Goal: Task Accomplishment & Management: Manage account settings

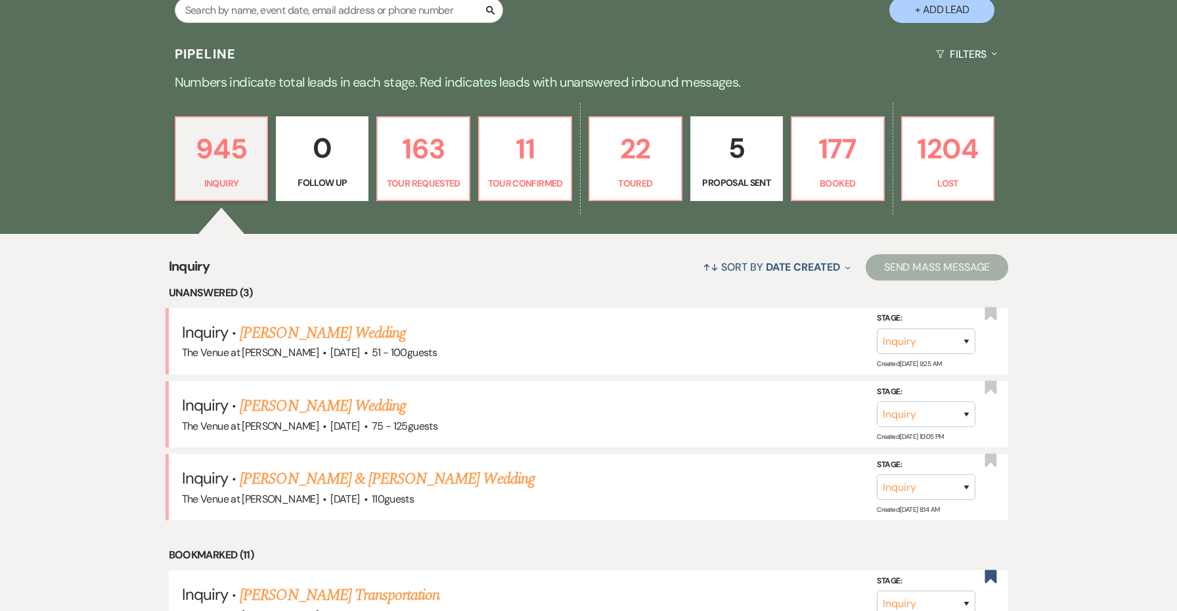
scroll to position [347, 0]
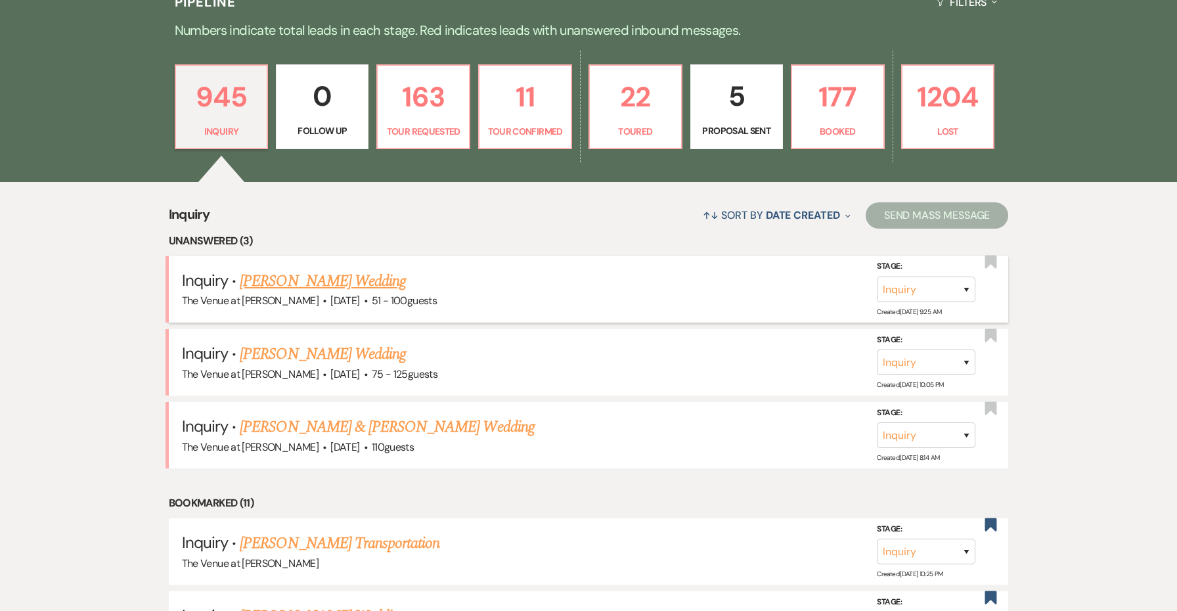
click at [368, 283] on link "Imani Gonzalez's Wedding" at bounding box center [323, 281] width 166 height 24
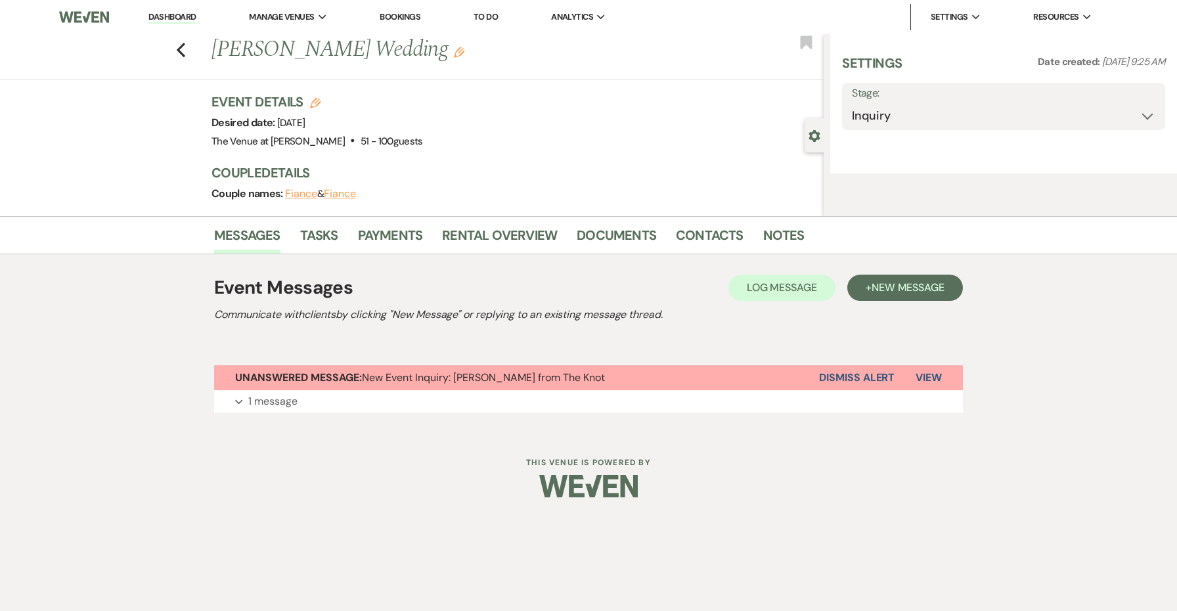
select select "2"
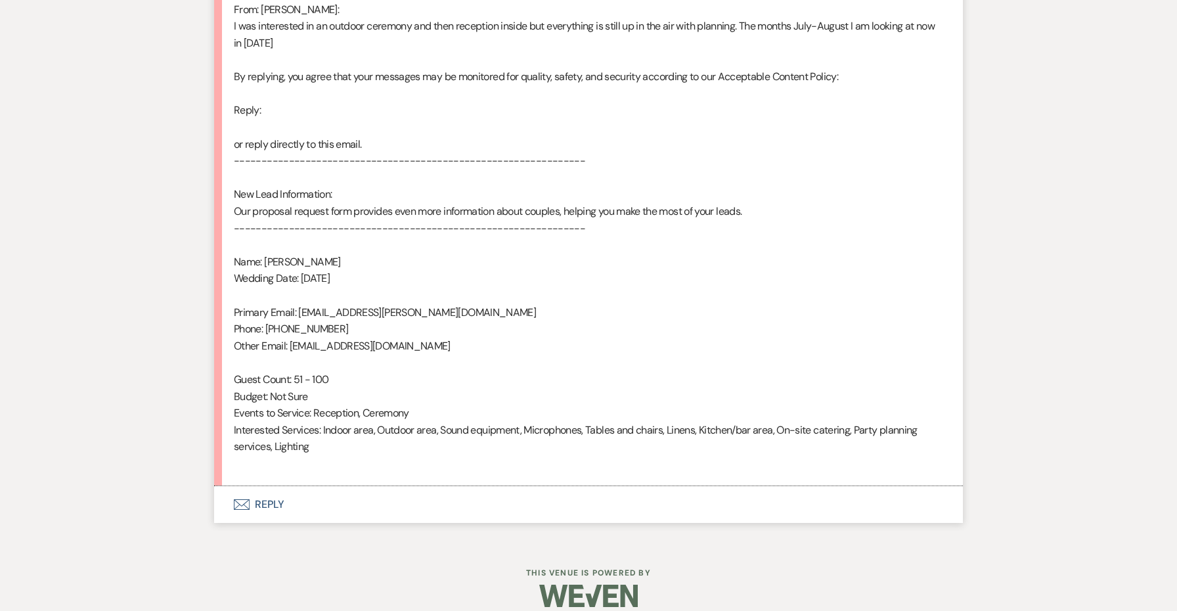
click at [275, 488] on button "Envelope Reply" at bounding box center [588, 504] width 749 height 37
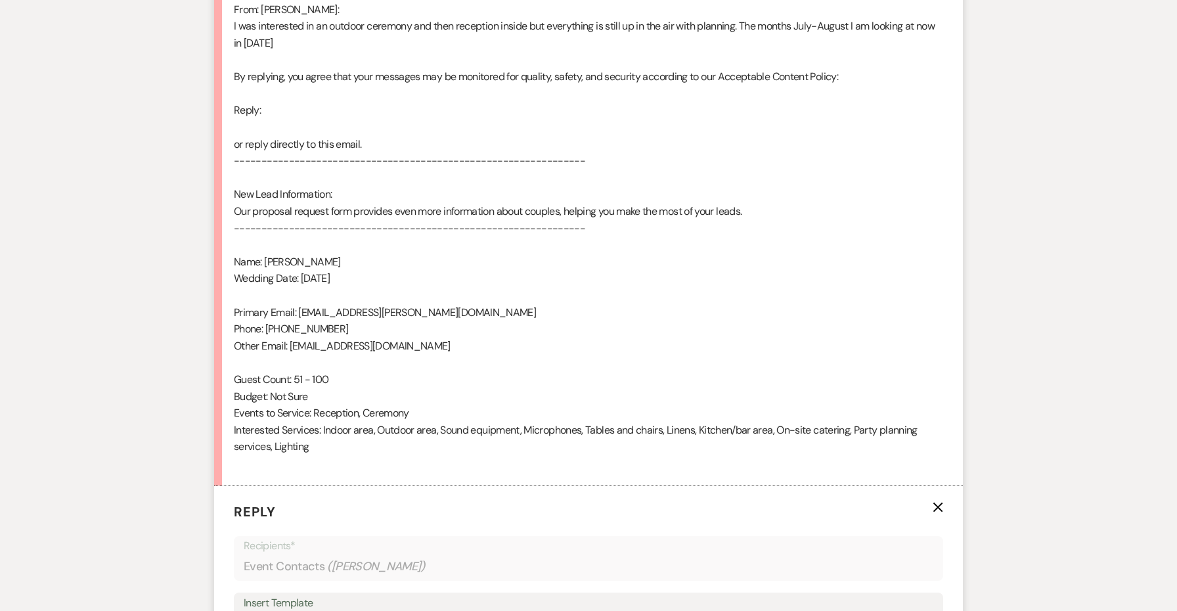
scroll to position [981, 0]
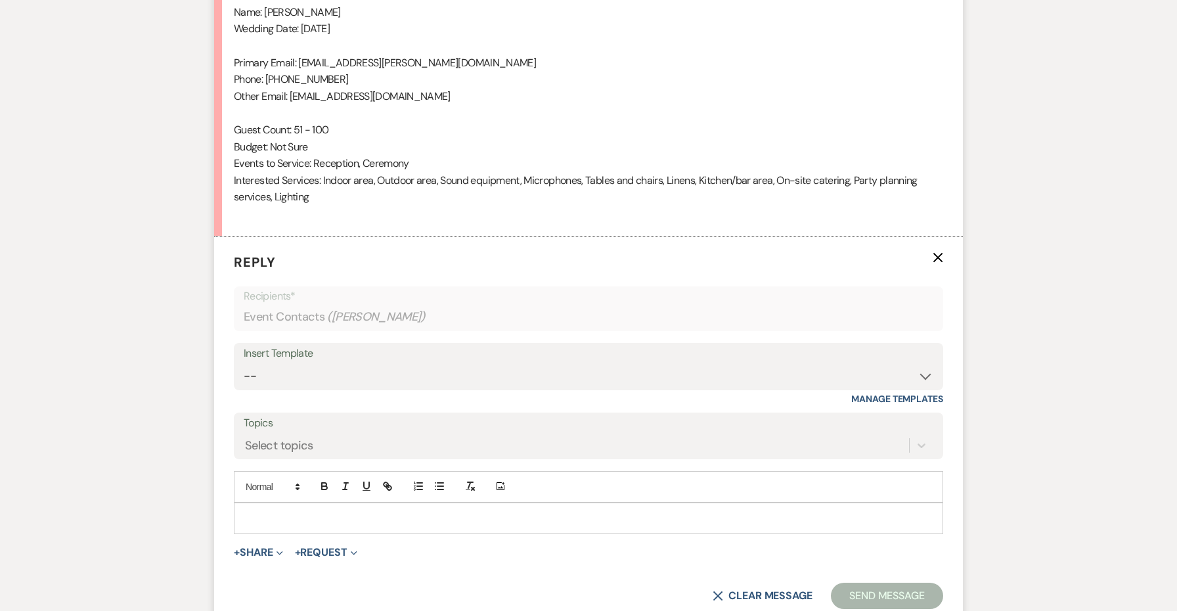
click at [281, 376] on div "Insert Template -- Weven Planning Portal Introduction: Booked Events (TVaCB) To…" at bounding box center [588, 374] width 709 height 62
select select "4690"
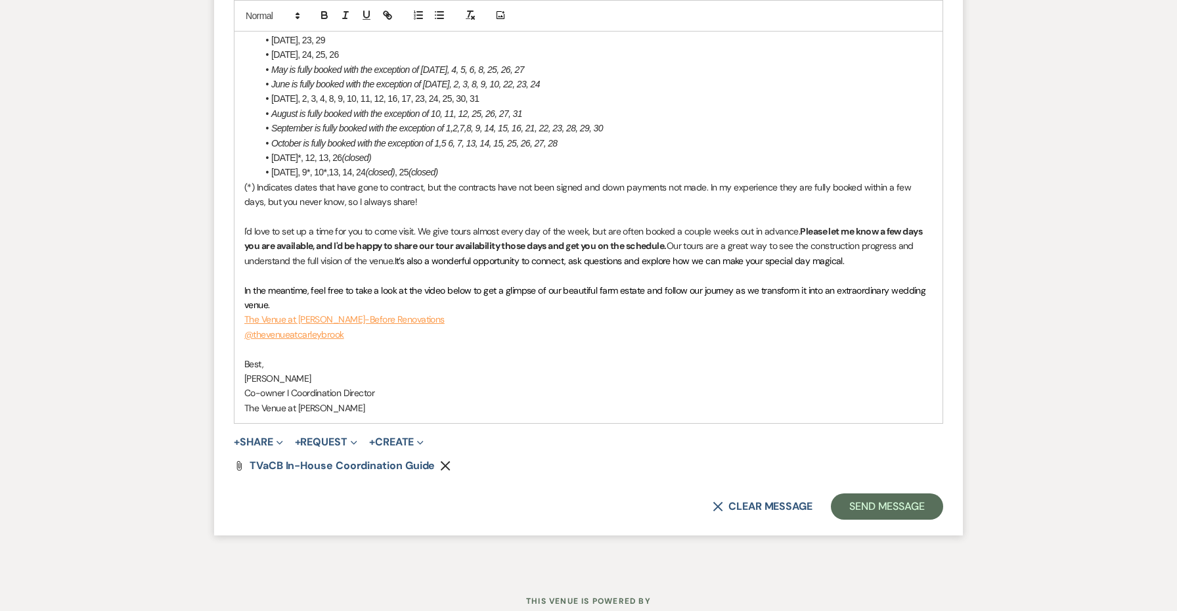
scroll to position [1797, 0]
click at [859, 494] on button "Send Message" at bounding box center [887, 507] width 112 height 26
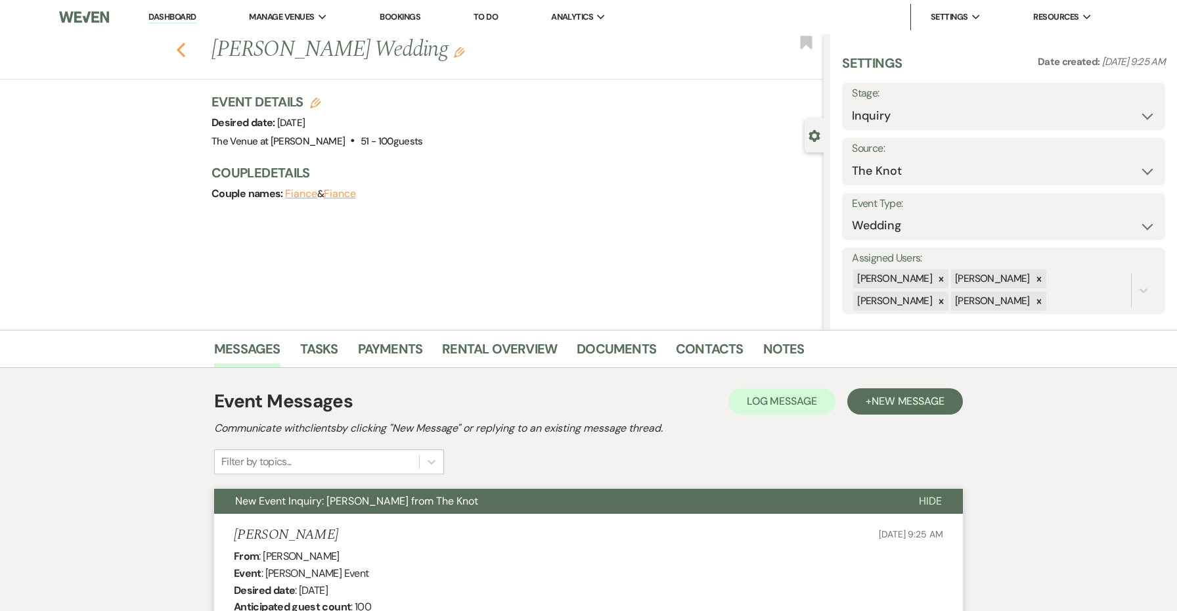
scroll to position [0, 0]
click at [183, 52] on icon "Previous" at bounding box center [181, 50] width 10 height 16
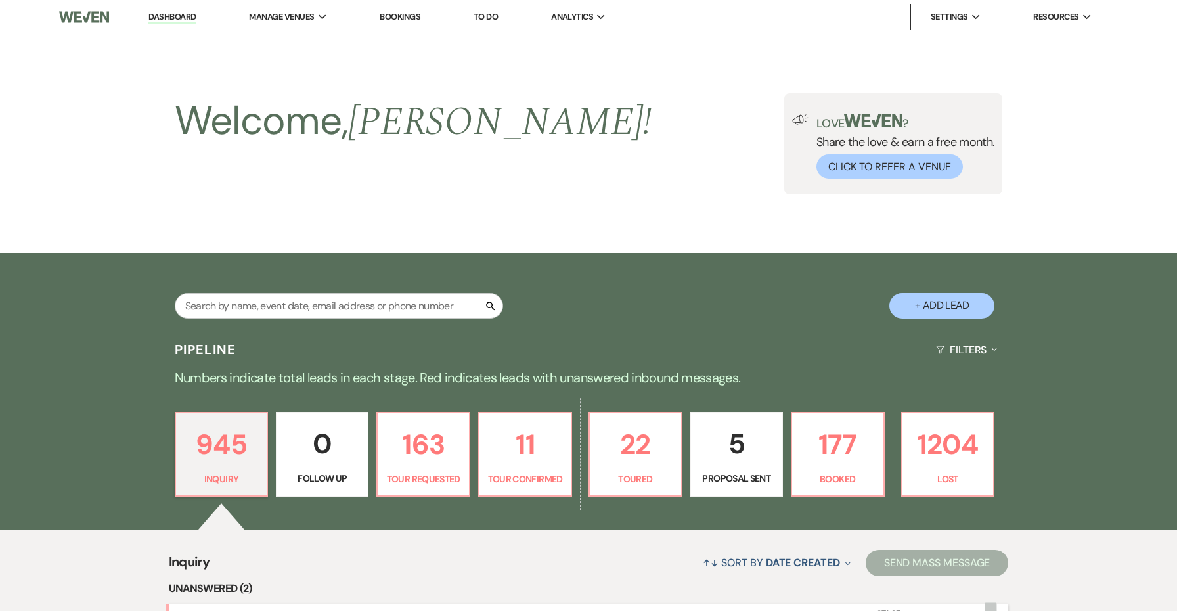
scroll to position [347, 0]
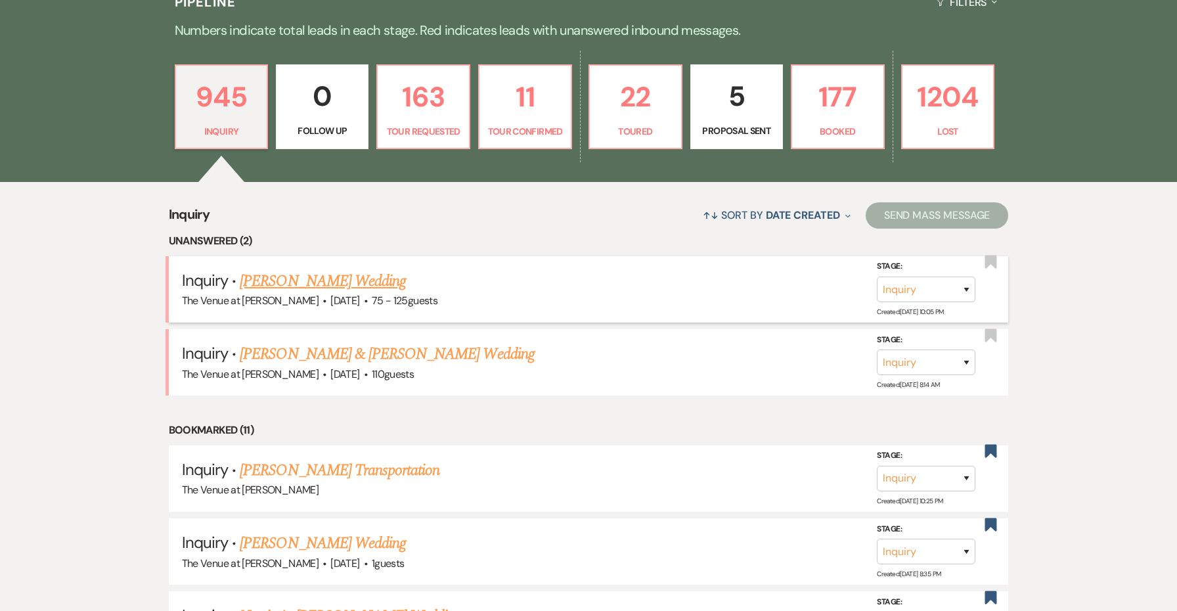
click at [269, 277] on link "Elizabeth Eaton's Wedding" at bounding box center [323, 281] width 166 height 24
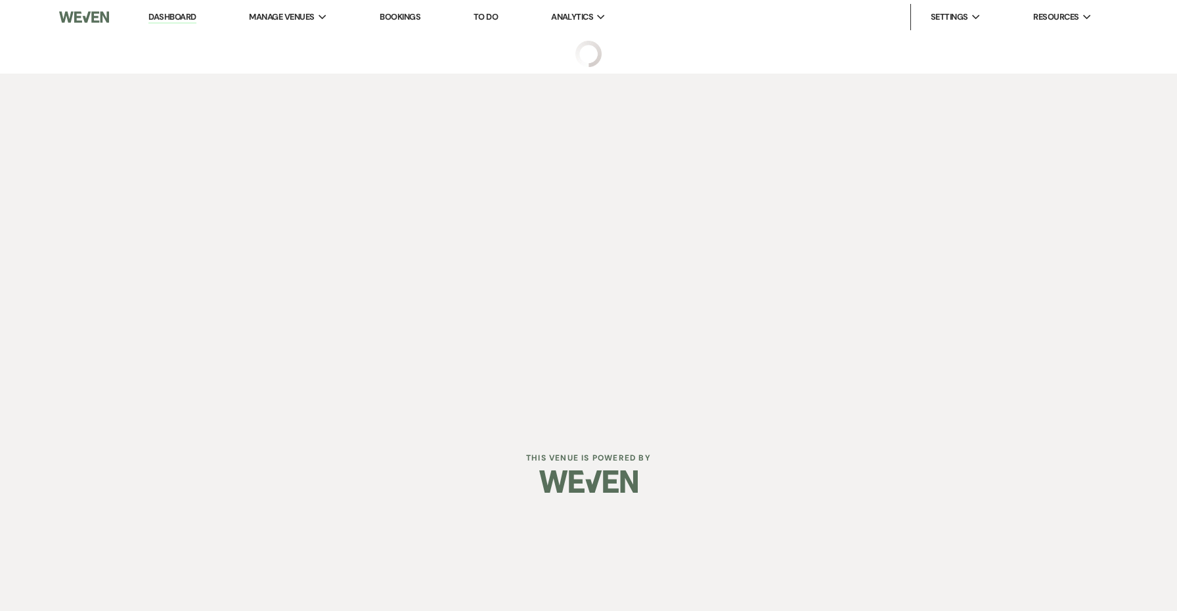
select select "3"
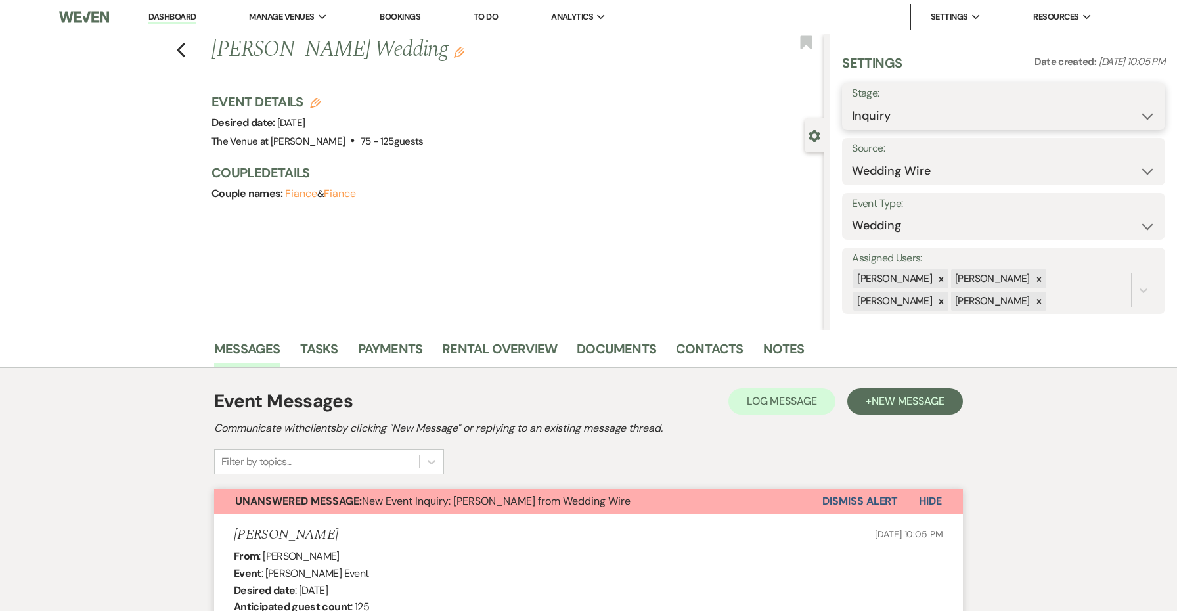
select select "2"
click at [1139, 117] on button "Save" at bounding box center [1130, 106] width 69 height 26
click at [181, 46] on use "button" at bounding box center [181, 50] width 9 height 14
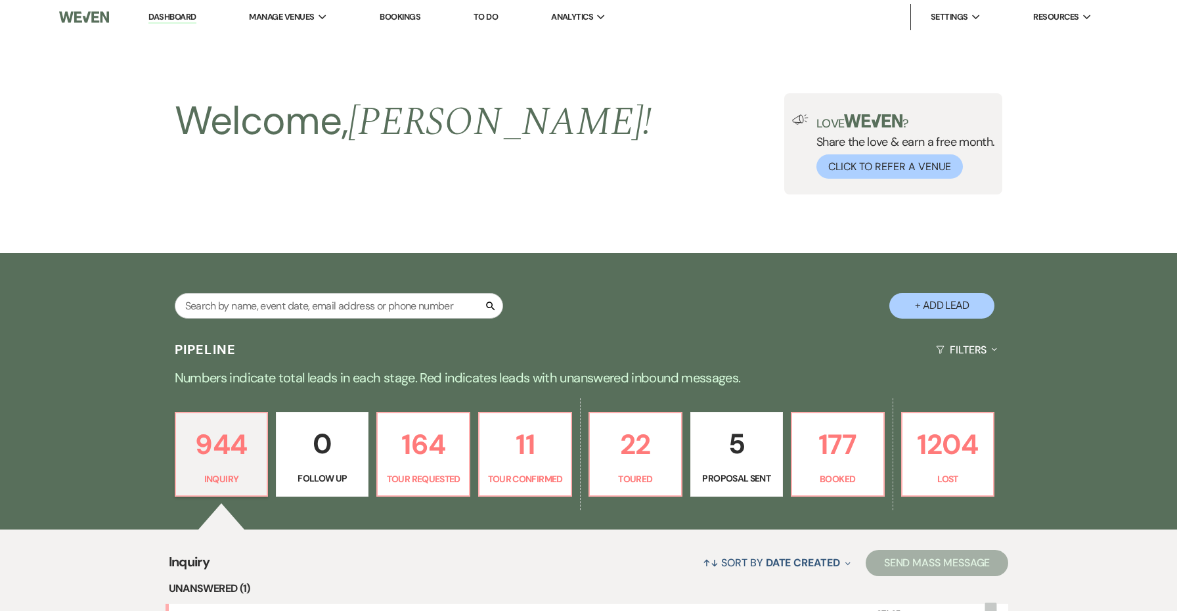
scroll to position [347, 0]
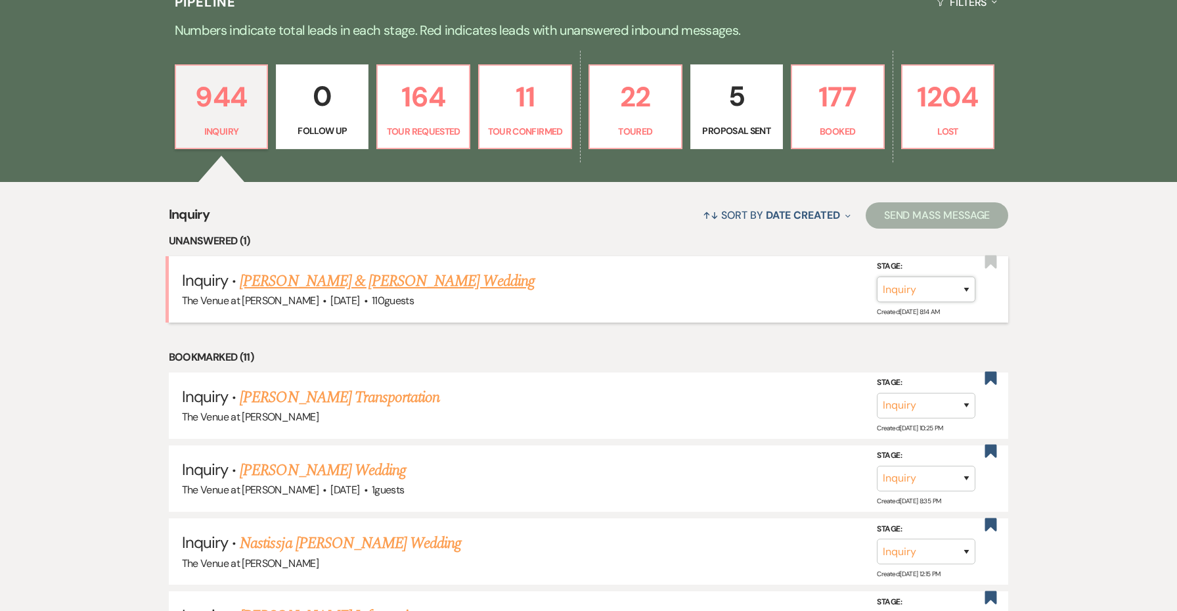
click at [914, 286] on select "Inquiry Follow Up Tour Requested Tour Confirmed Toured Proposal Sent Booked Lost" at bounding box center [926, 290] width 99 height 26
select select "2"
click at [950, 294] on button "Save" at bounding box center [949, 289] width 66 height 26
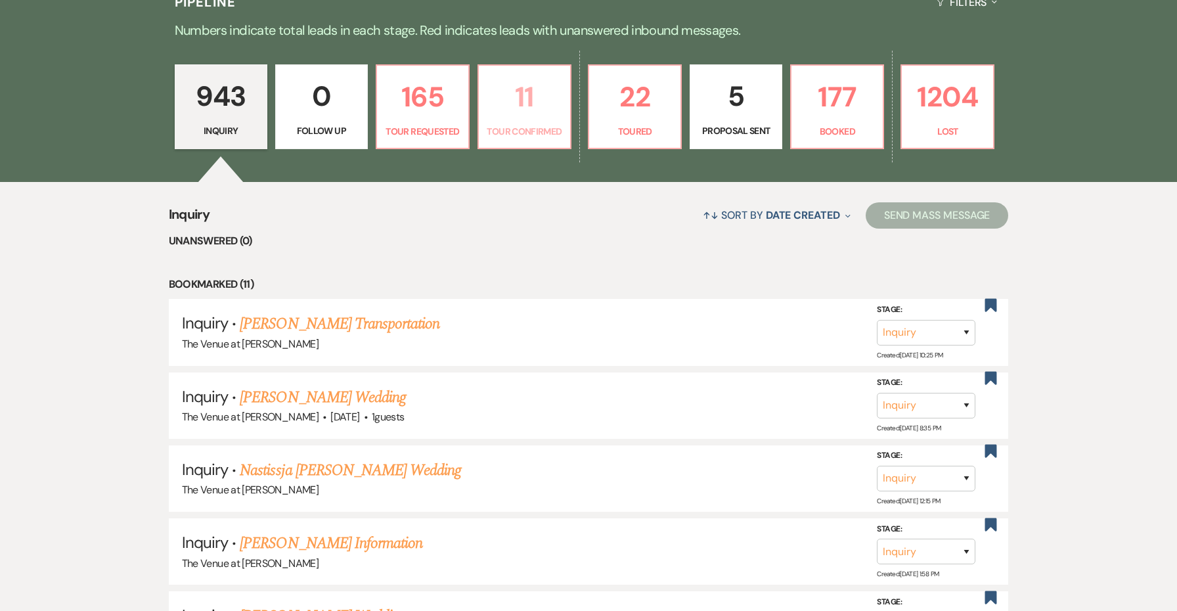
click at [508, 100] on p "11" at bounding box center [525, 97] width 76 height 44
select select "4"
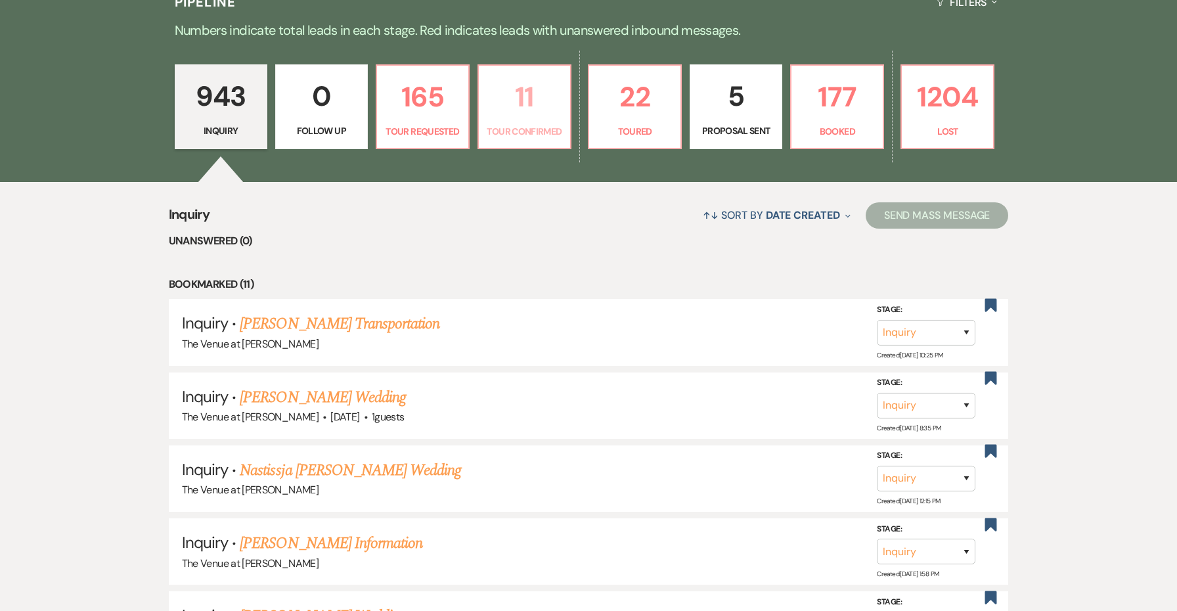
select select "4"
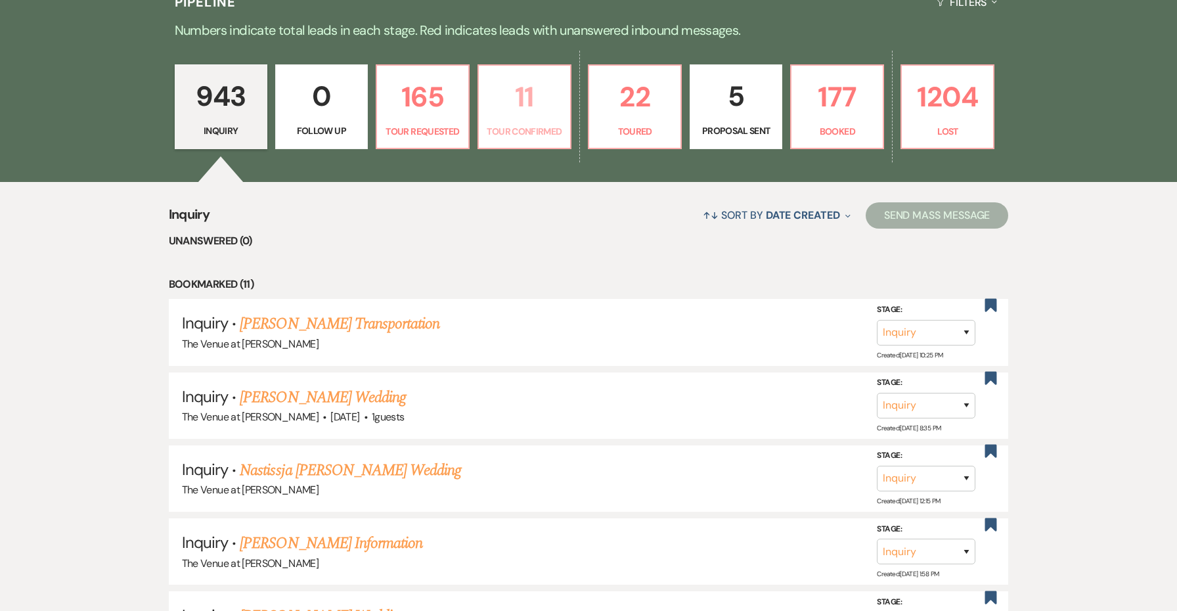
select select "4"
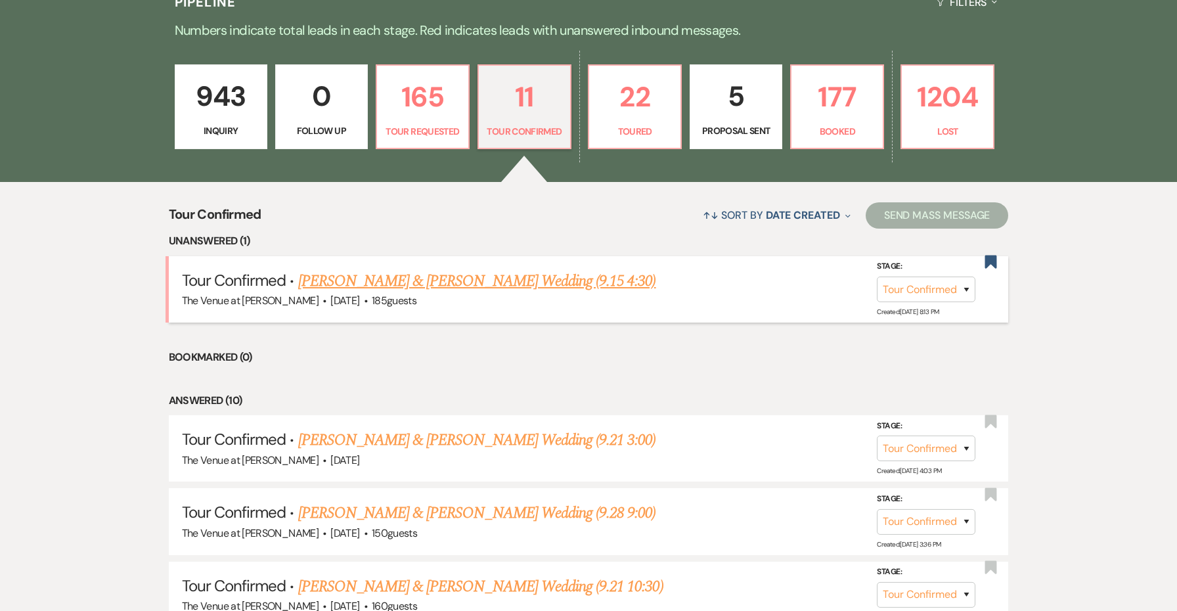
click at [523, 280] on link "Jorge Moran & Ashley Rosales's Wedding (9.15 4:30)" at bounding box center [477, 281] width 358 height 24
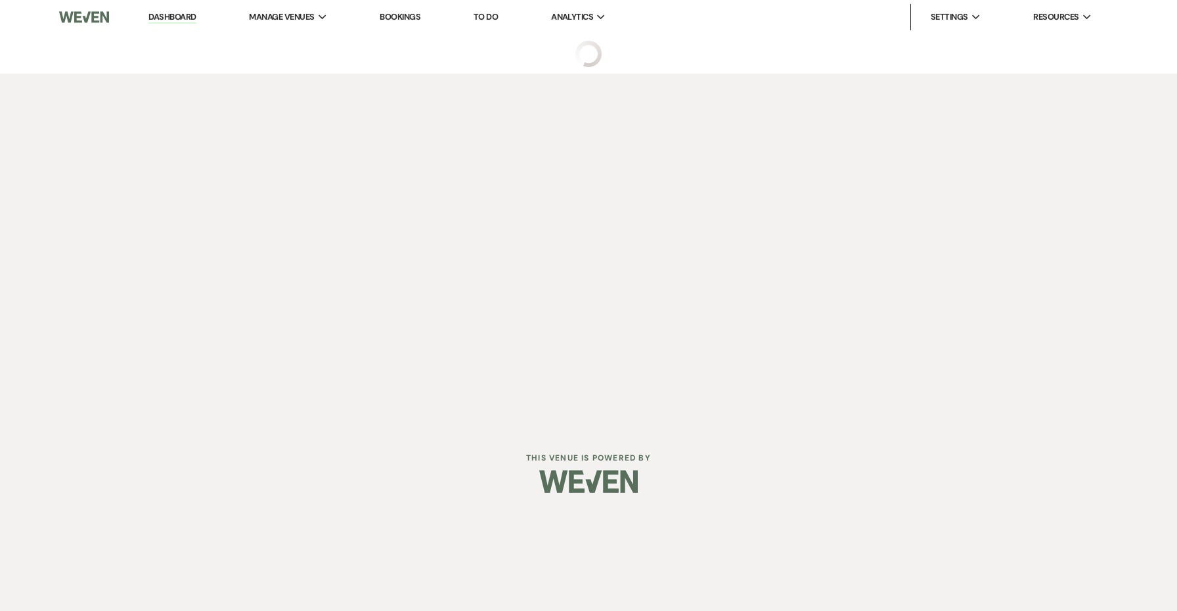
select select "4"
select select "5"
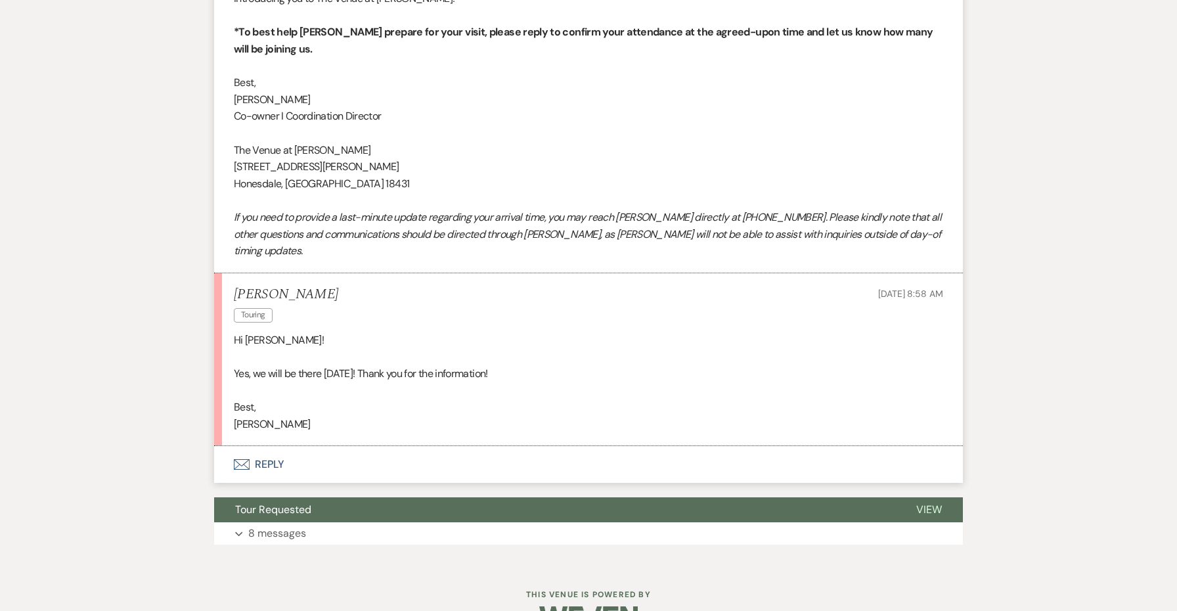
scroll to position [889, 0]
click at [268, 446] on button "Envelope Reply" at bounding box center [588, 464] width 749 height 37
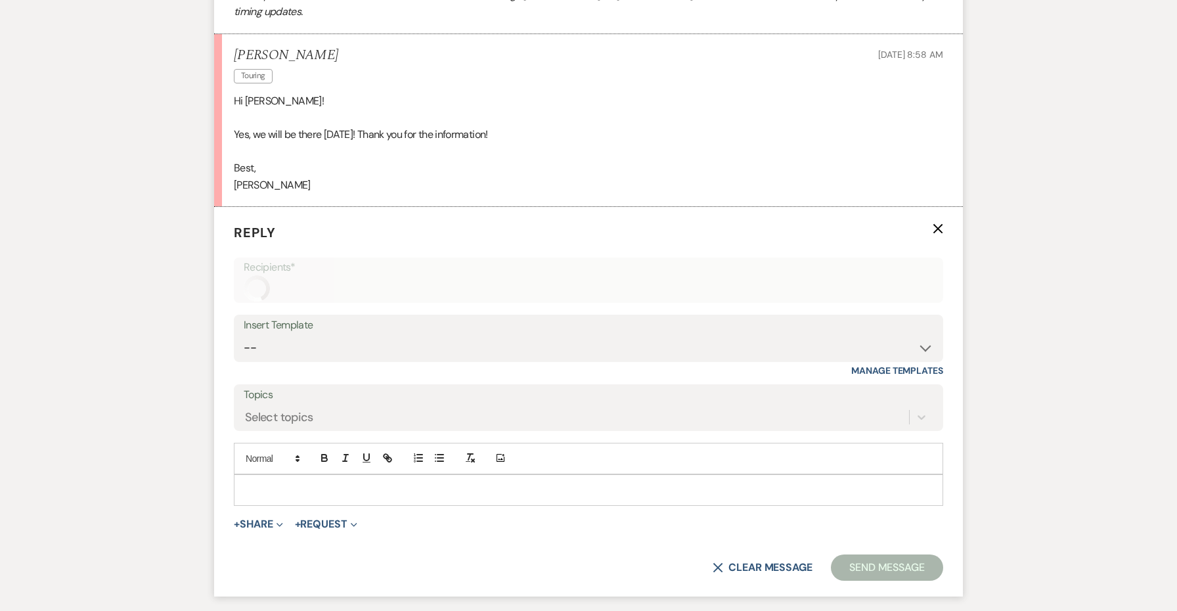
scroll to position [1190, 0]
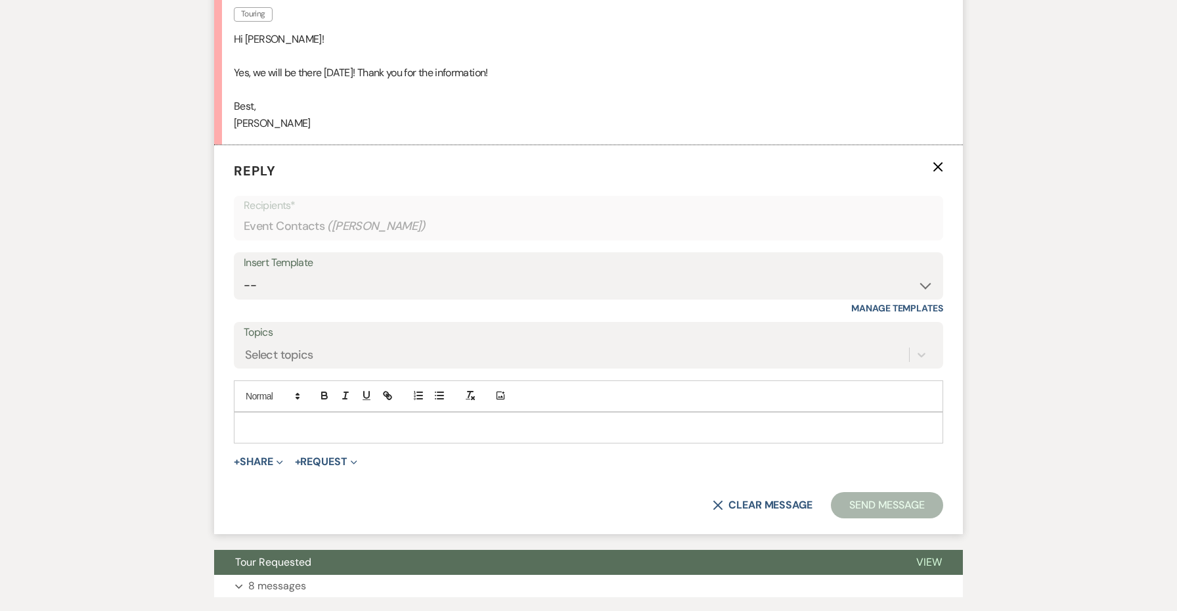
click at [296, 420] on p at bounding box center [588, 427] width 688 height 14
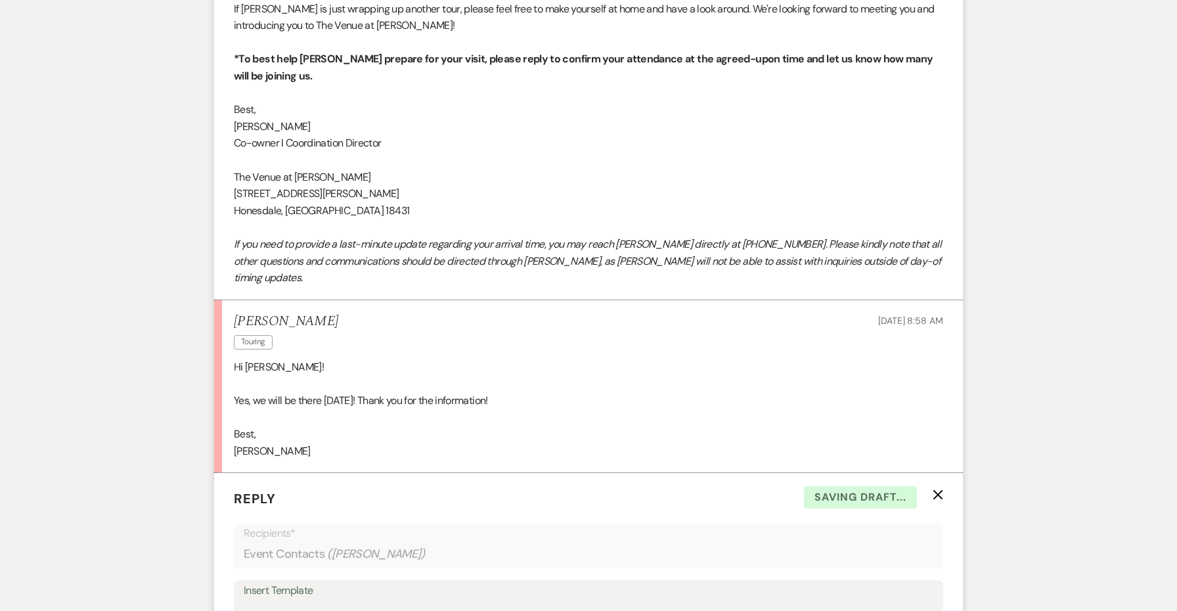
scroll to position [780, 0]
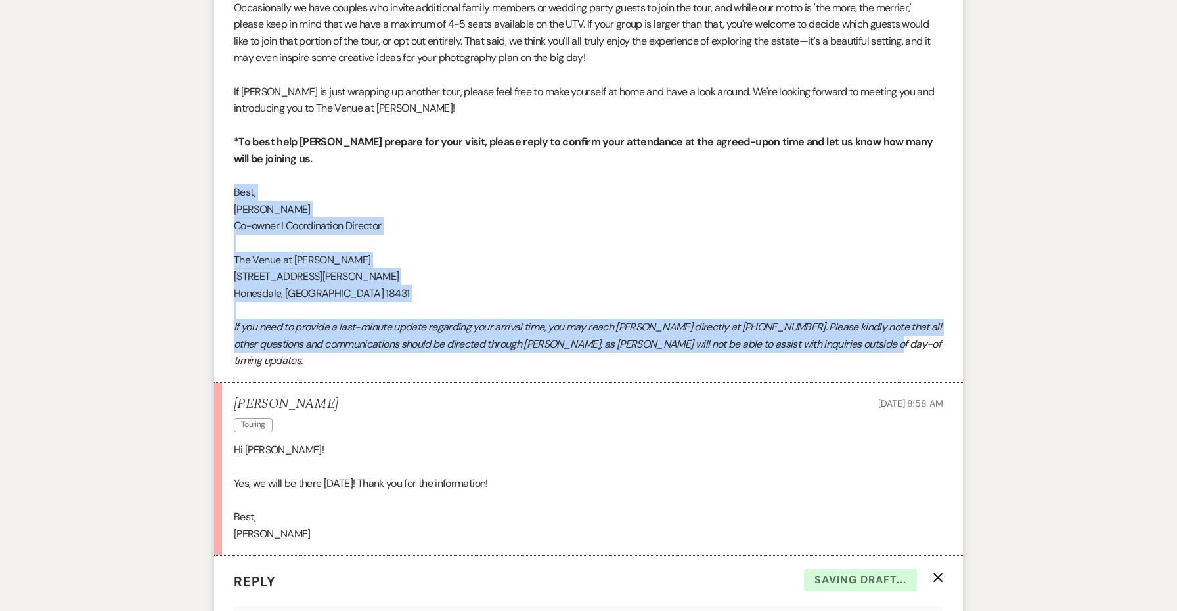
drag, startPoint x: 908, startPoint y: 330, endPoint x: 230, endPoint y: 175, distance: 696.0
click at [230, 175] on li "Jessie Brennan to: Event Contacts Expand Info Sep 15, 2025, 6:09 AM Weven Check…" at bounding box center [588, 58] width 749 height 649
copy div "Best, Jessie Co-owner I Coordination Director The Venue at Carley Brook 448 Car…"
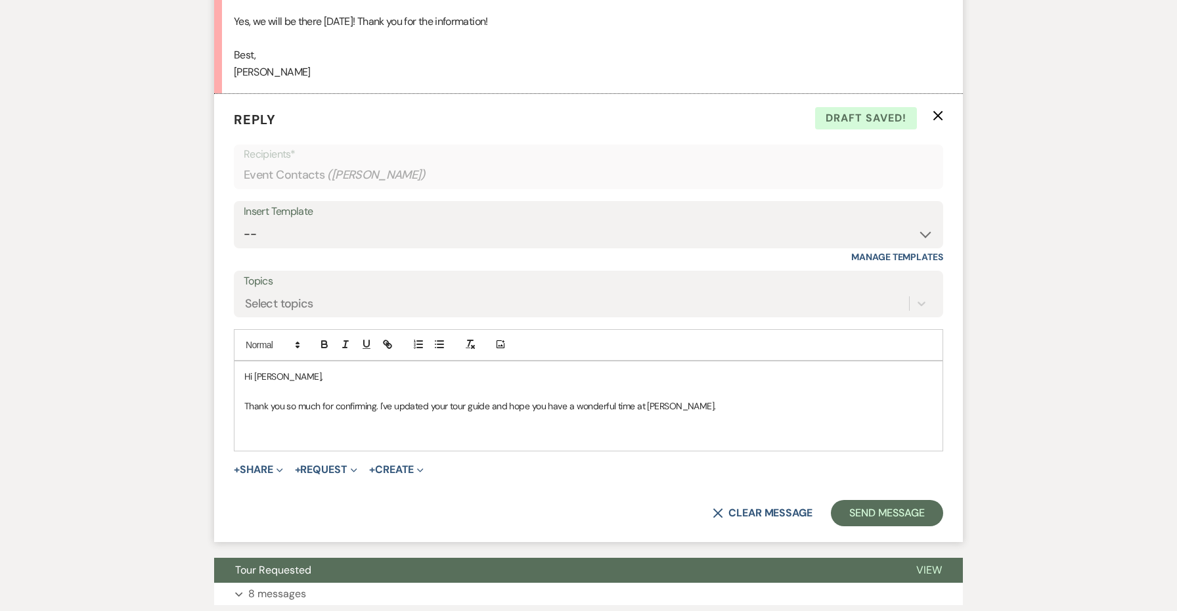
click at [289, 422] on form "Reply X Draft saved! Recipients* Event Contacts ( Ashley Rosales ) Insert Templ…" at bounding box center [588, 317] width 749 height 447
click at [286, 409] on div "Hi Ashley, Thank you so much for confirming. I've updated your tour guide and h…" at bounding box center [588, 405] width 708 height 89
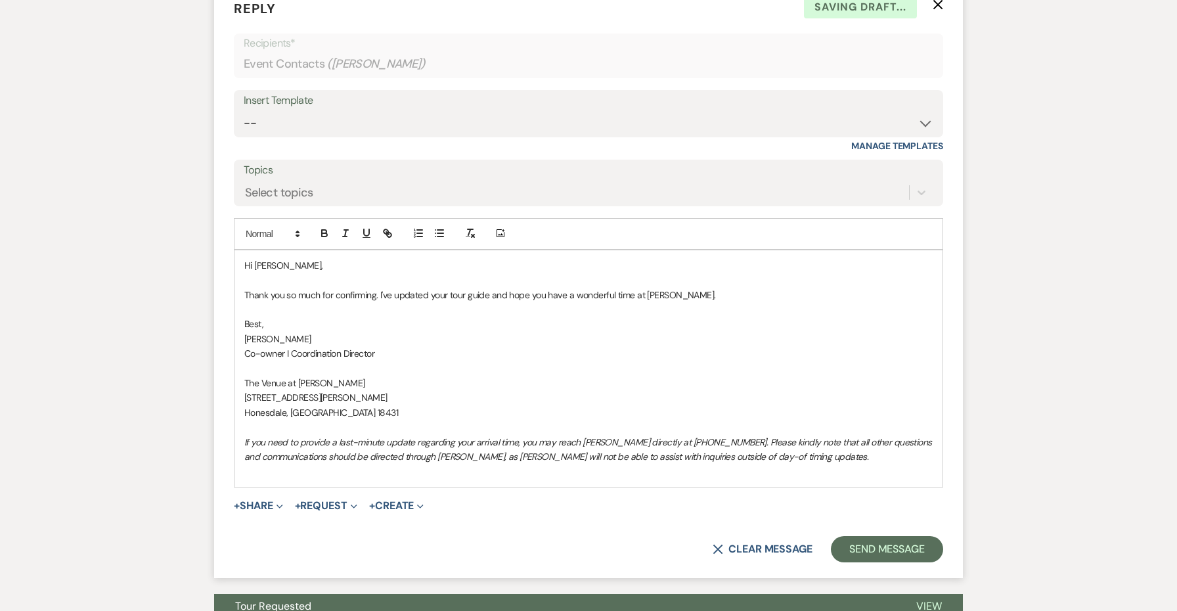
scroll to position [1445, 0]
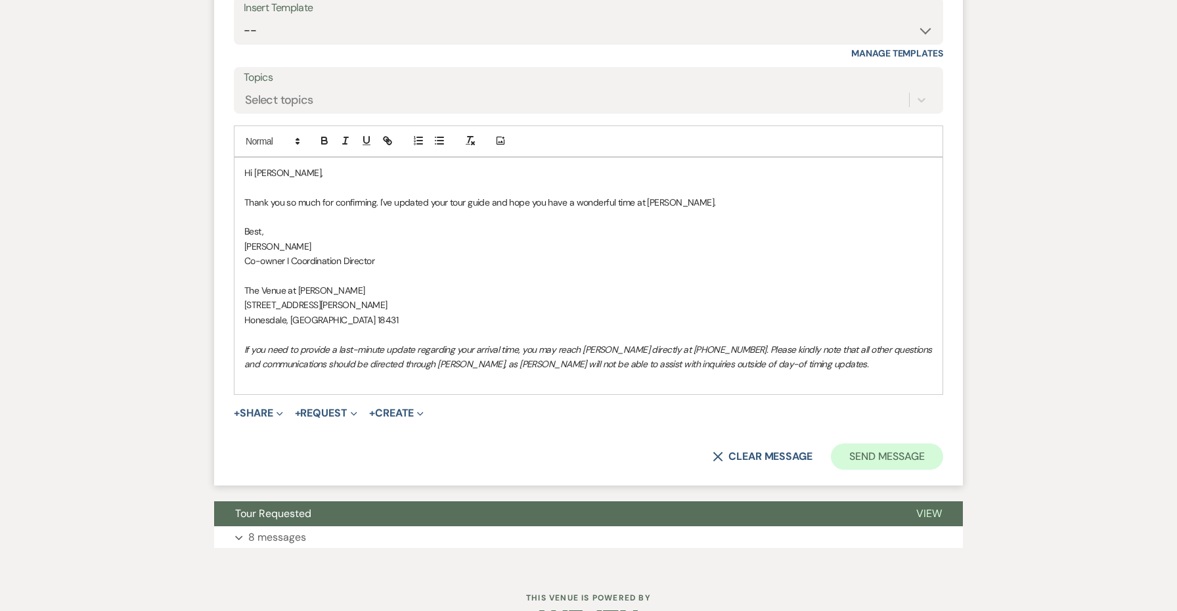
click at [854, 443] on button "Send Message" at bounding box center [887, 456] width 112 height 26
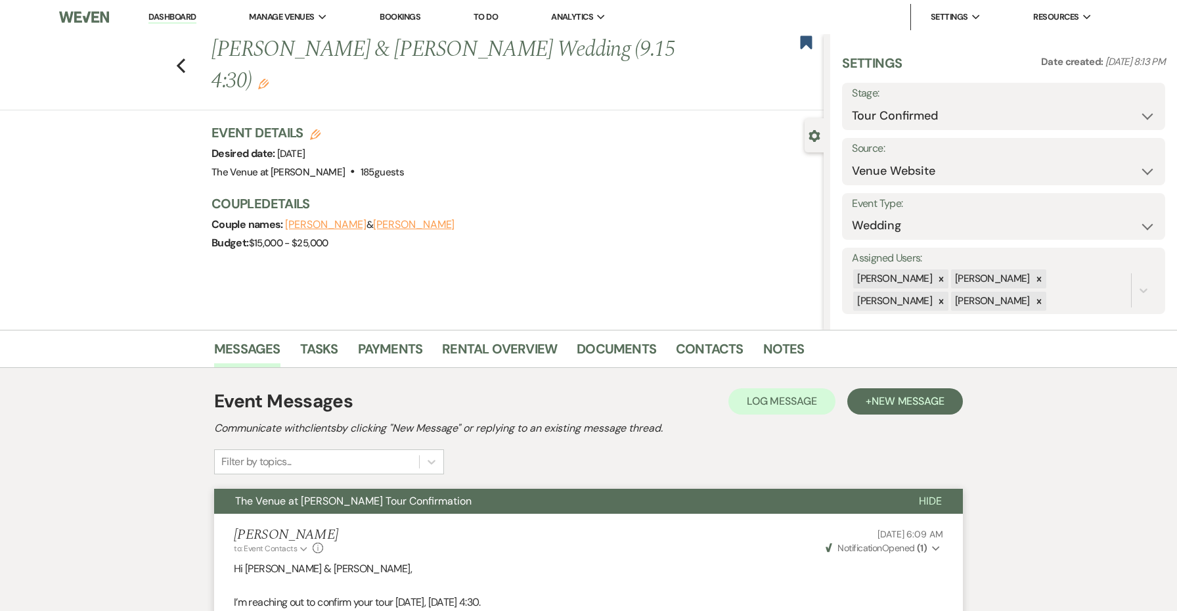
scroll to position [0, 0]
click at [185, 58] on icon "Previous" at bounding box center [181, 66] width 10 height 16
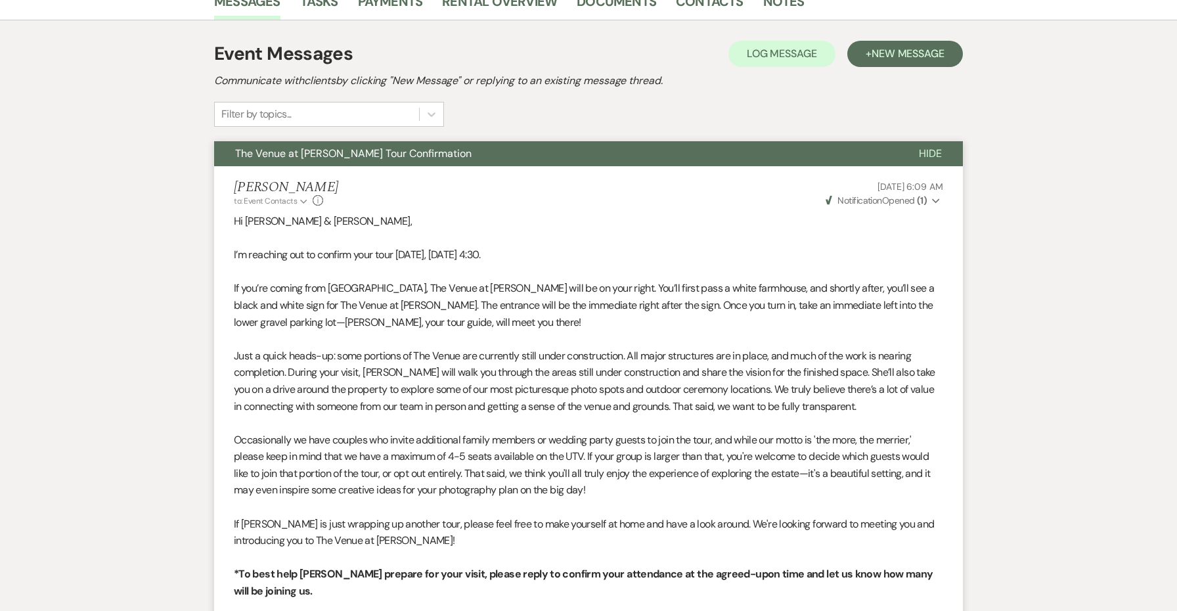
select select "4"
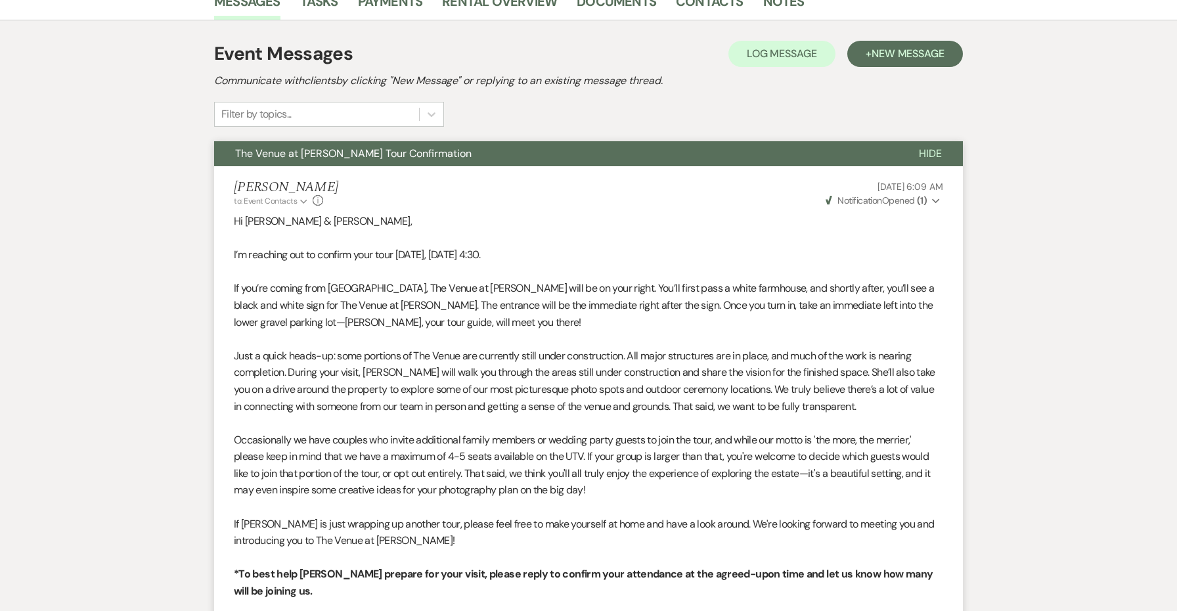
select select "4"
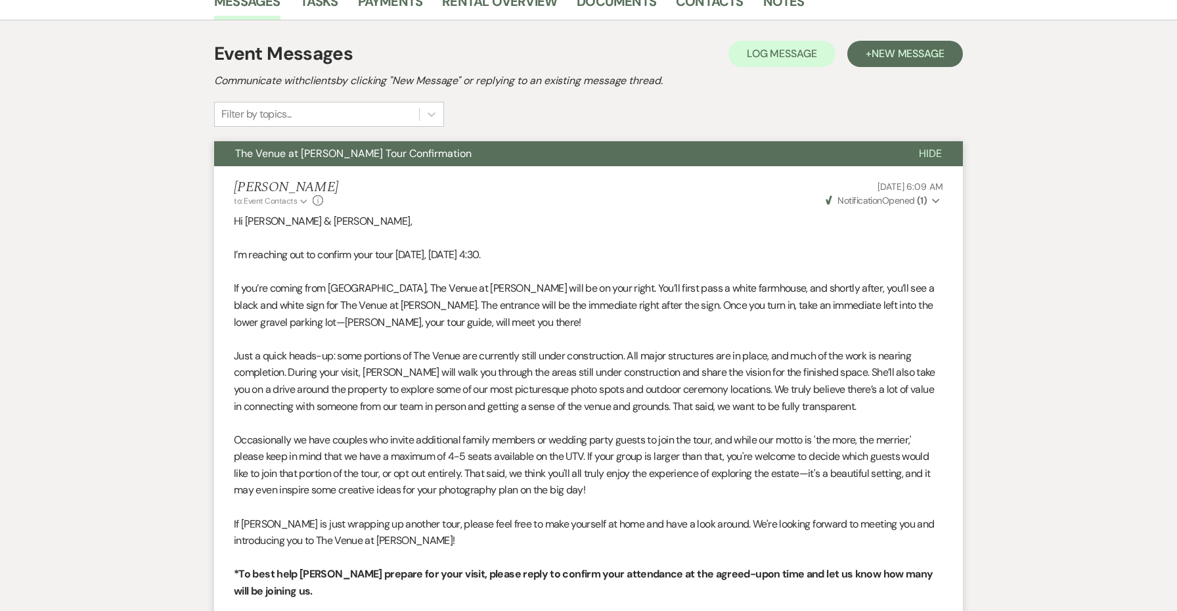
select select "4"
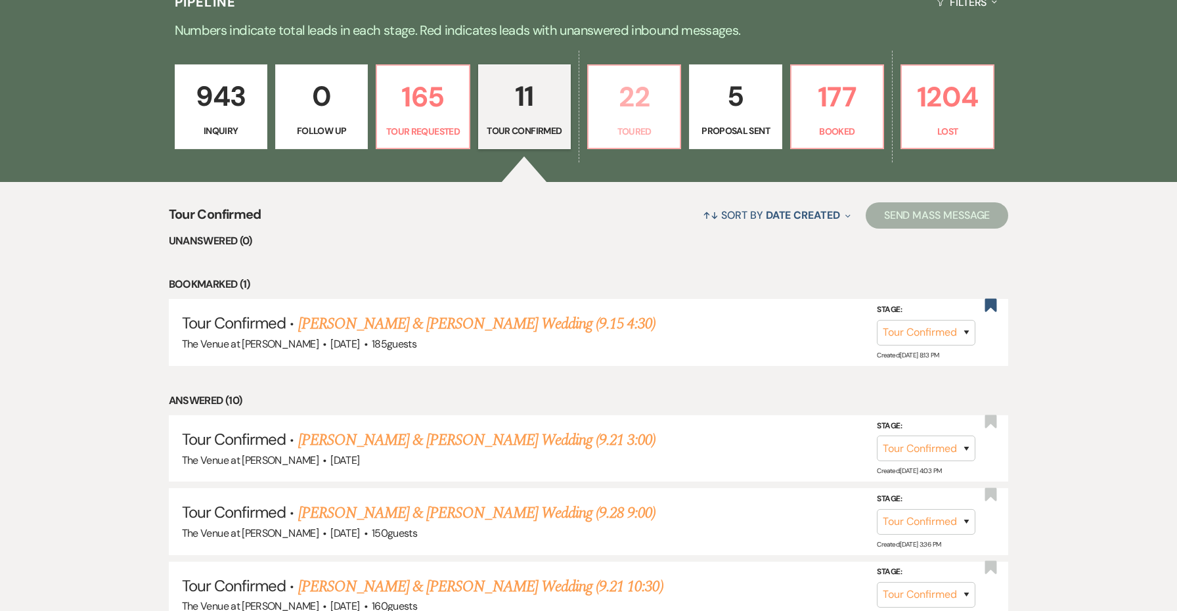
click at [625, 107] on p "22" at bounding box center [634, 97] width 76 height 44
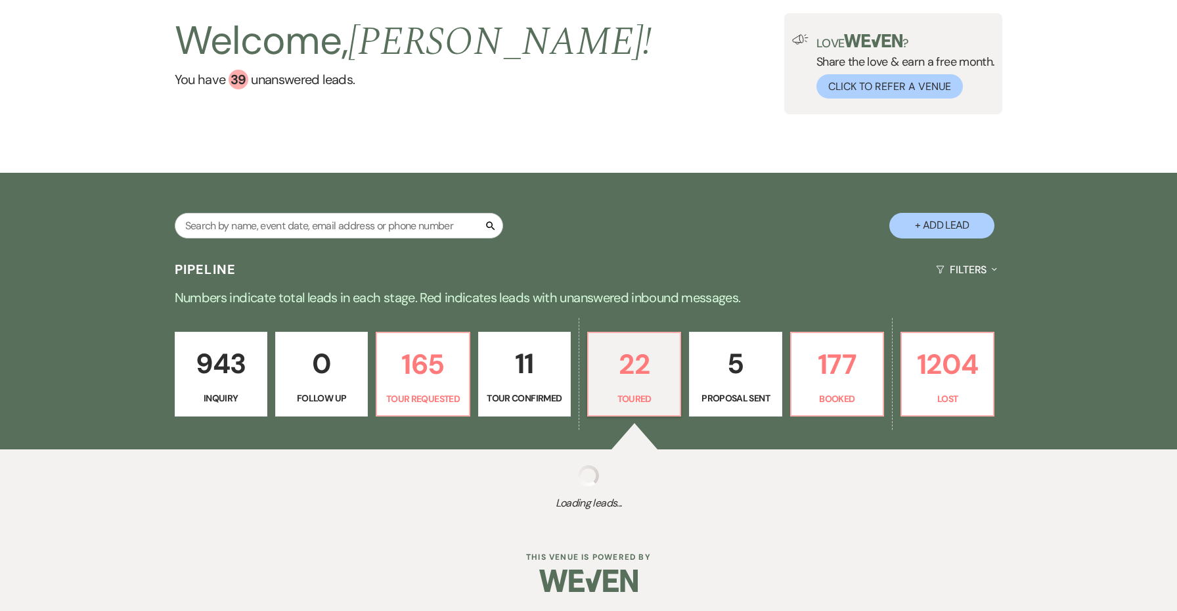
select select "5"
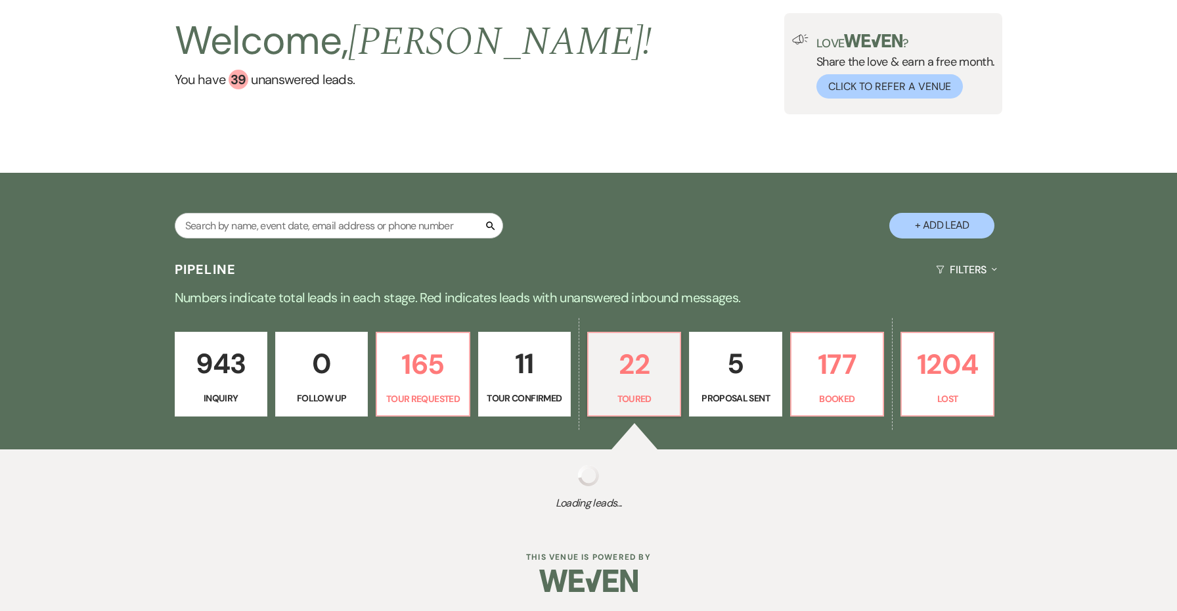
select select "5"
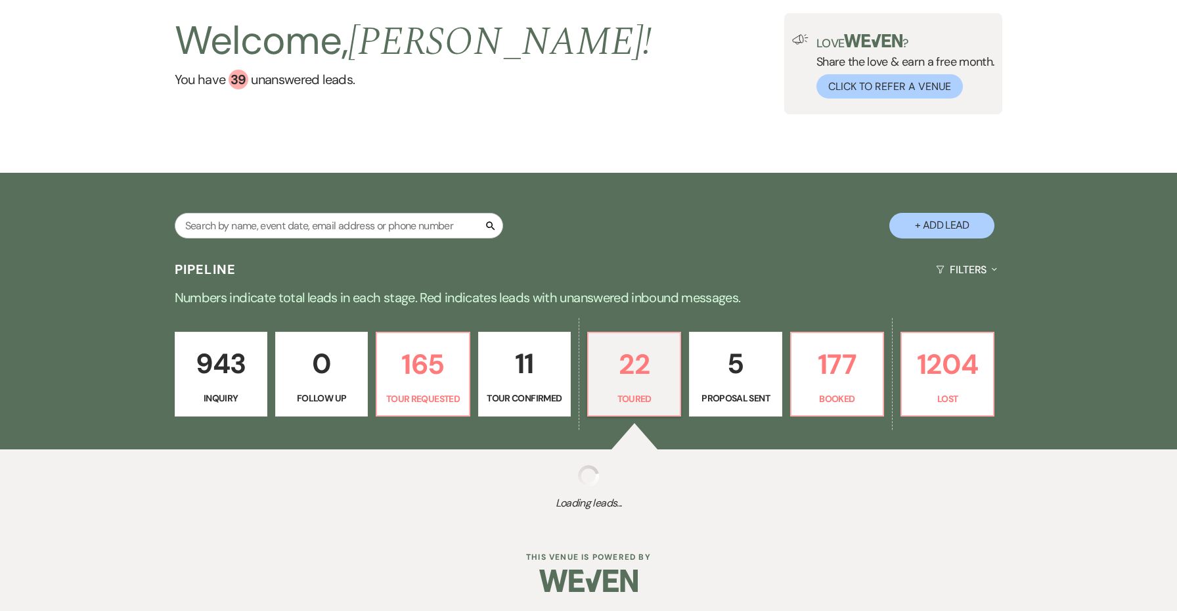
select select "5"
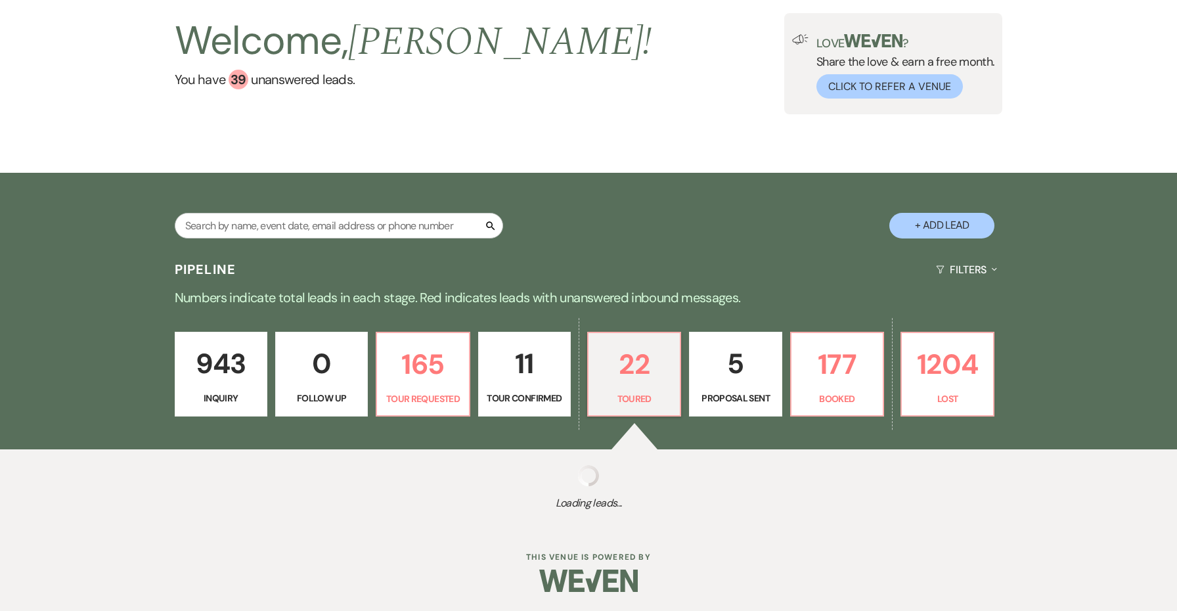
select select "5"
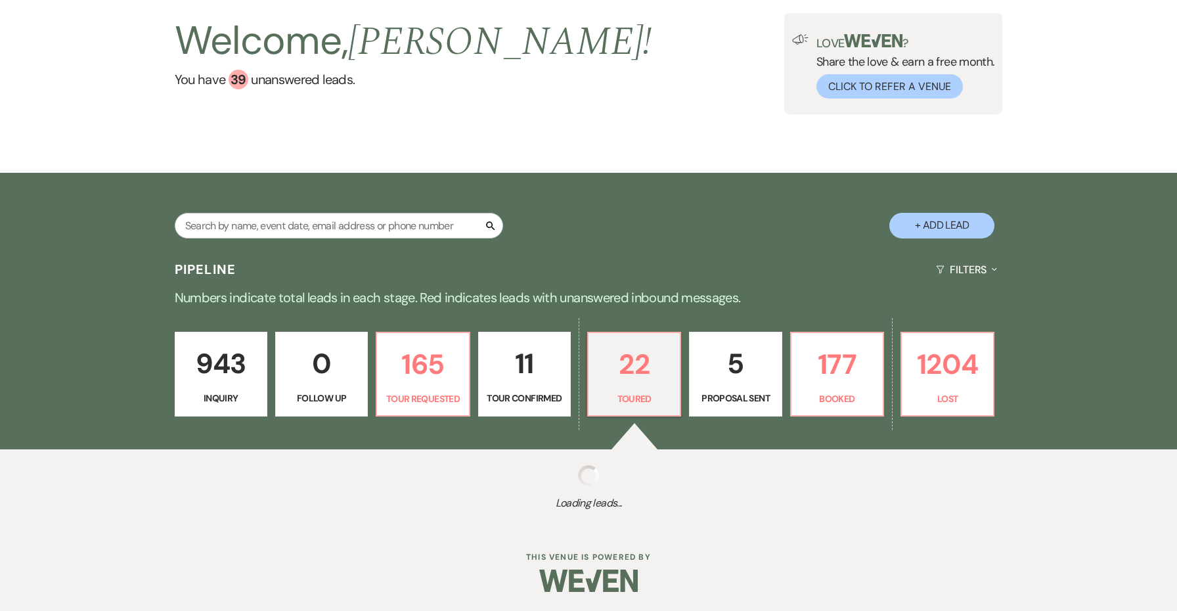
select select "5"
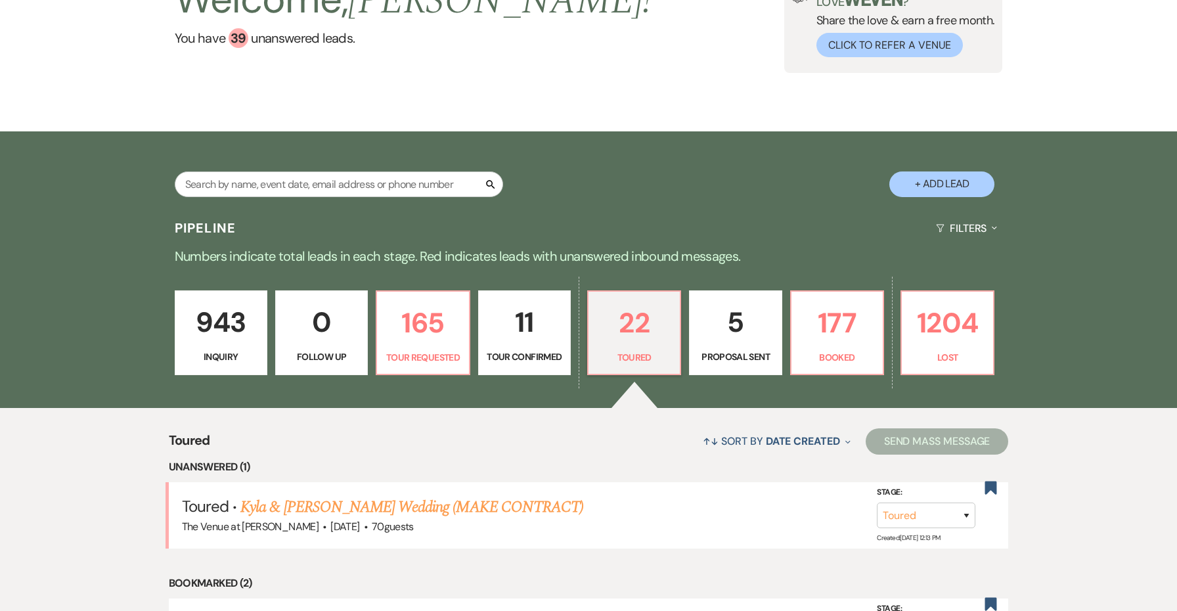
scroll to position [254, 0]
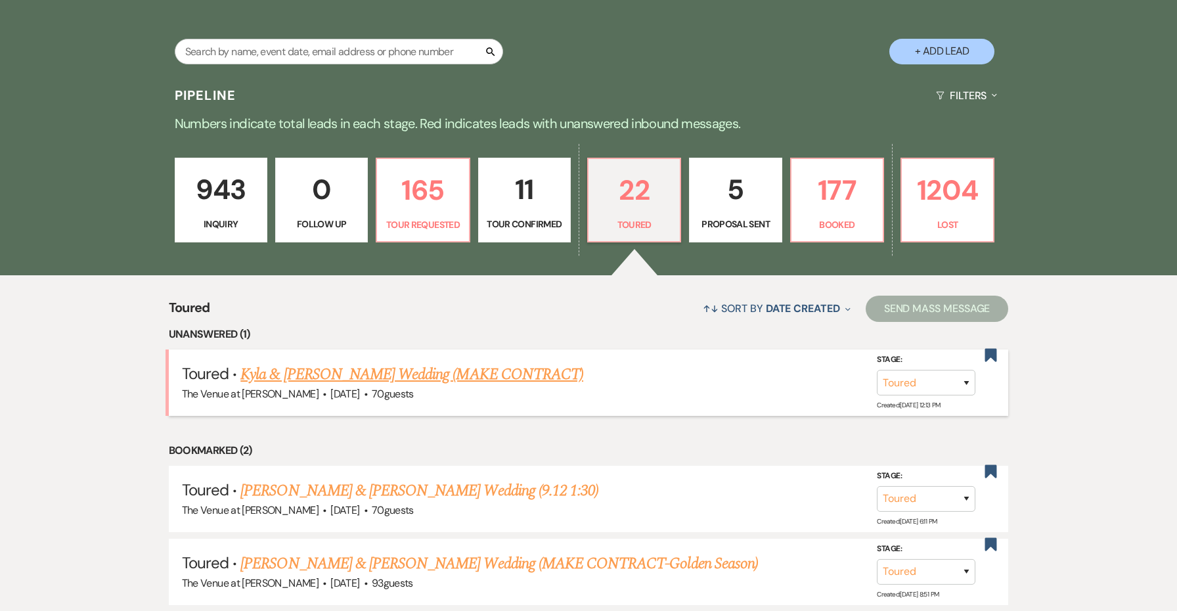
click at [483, 364] on link "Kyla & Elisha DeSouza's Wedding (MAKE CONTRACT)" at bounding box center [411, 375] width 343 height 24
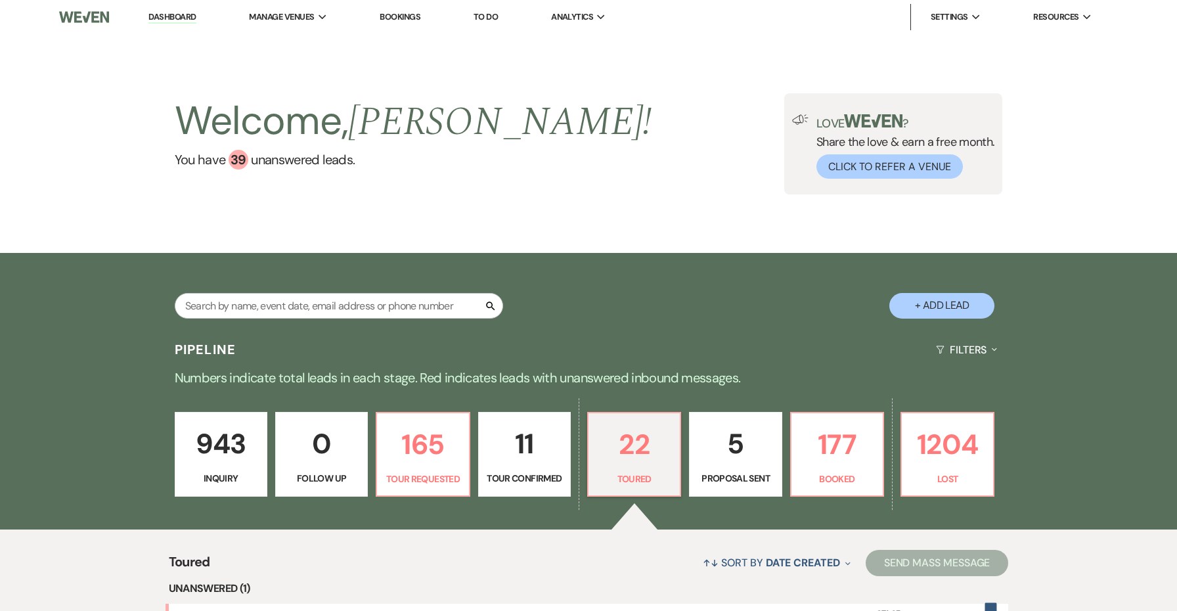
select select "5"
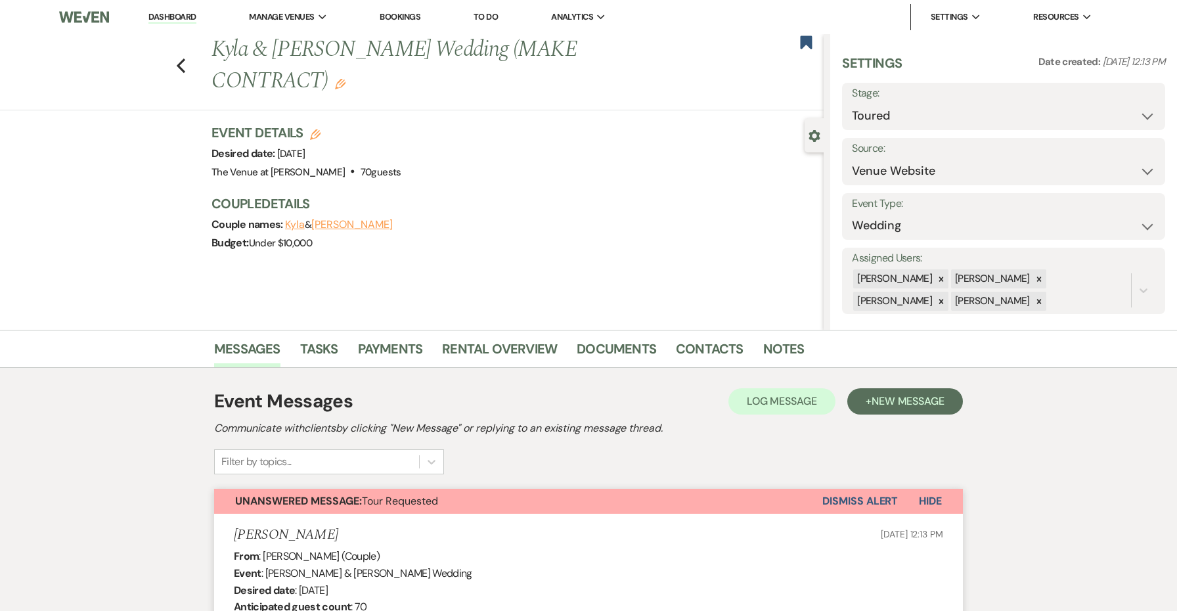
click at [859, 510] on button "Dismiss Alert" at bounding box center [860, 501] width 76 height 25
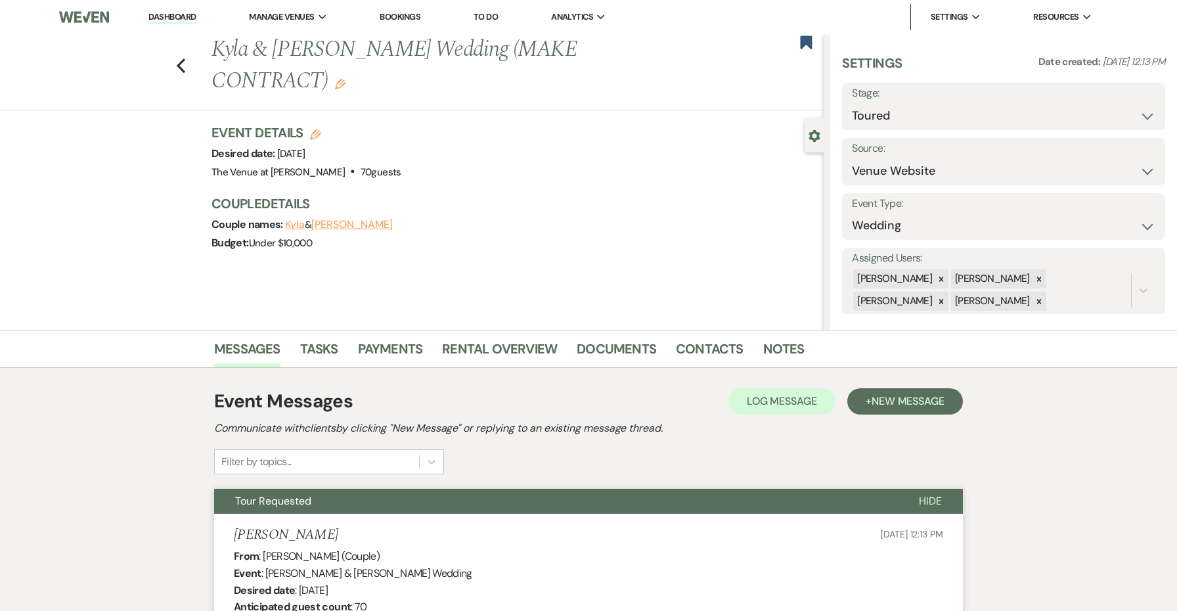
click at [837, 506] on button "Tour Requested" at bounding box center [556, 501] width 684 height 25
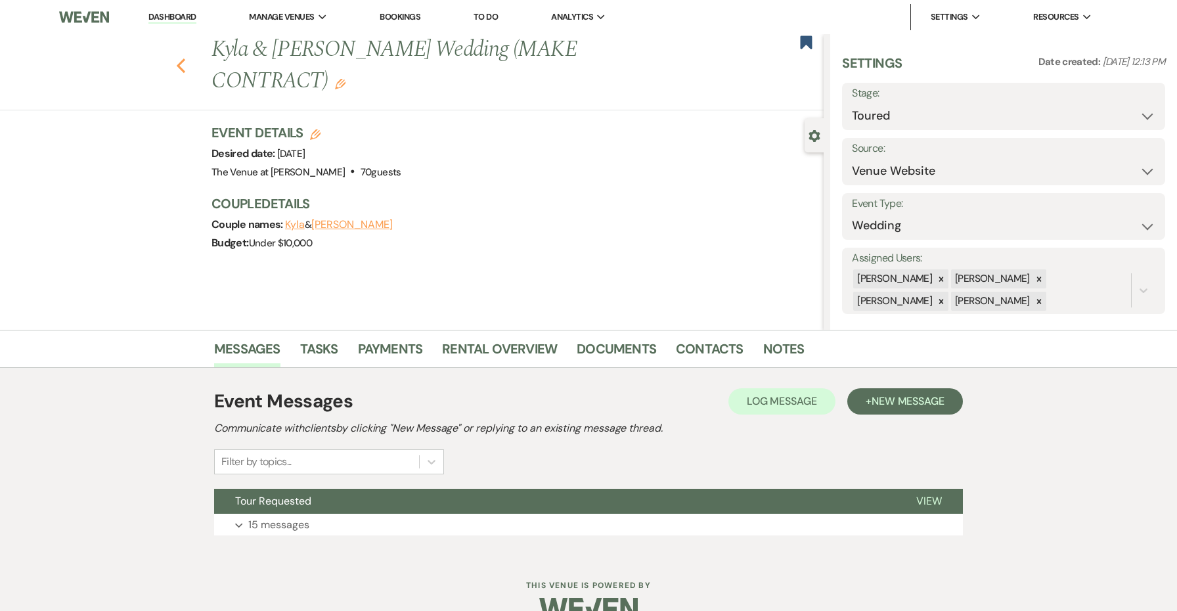
click at [185, 69] on icon "Previous" at bounding box center [181, 66] width 10 height 16
select select "5"
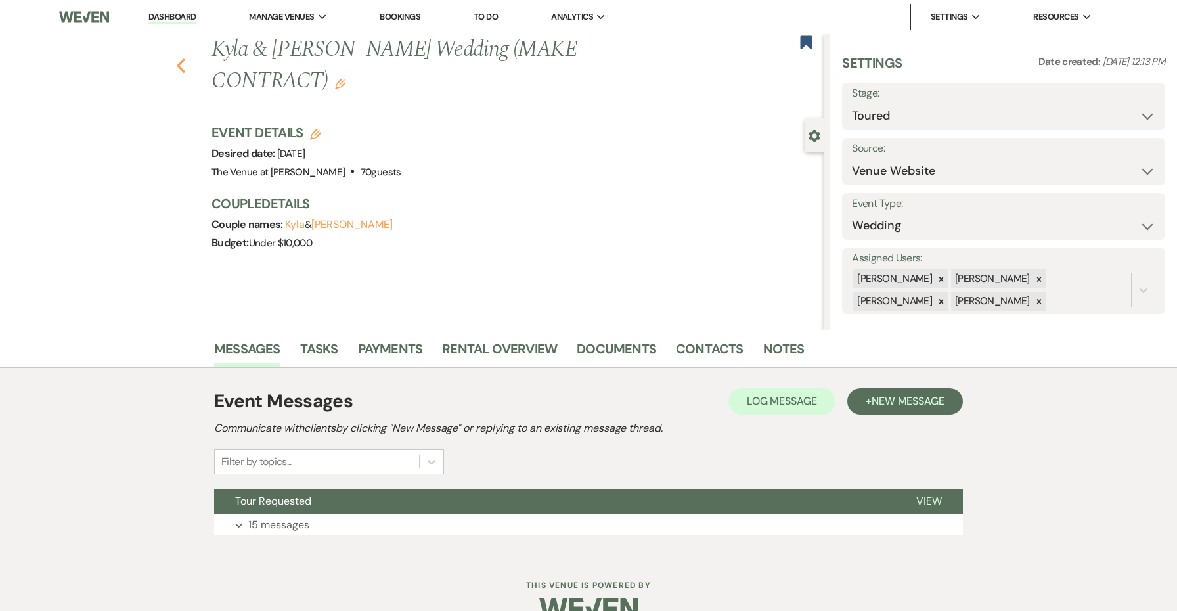
select select "5"
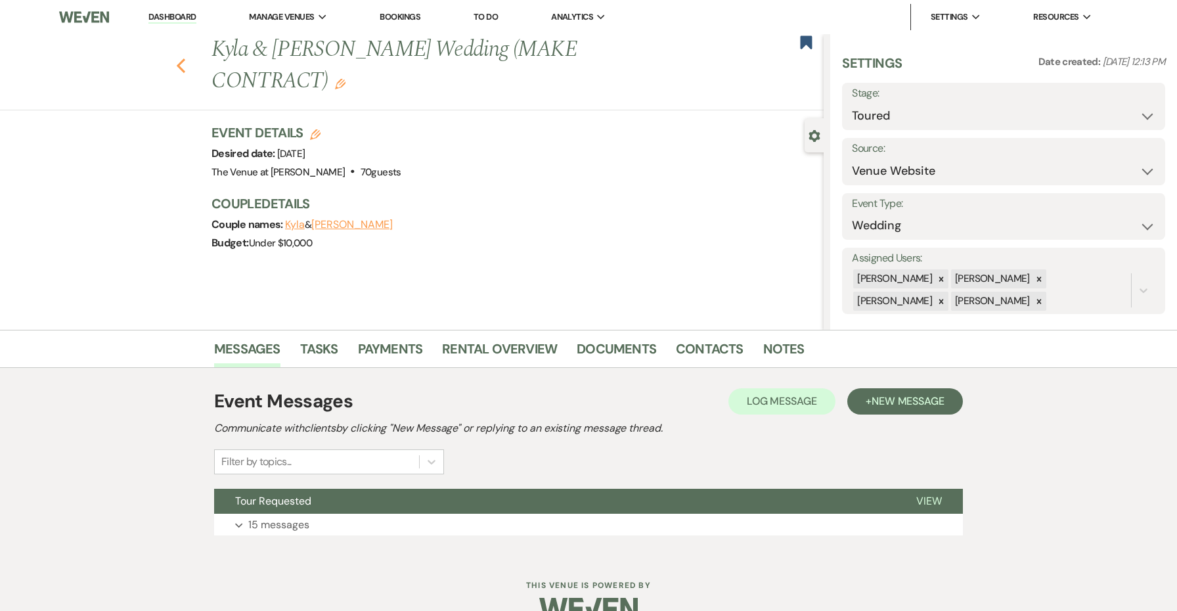
select select "5"
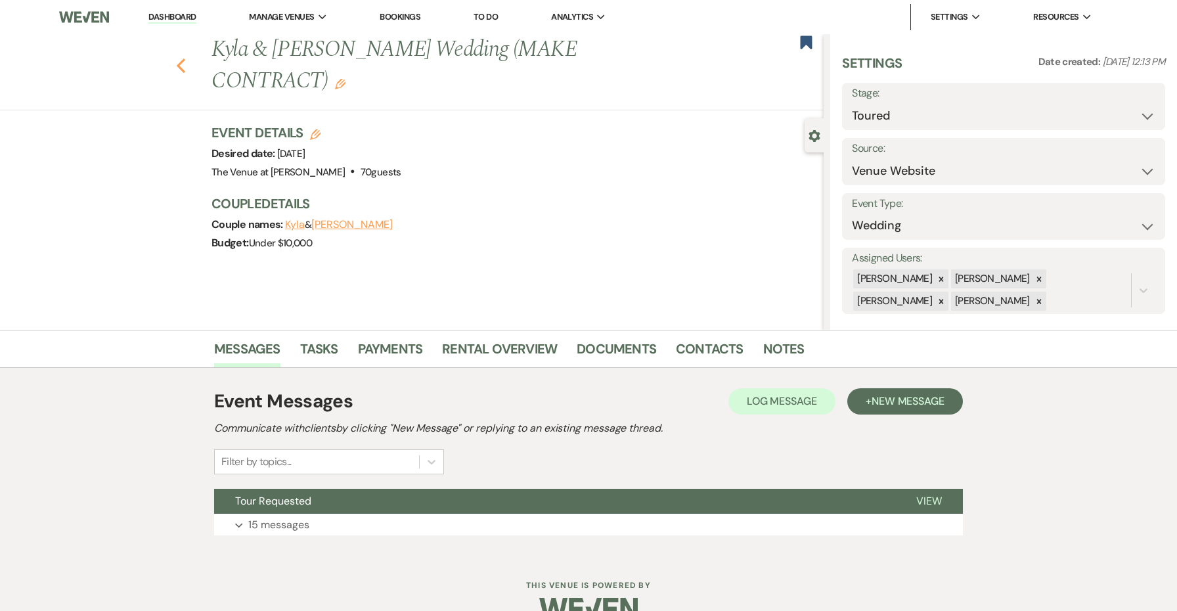
select select "5"
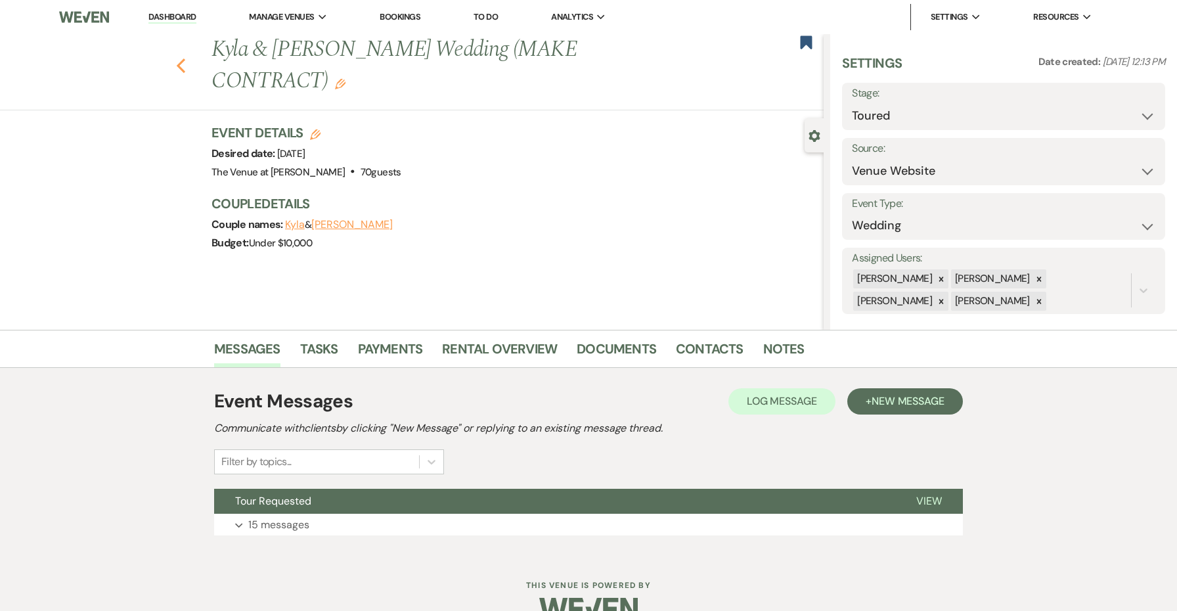
select select "5"
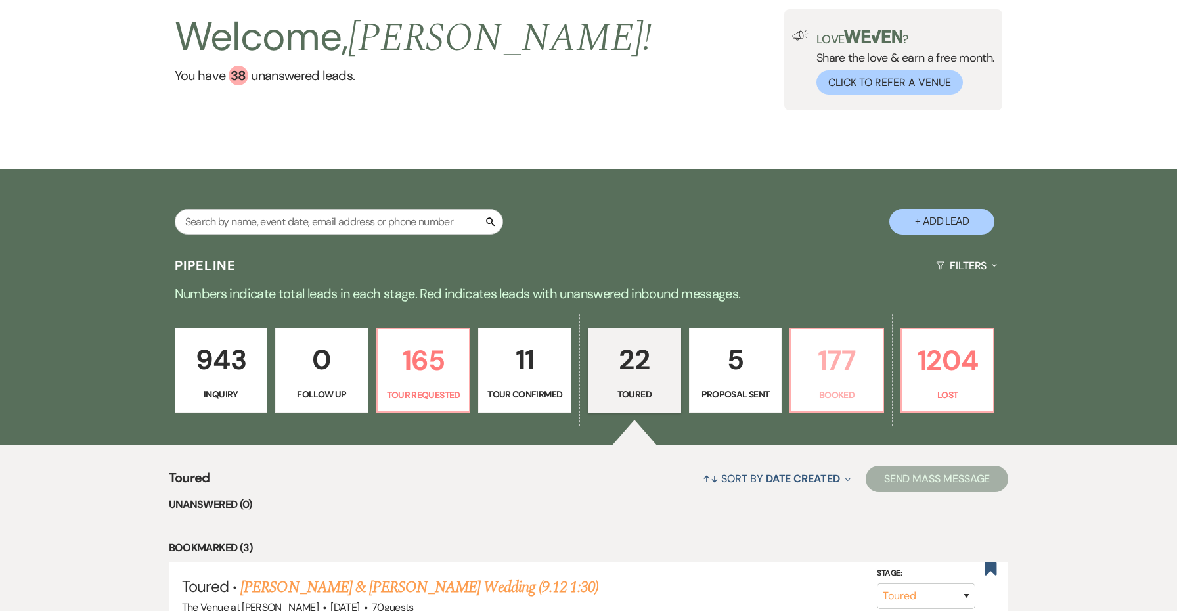
scroll to position [66, 0]
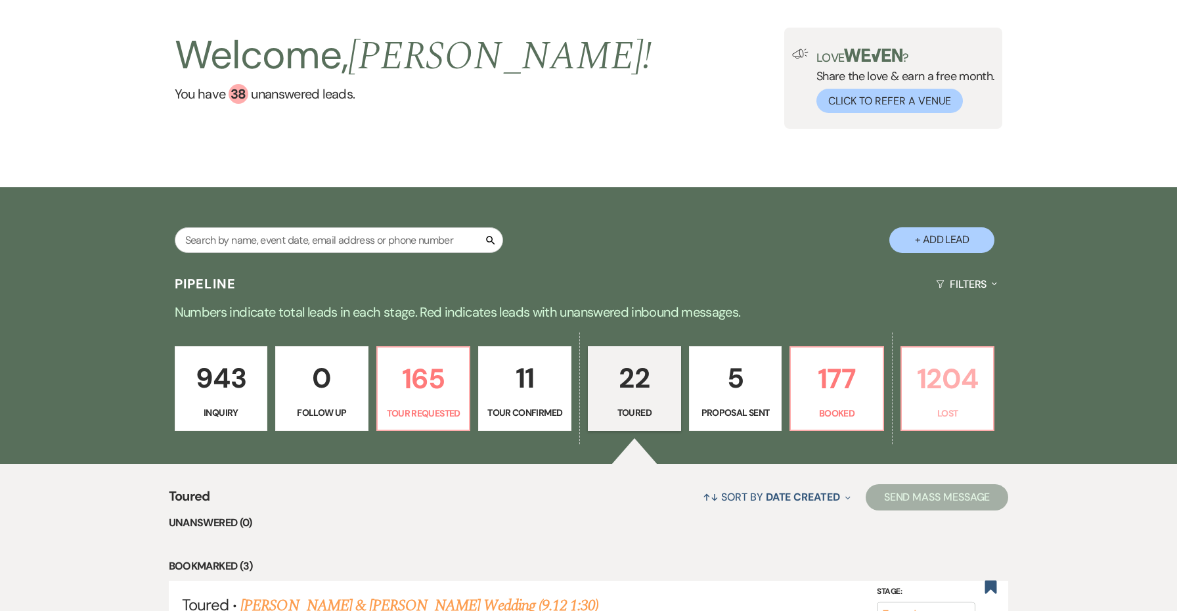
click at [938, 370] on p "1204" at bounding box center [948, 379] width 76 height 44
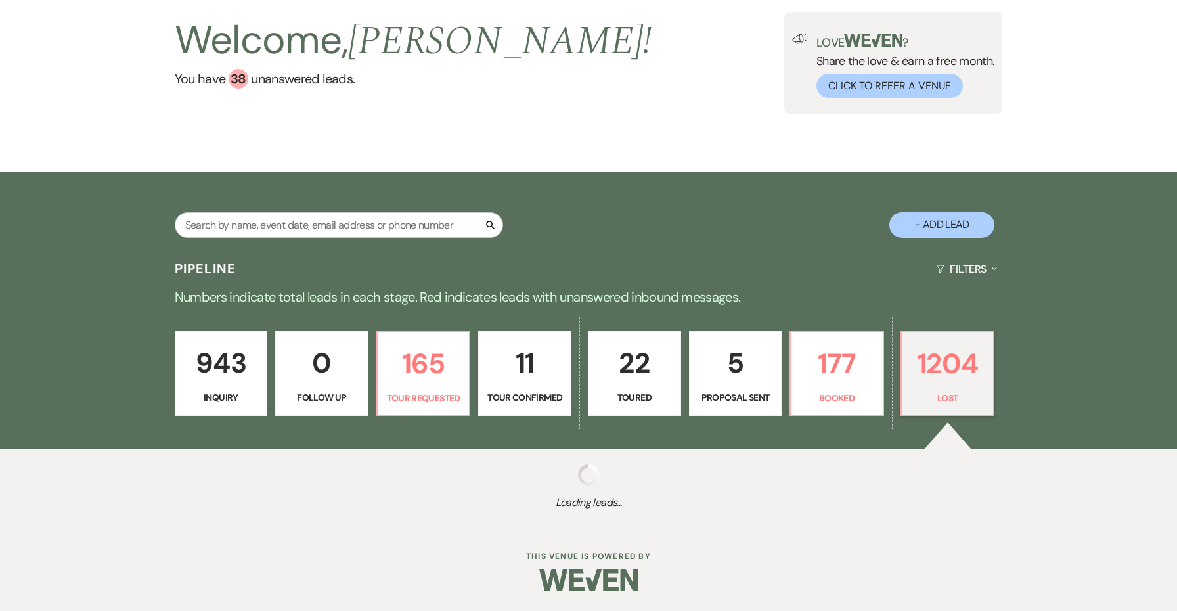
scroll to position [81, 0]
select select "8"
select select "1"
select select "8"
select select "9"
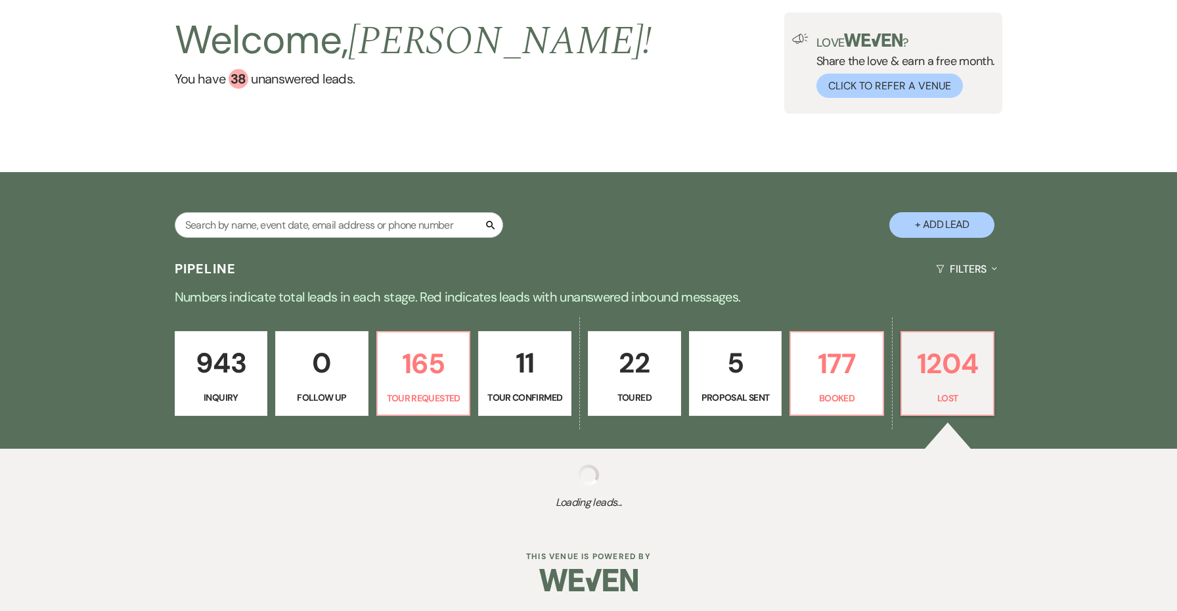
select select "8"
select select "10"
select select "8"
select select "10"
select select "8"
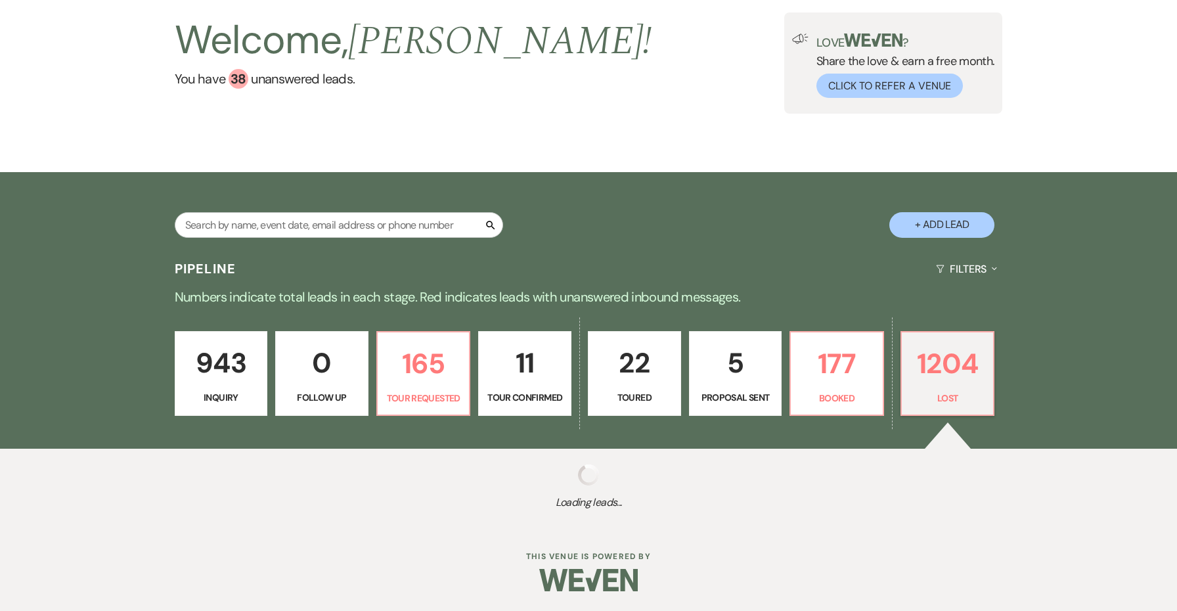
select select "5"
select select "8"
select select "5"
select select "8"
select select "7"
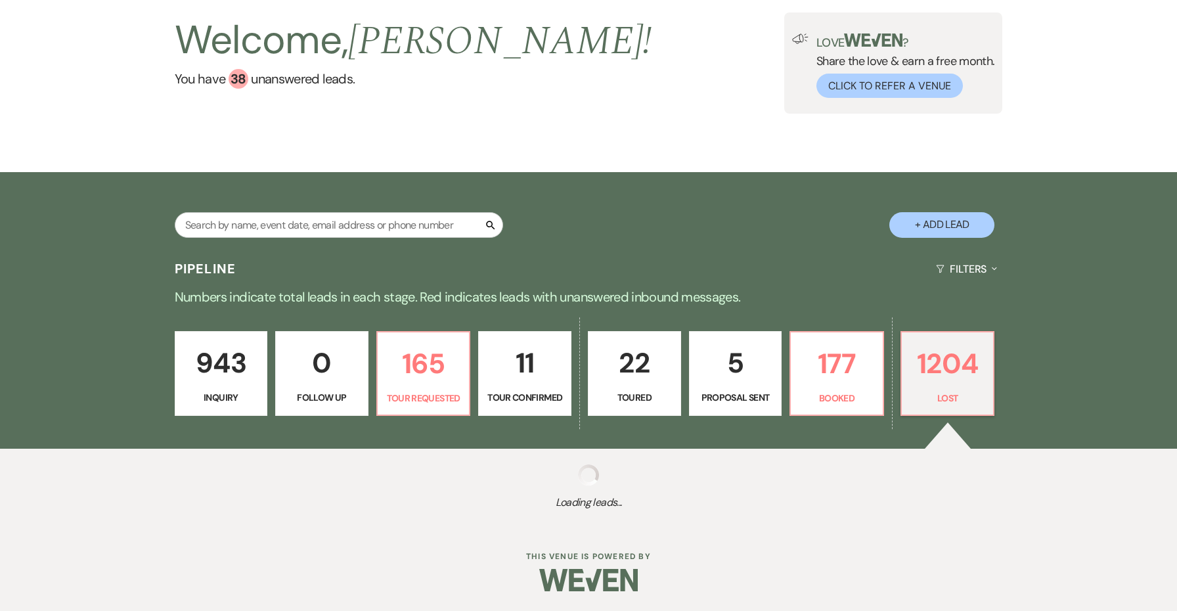
select select "8"
select select "10"
select select "8"
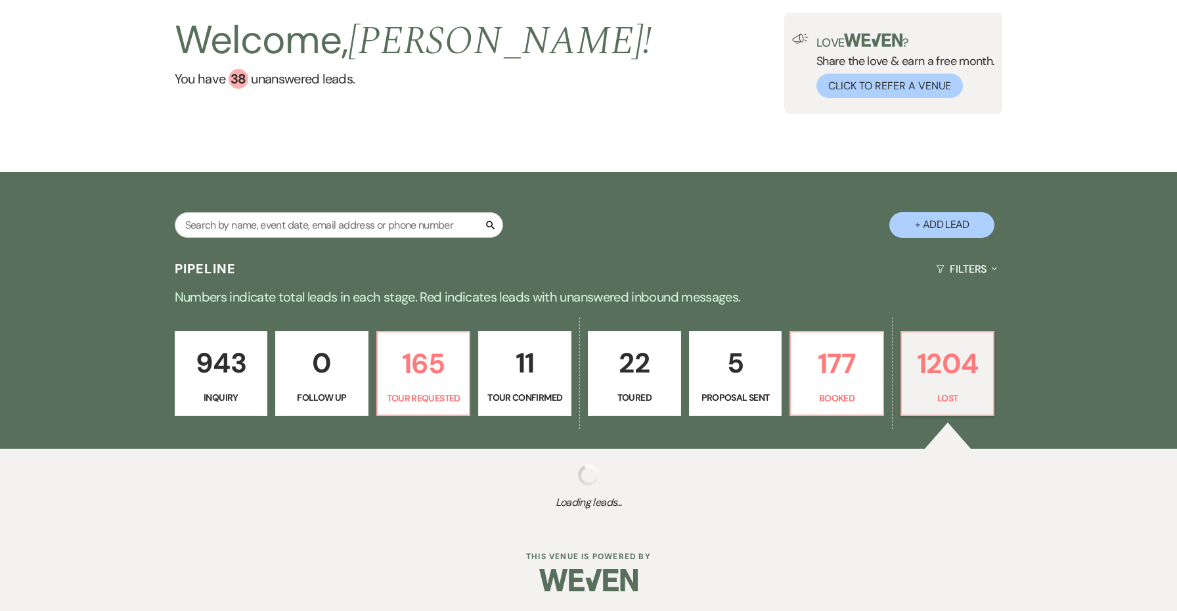
select select "10"
select select "8"
select select "10"
select select "8"
select select "10"
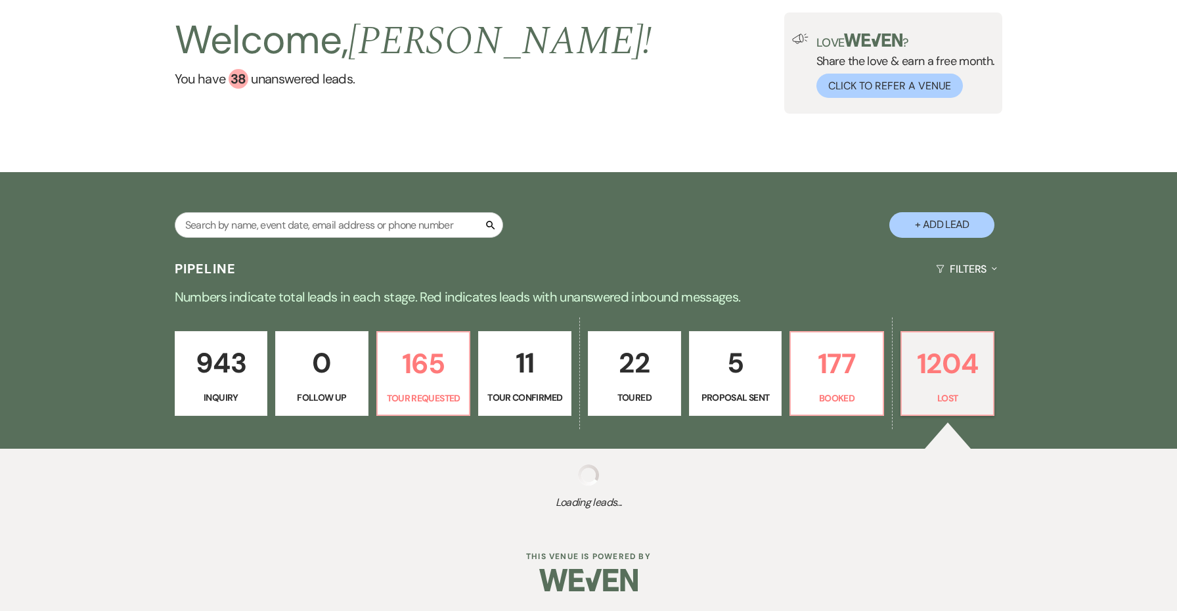
select select "8"
select select "10"
select select "8"
select select "10"
select select "8"
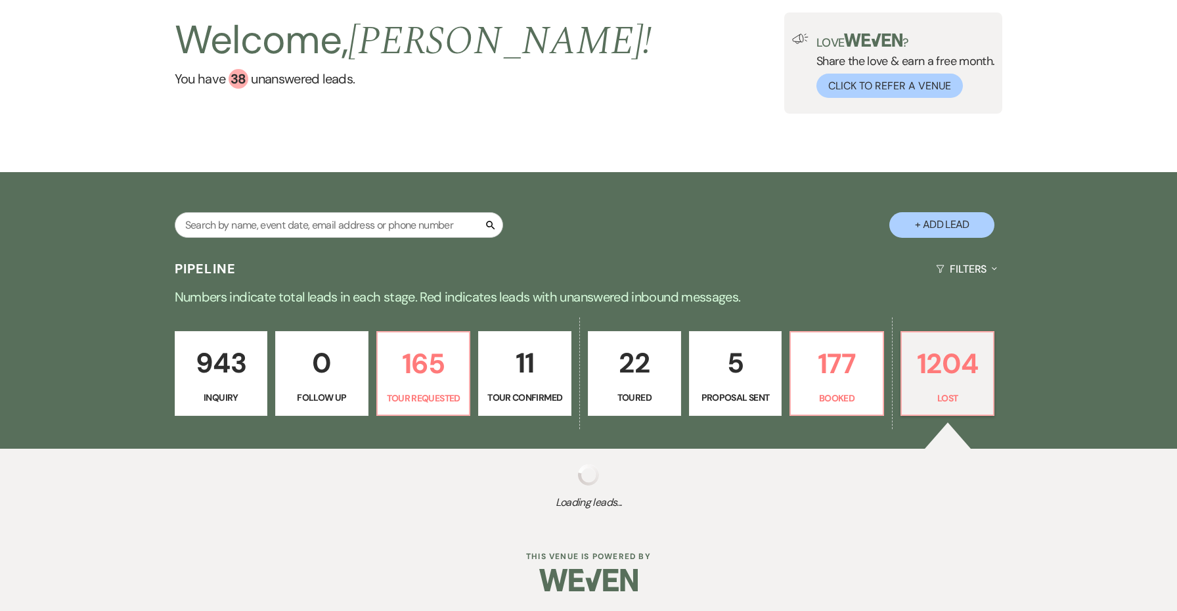
select select "1"
select select "8"
select select "6"
select select "8"
select select "5"
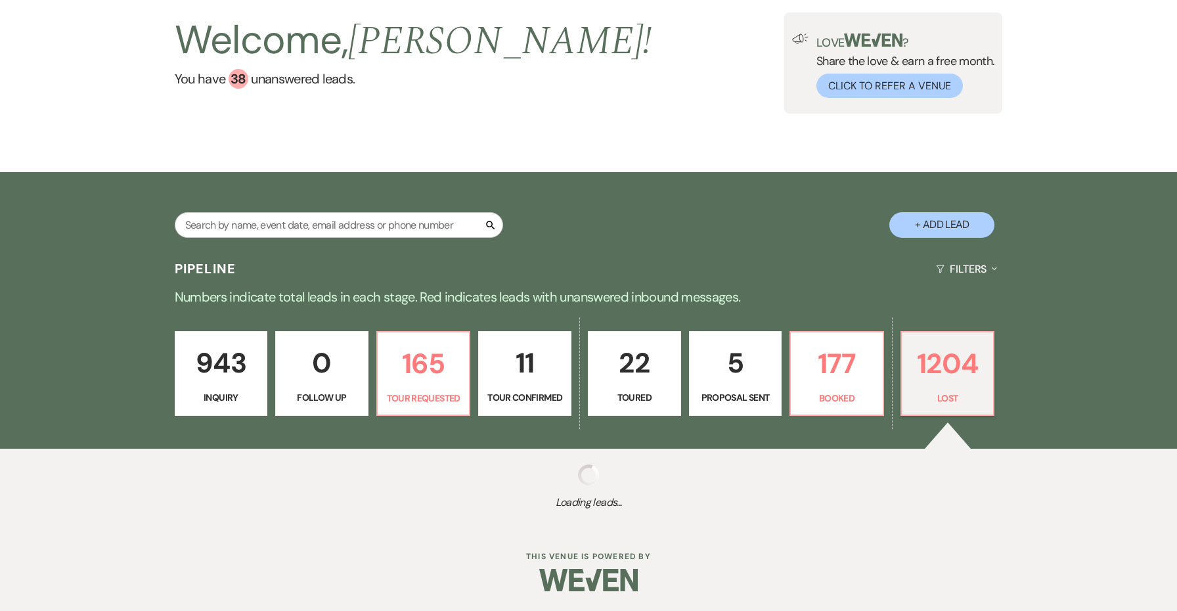
select select "8"
select select "6"
select select "8"
select select "7"
select select "8"
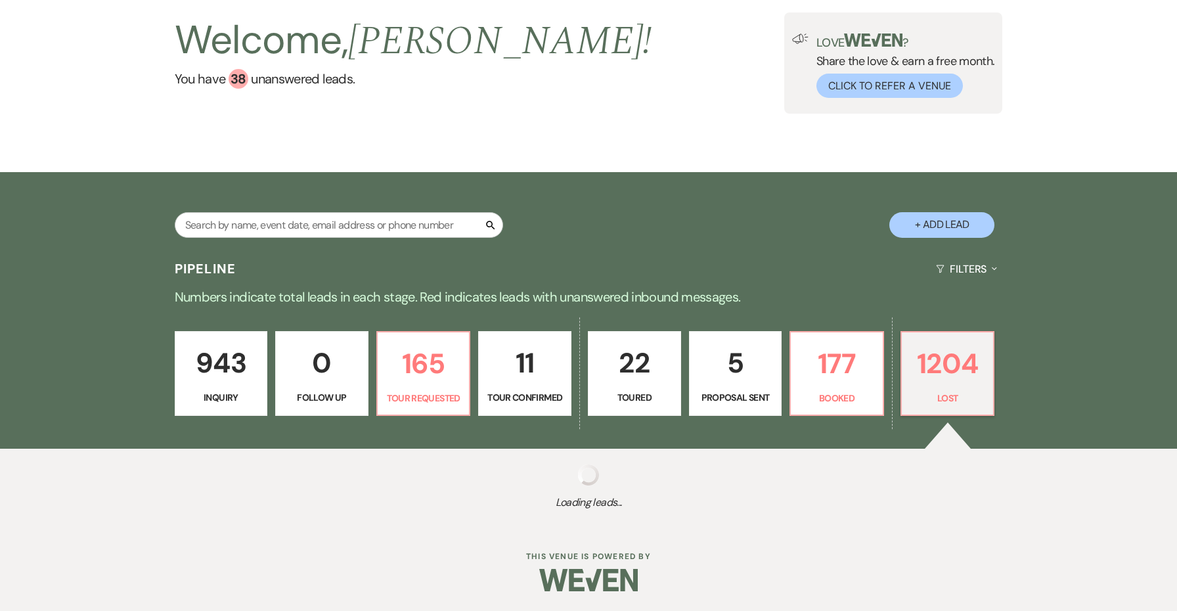
select select "6"
select select "8"
select select "6"
select select "8"
select select "5"
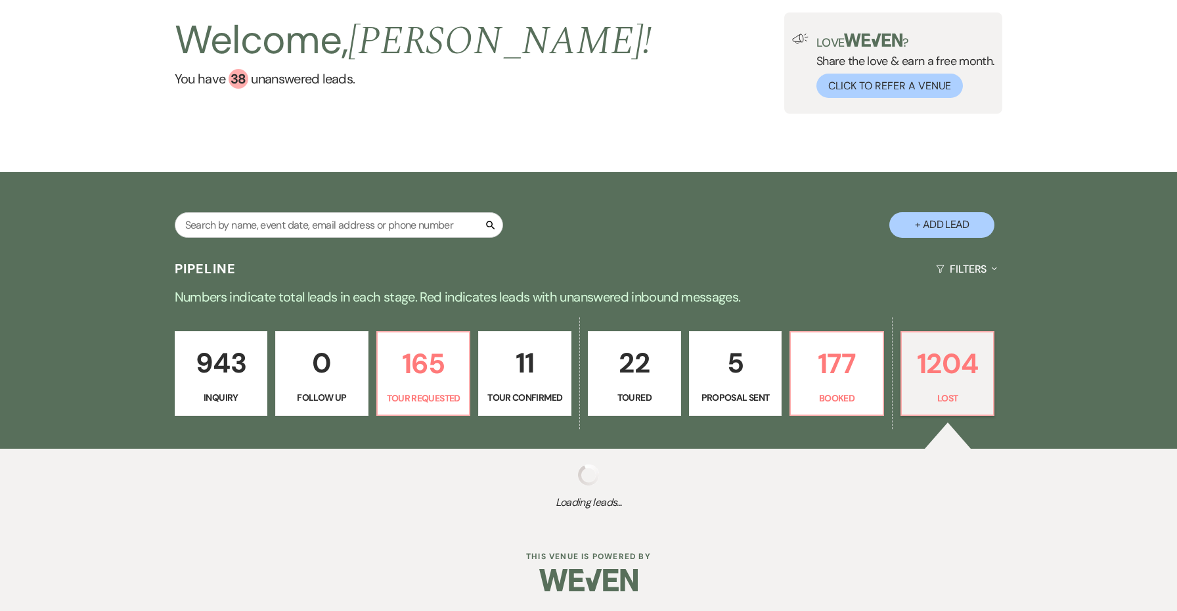
select select "8"
select select "10"
select select "8"
select select "5"
select select "8"
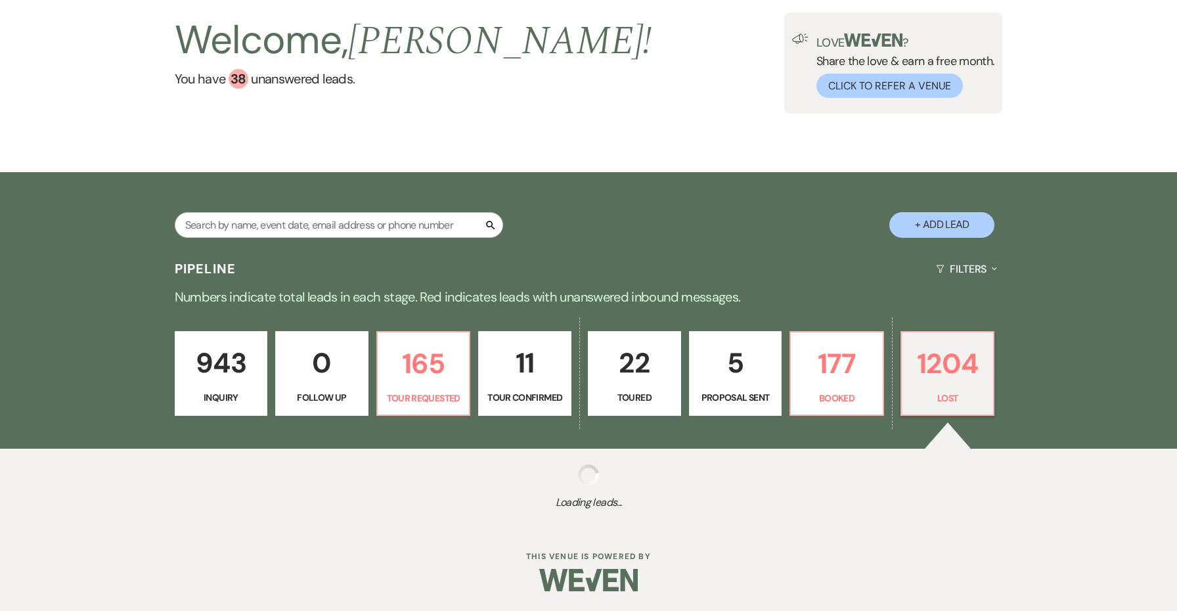
select select "1"
select select "8"
select select "5"
select select "8"
select select "5"
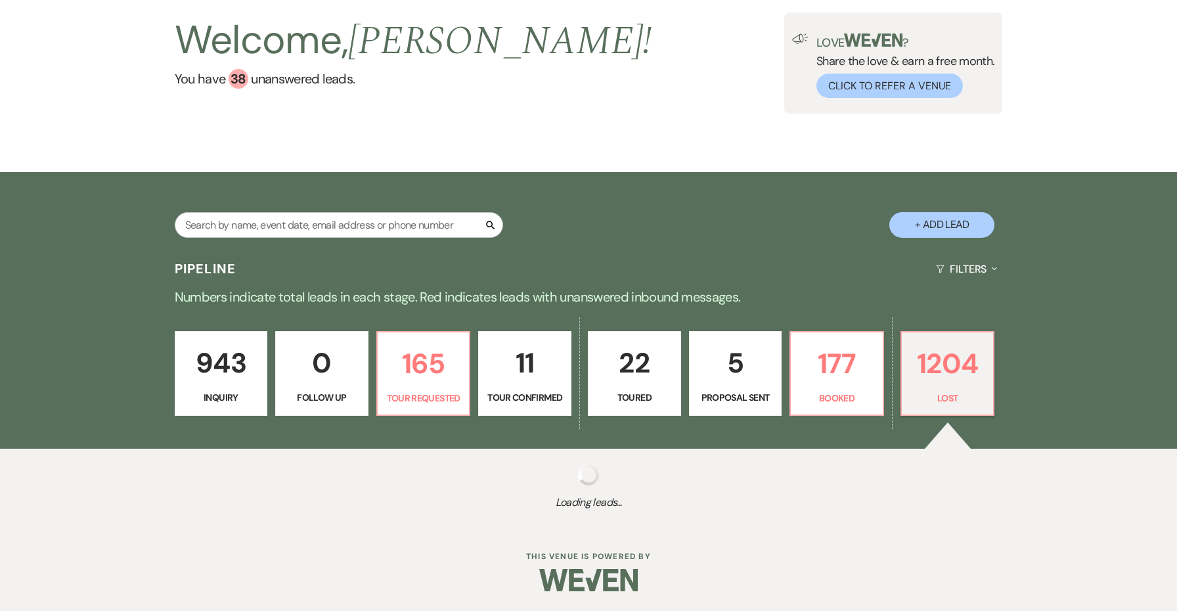
select select "8"
select select "1"
select select "8"
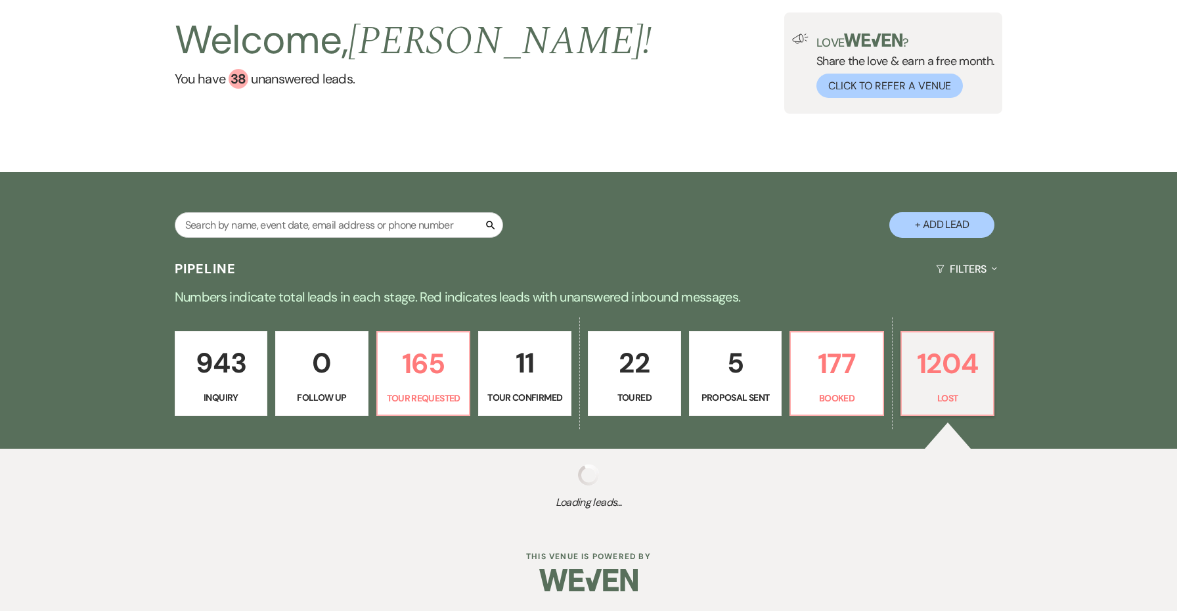
select select "8"
select select "1"
select select "8"
select select "9"
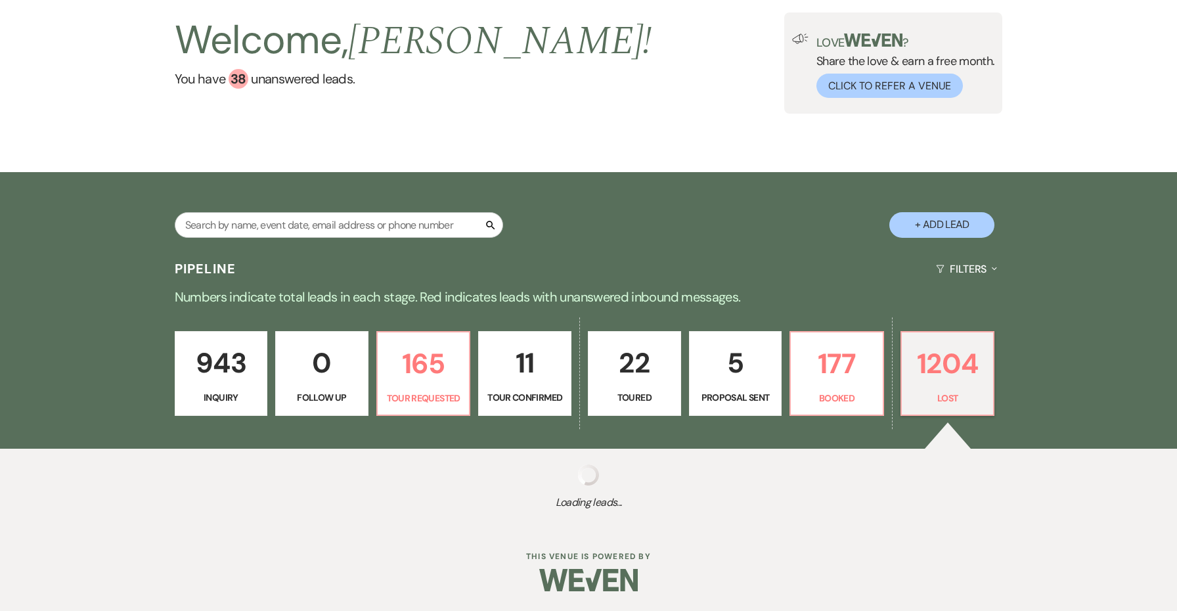
select select "8"
select select "10"
select select "8"
select select "5"
select select "8"
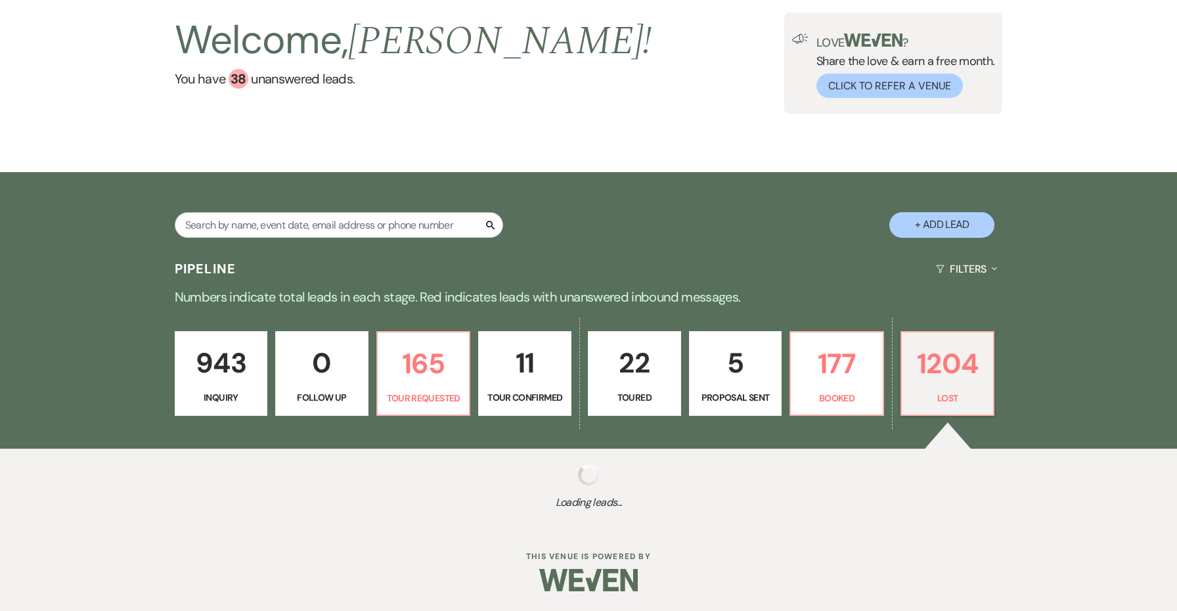
select select "6"
select select "8"
select select "10"
select select "8"
select select "5"
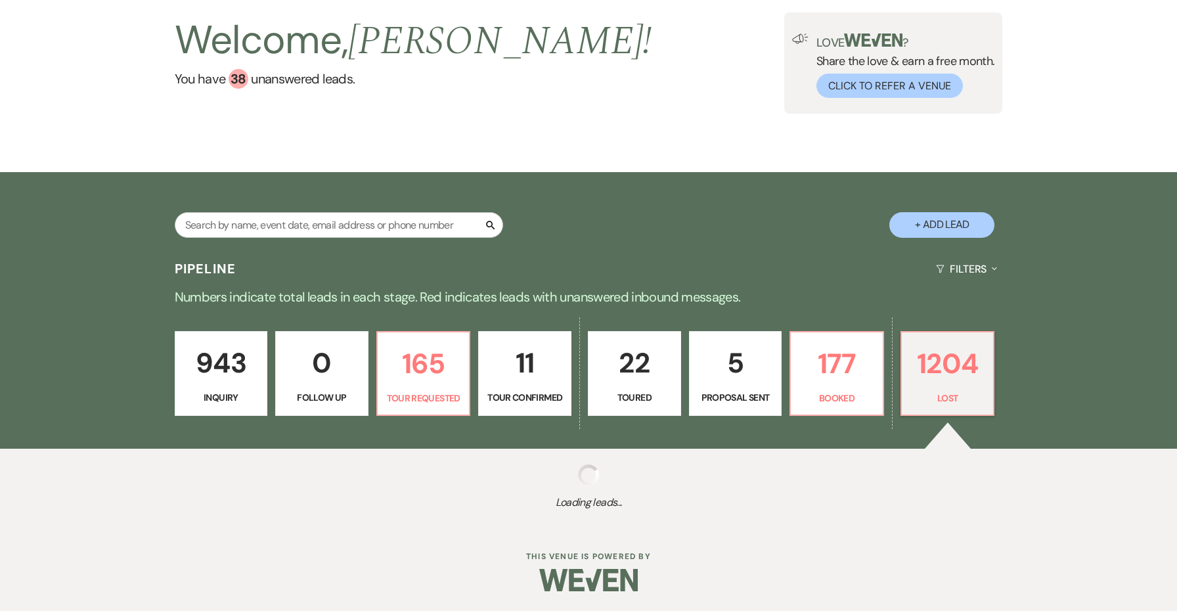
select select "8"
select select "7"
select select "8"
select select "5"
select select "8"
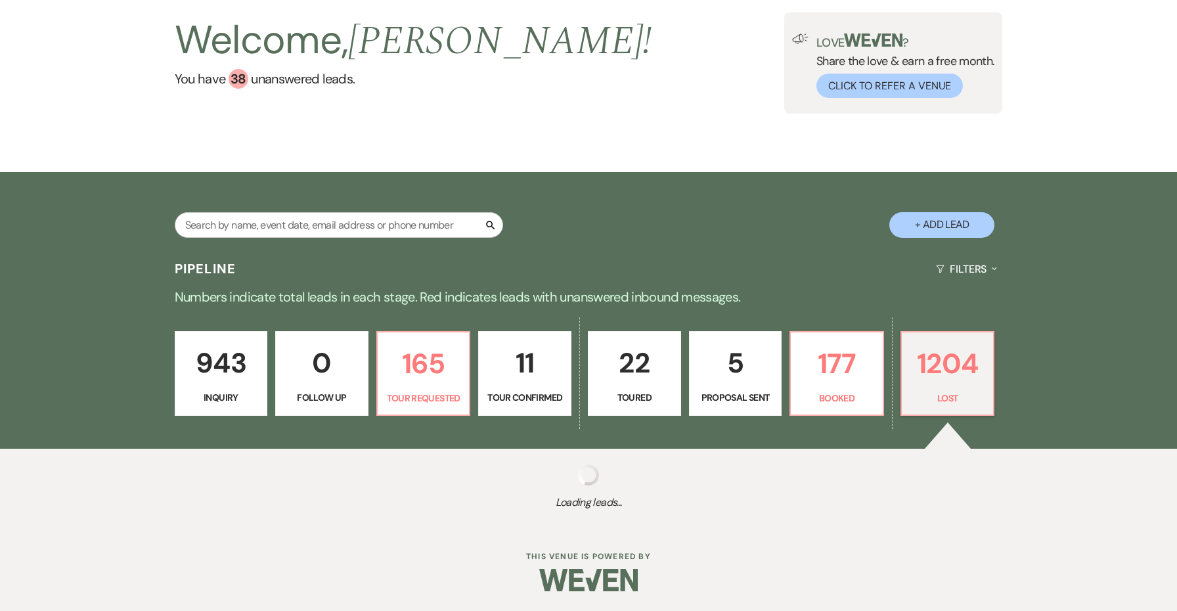
select select "5"
select select "8"
select select "5"
select select "8"
select select "10"
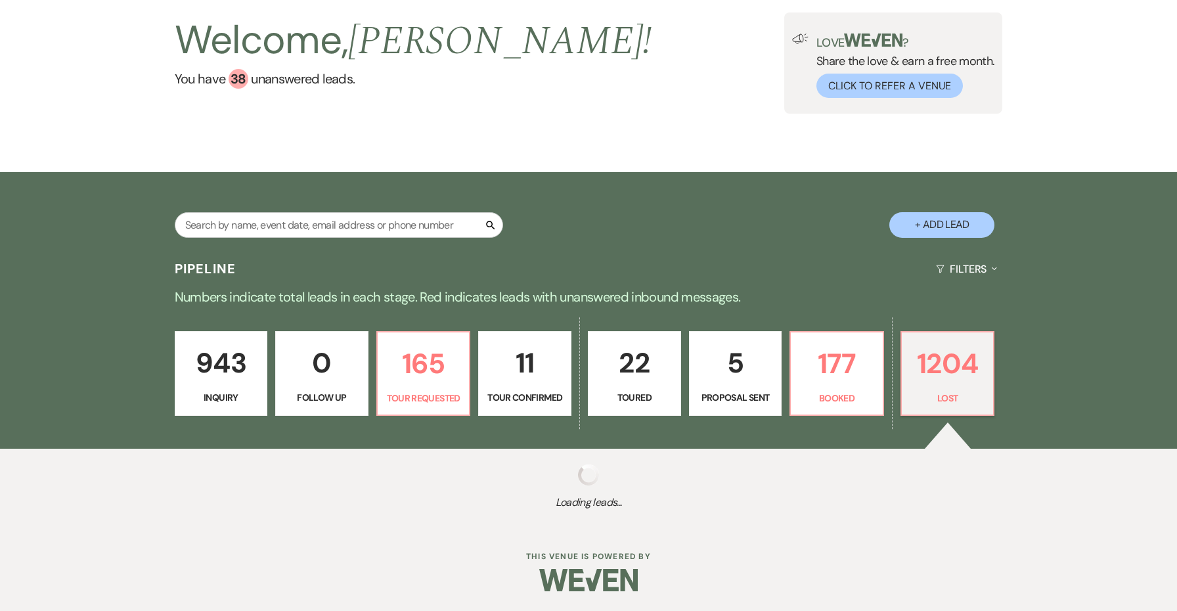
select select "8"
select select "5"
select select "8"
select select "5"
select select "8"
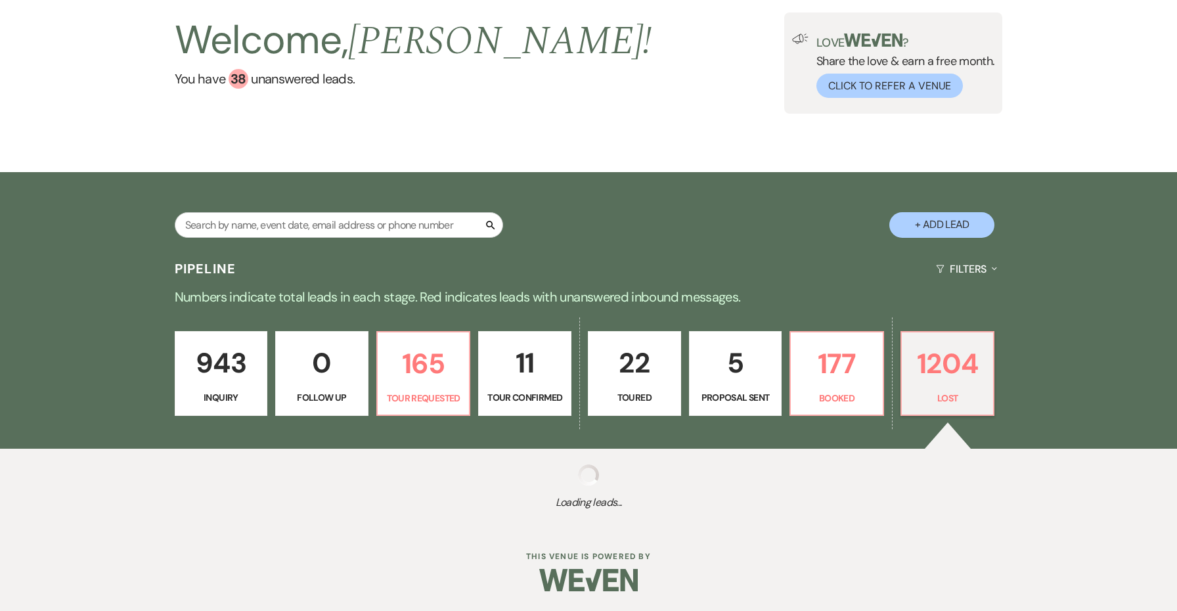
select select "6"
select select "8"
select select "5"
select select "8"
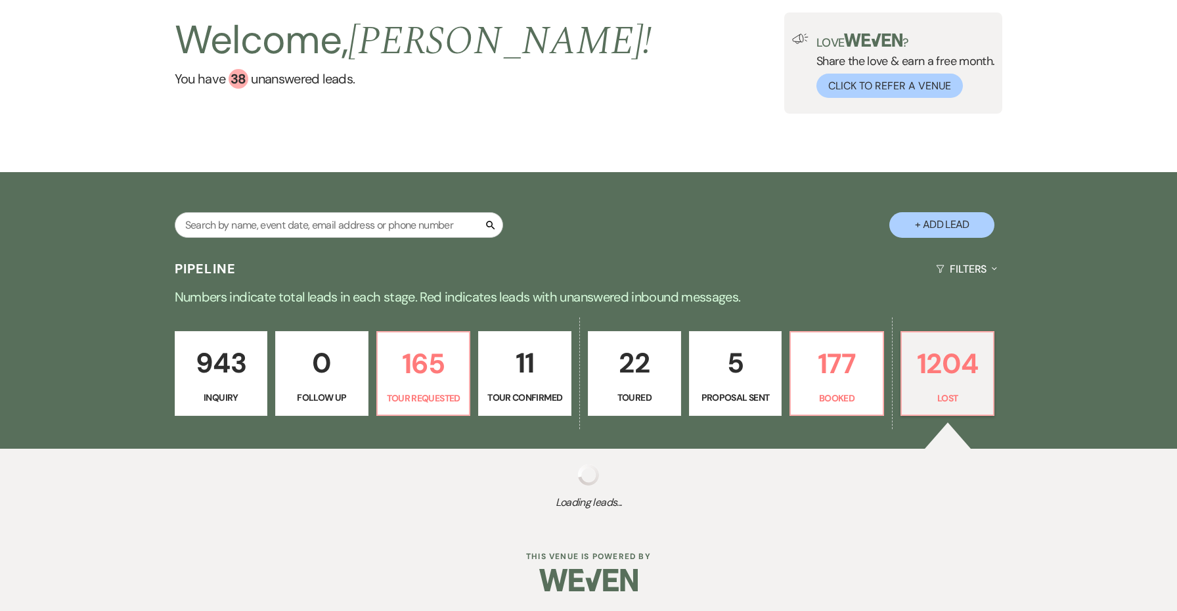
select select "8"
select select "5"
select select "8"
select select "11"
select select "8"
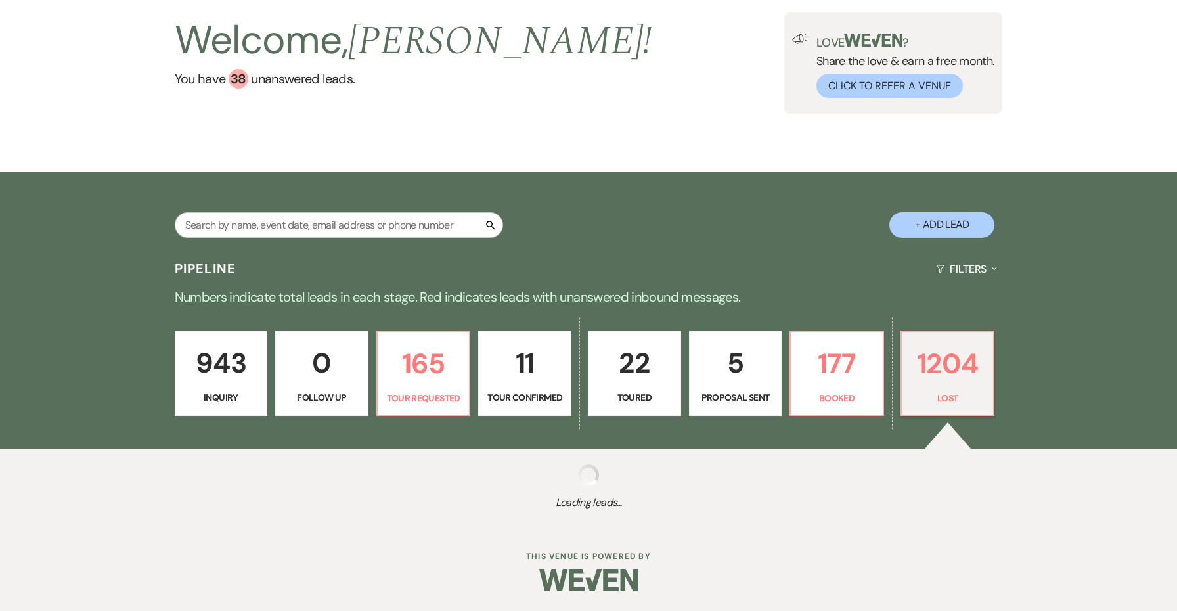
select select "6"
select select "8"
select select "5"
select select "8"
select select "6"
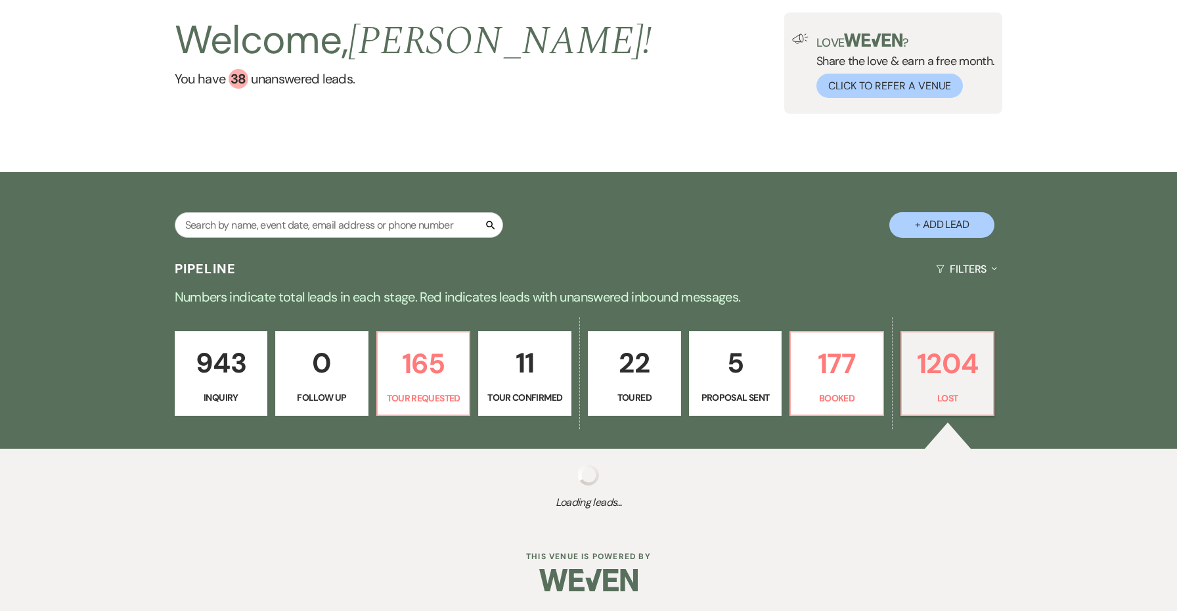
select select "8"
select select "10"
select select "8"
select select "5"
select select "8"
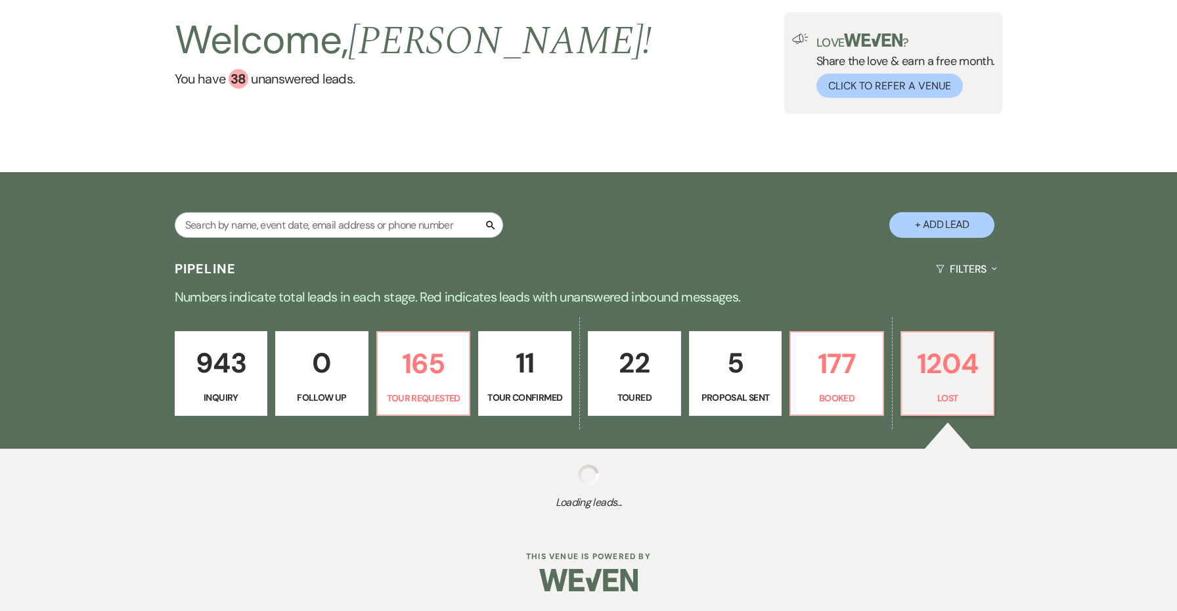
select select "10"
select select "8"
select select "5"
select select "8"
select select "7"
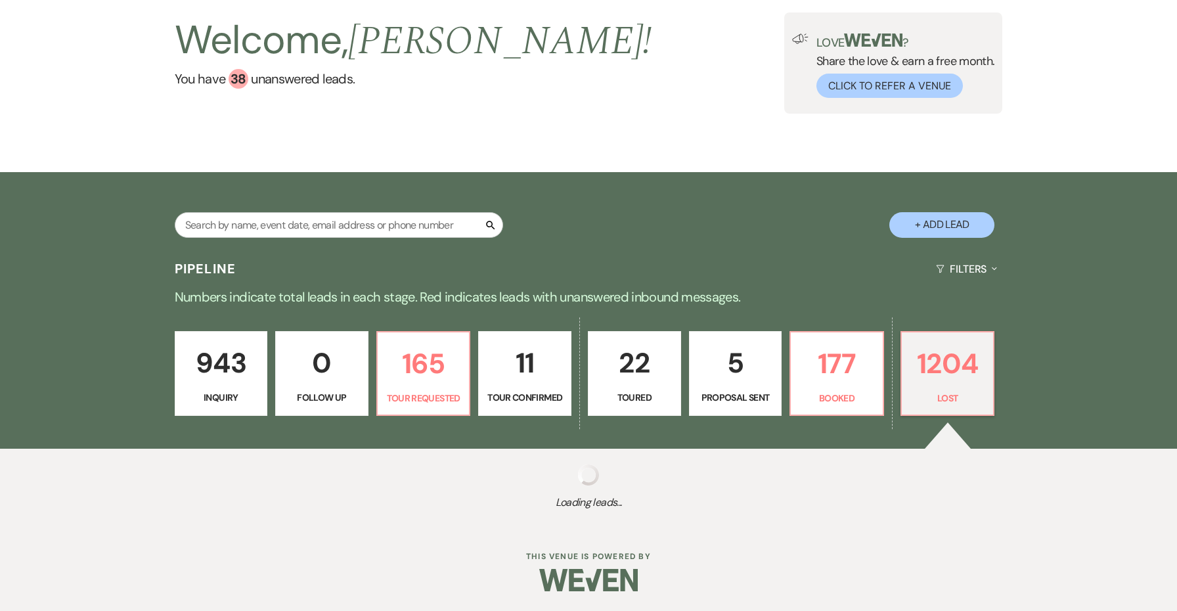
select select "8"
select select "5"
select select "8"
select select "6"
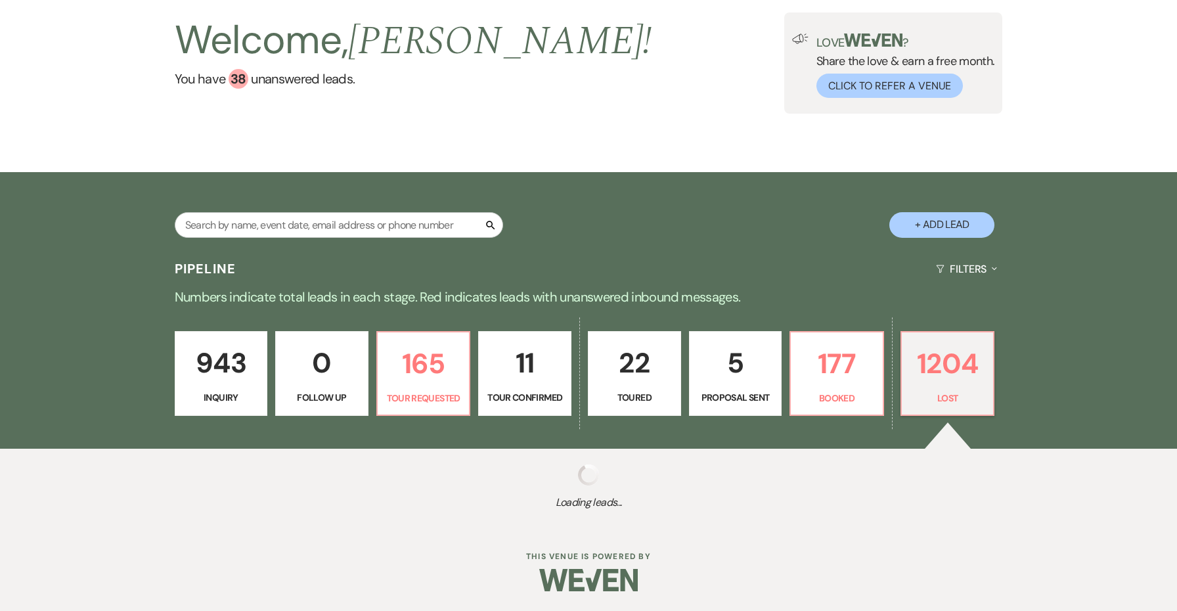
select select "8"
select select "1"
select select "8"
select select "5"
select select "8"
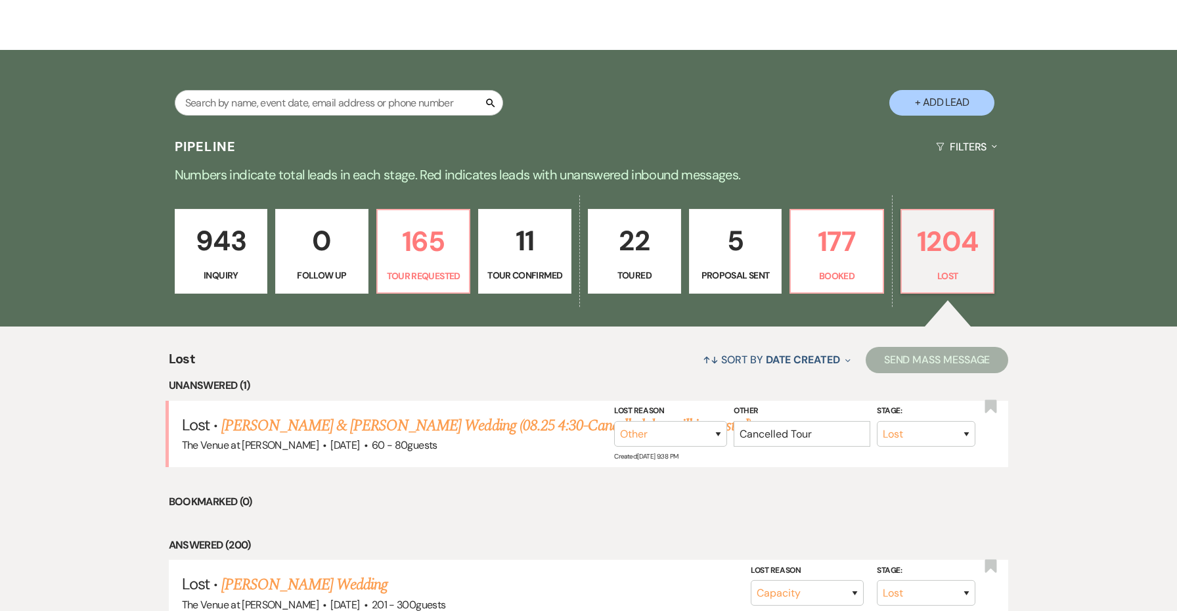
scroll to position [273, 0]
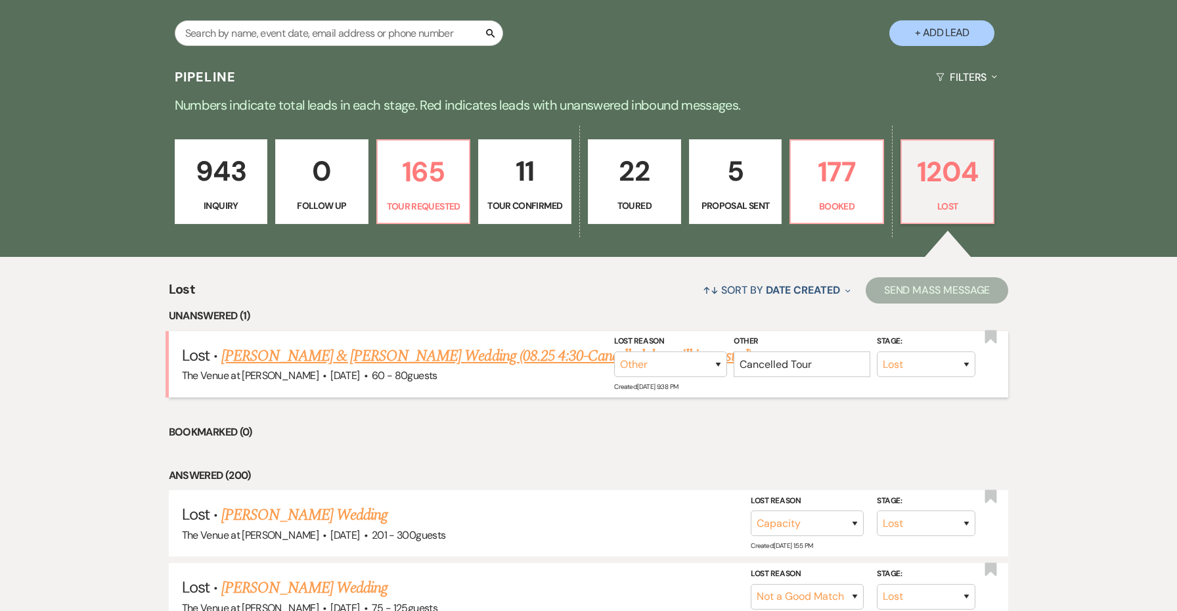
click at [535, 353] on link "Robert Bodenstein & Alissa Solano's Wedding (08.25 4:30-Cancelled, but still in…" at bounding box center [486, 356] width 530 height 24
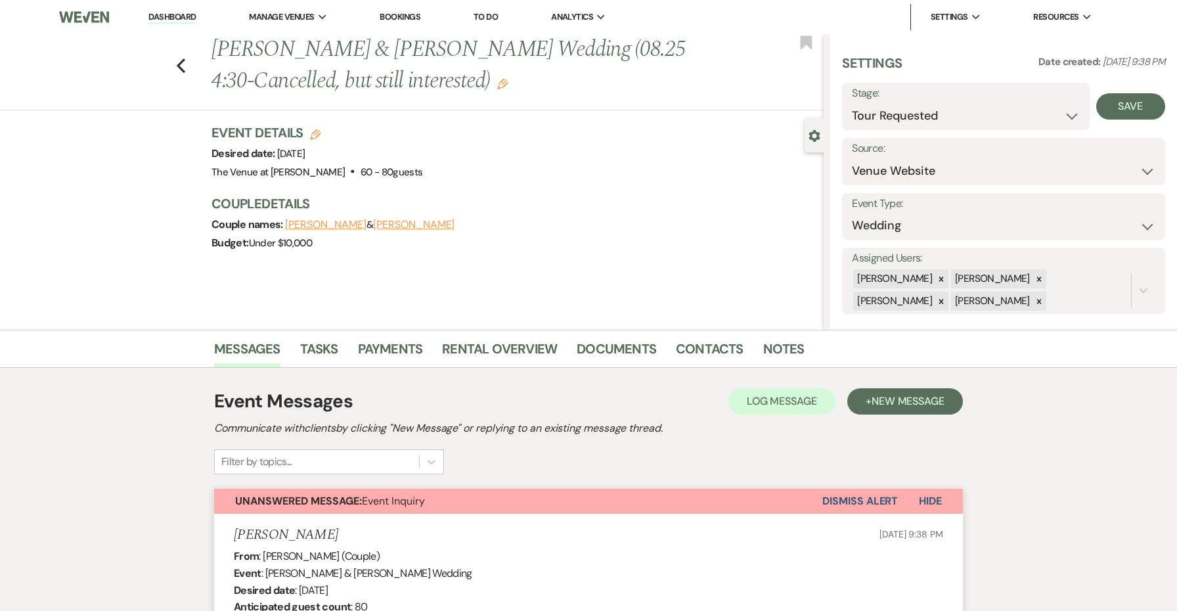
click at [1115, 92] on div "Save" at bounding box center [1128, 106] width 76 height 47
click at [1115, 104] on button "Save" at bounding box center [1130, 106] width 69 height 26
click at [168, 12] on link "Dashboard" at bounding box center [171, 17] width 47 height 12
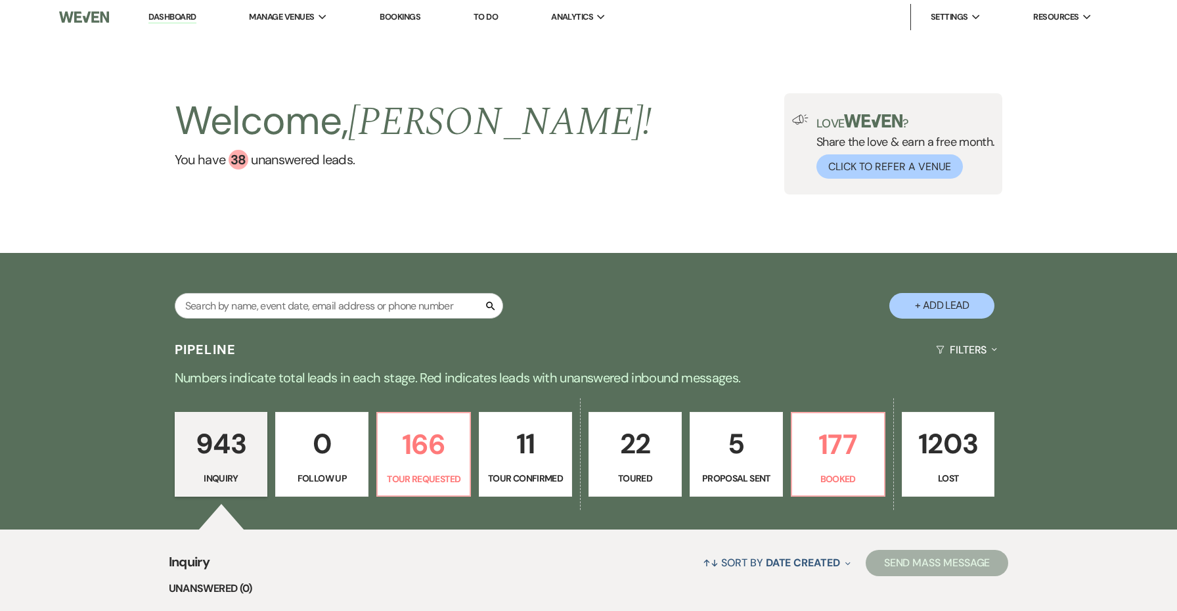
scroll to position [114, 0]
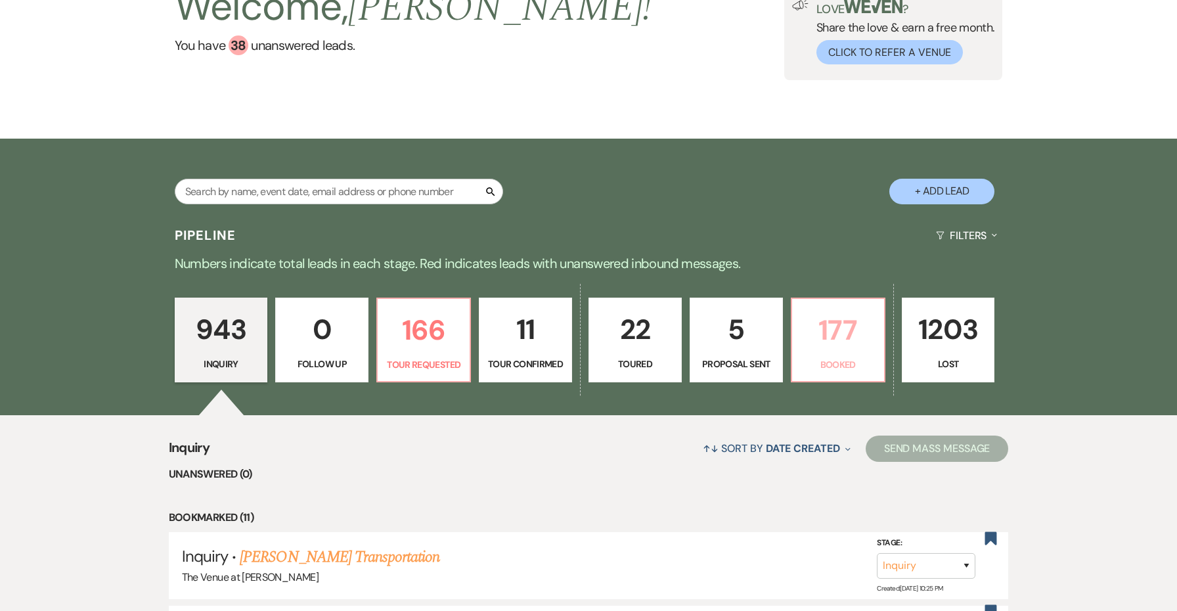
click at [854, 334] on p "177" at bounding box center [838, 330] width 76 height 44
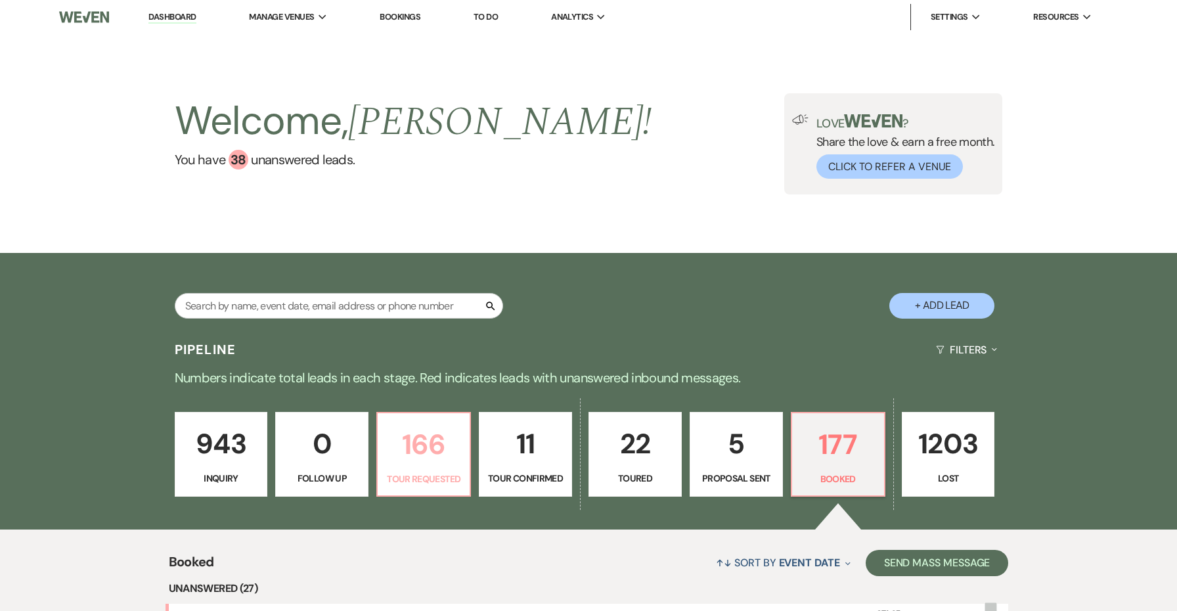
click at [413, 476] on p "Tour Requested" at bounding box center [424, 479] width 76 height 14
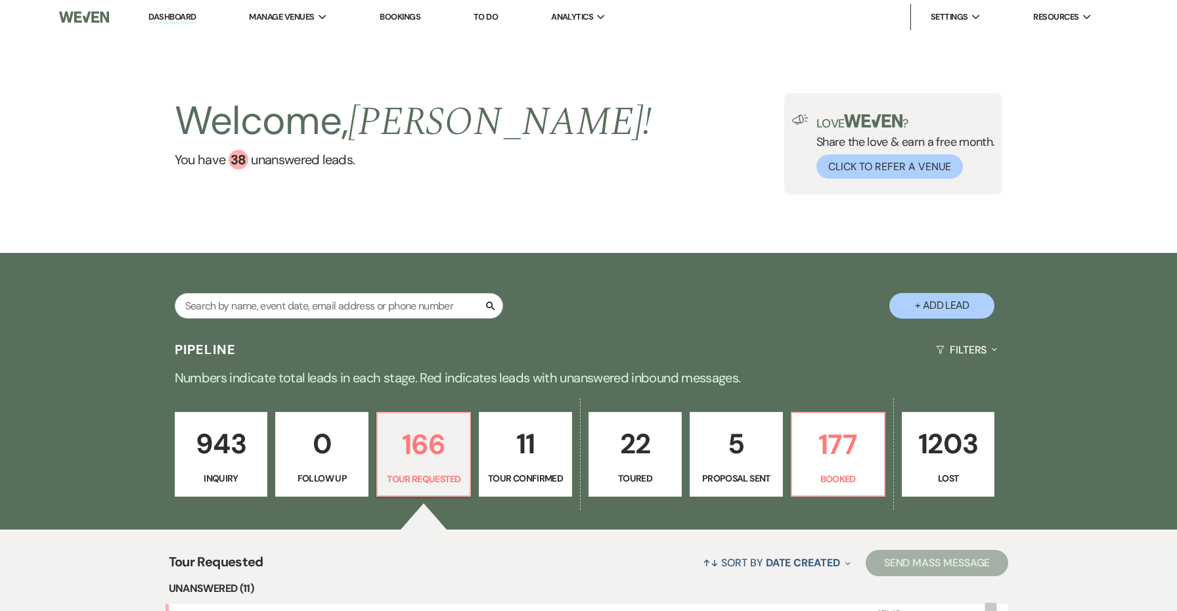
click at [642, 441] on p "22" at bounding box center [635, 444] width 76 height 44
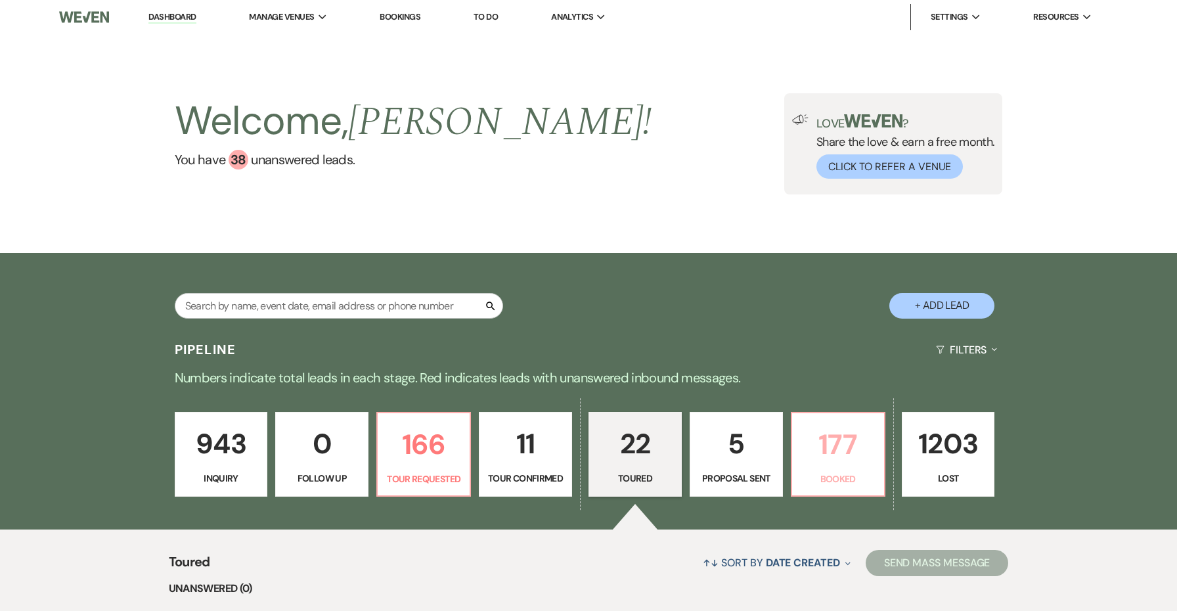
click at [831, 433] on p "177" at bounding box center [838, 444] width 76 height 44
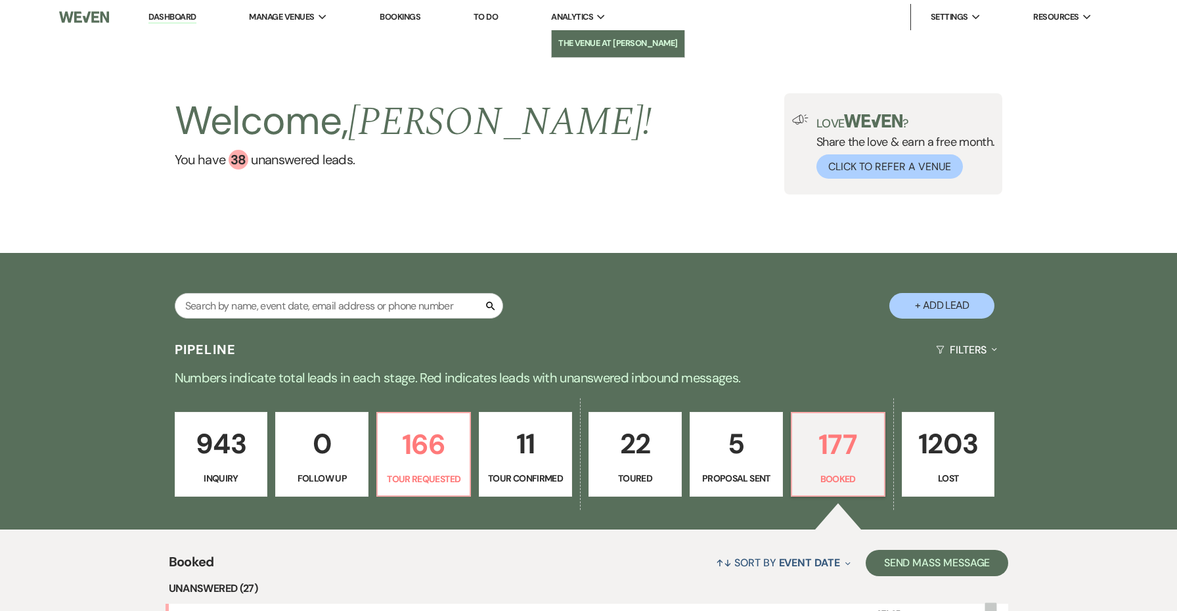
click at [589, 56] on link "The Venue at [PERSON_NAME]" at bounding box center [618, 43] width 133 height 26
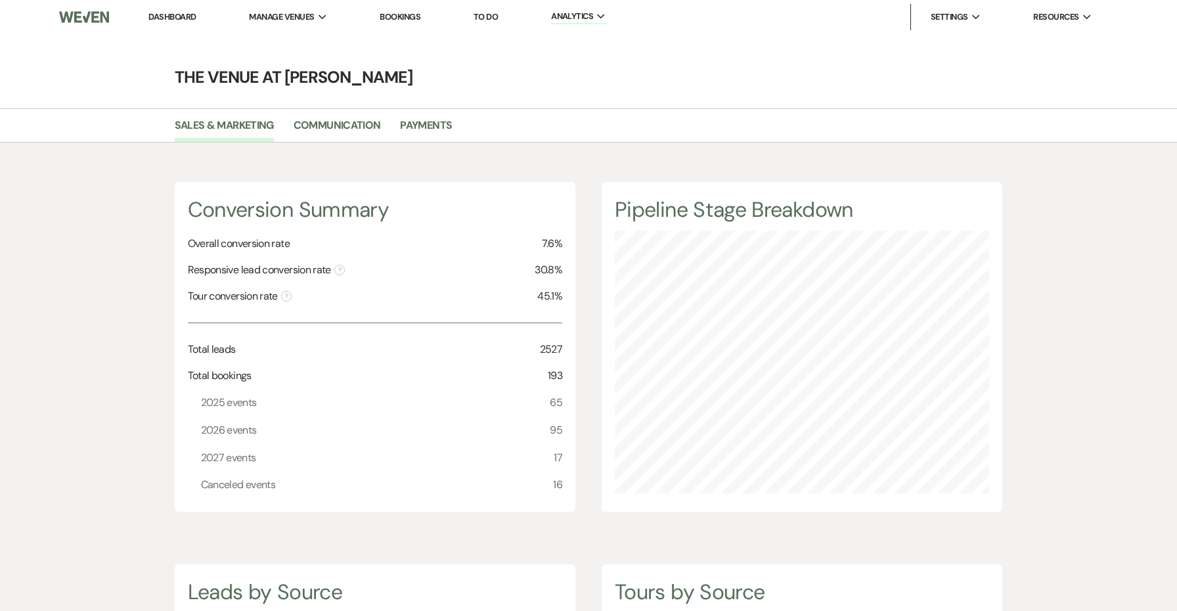
click at [179, 16] on link "Dashboard" at bounding box center [171, 16] width 47 height 11
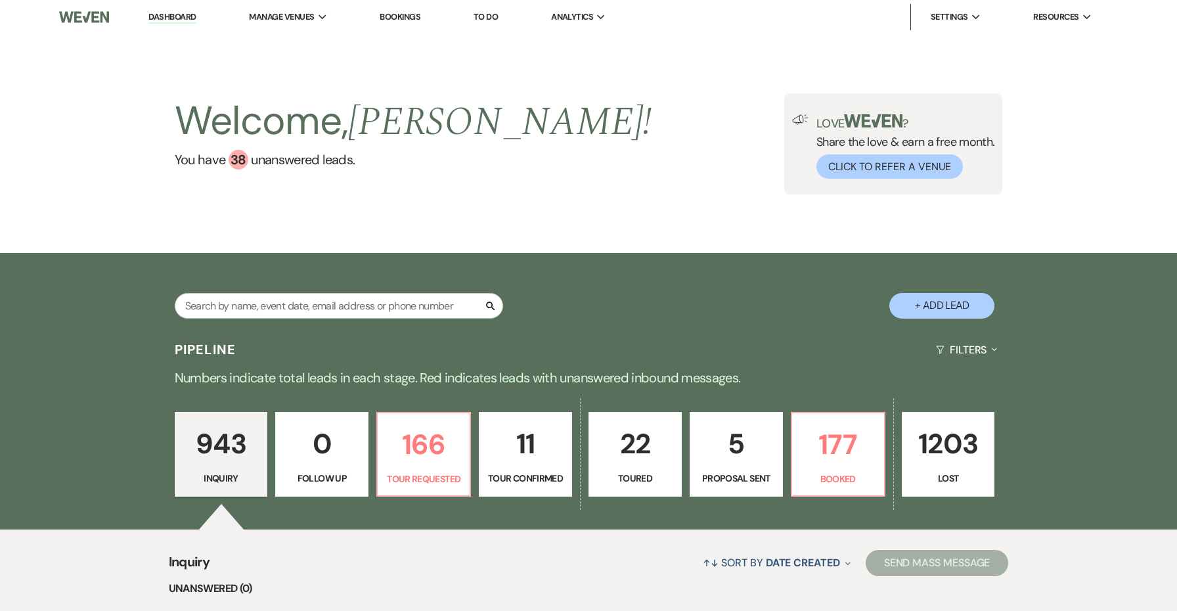
click at [752, 457] on p "5" at bounding box center [736, 444] width 76 height 44
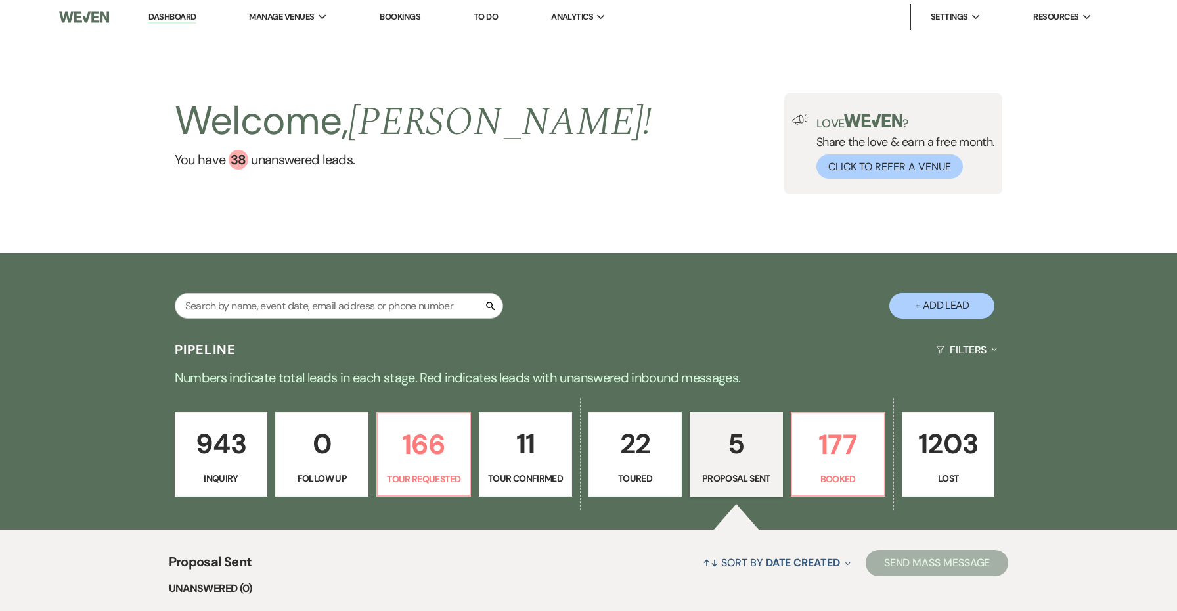
click at [606, 460] on p "22" at bounding box center [635, 444] width 76 height 44
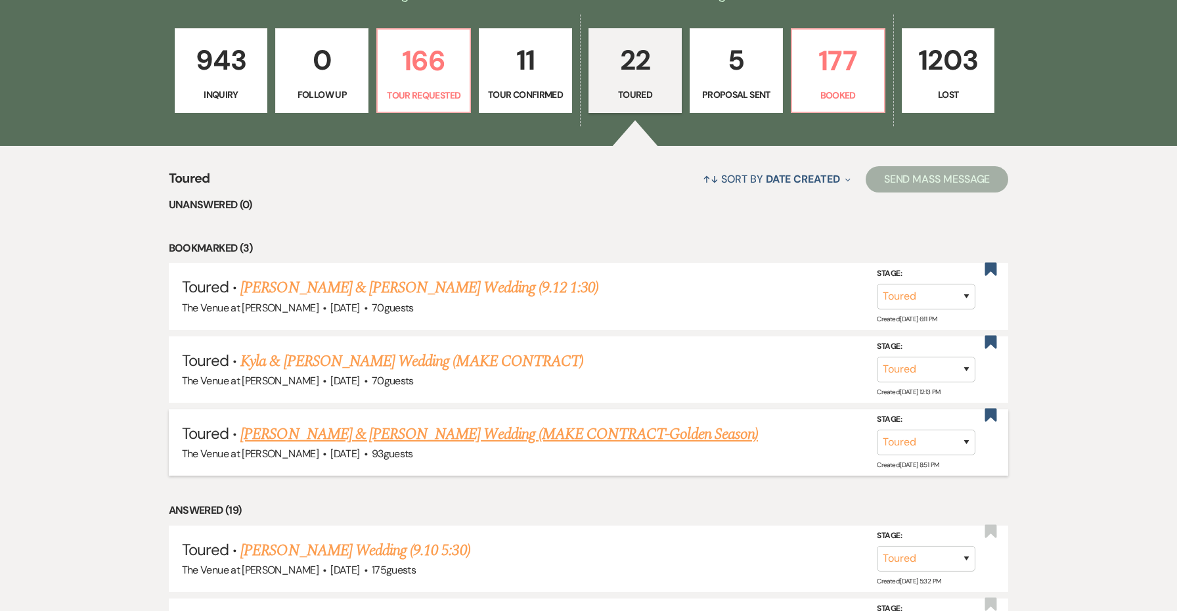
scroll to position [388, 0]
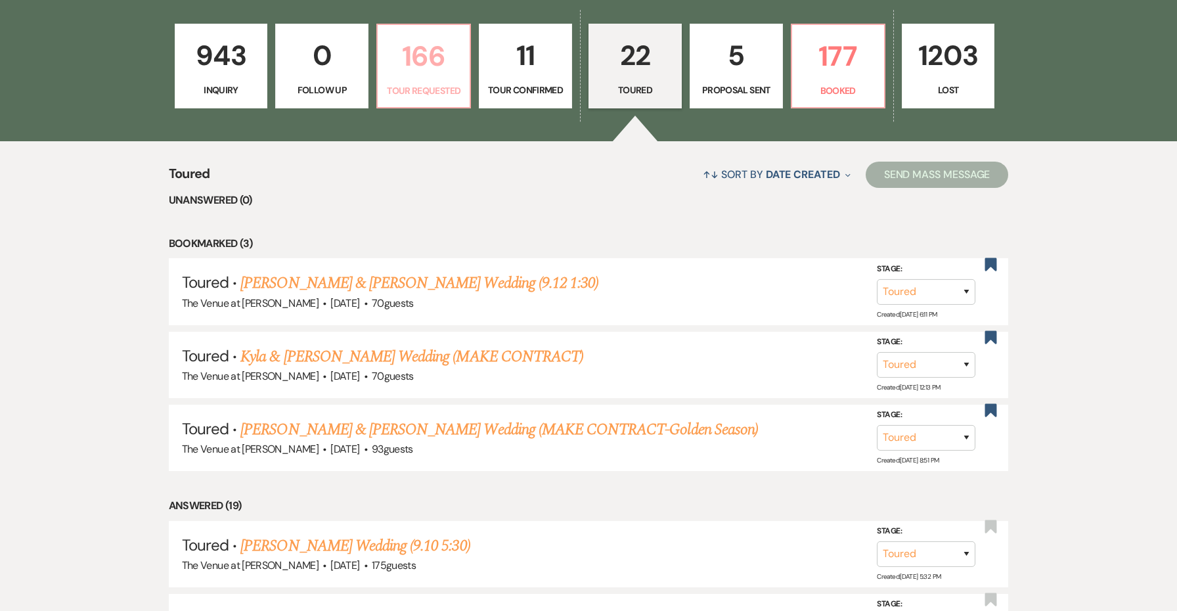
click at [427, 62] on p "166" at bounding box center [424, 56] width 76 height 44
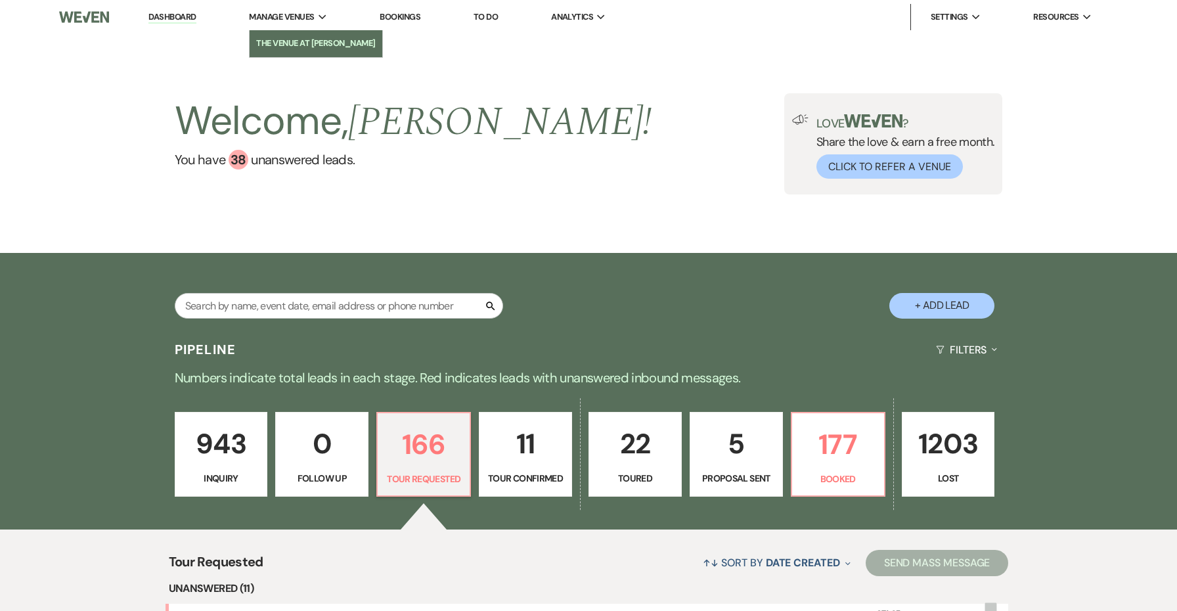
click at [308, 37] on li "The Venue at [PERSON_NAME]" at bounding box center [316, 43] width 120 height 13
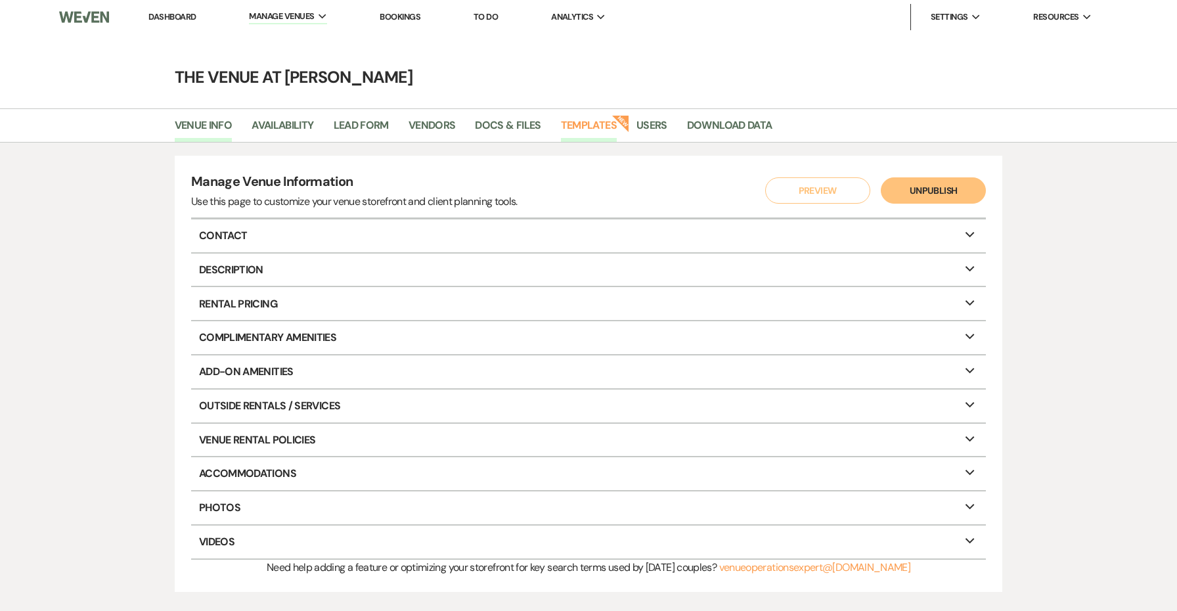
click at [603, 124] on link "Templates" at bounding box center [589, 129] width 56 height 25
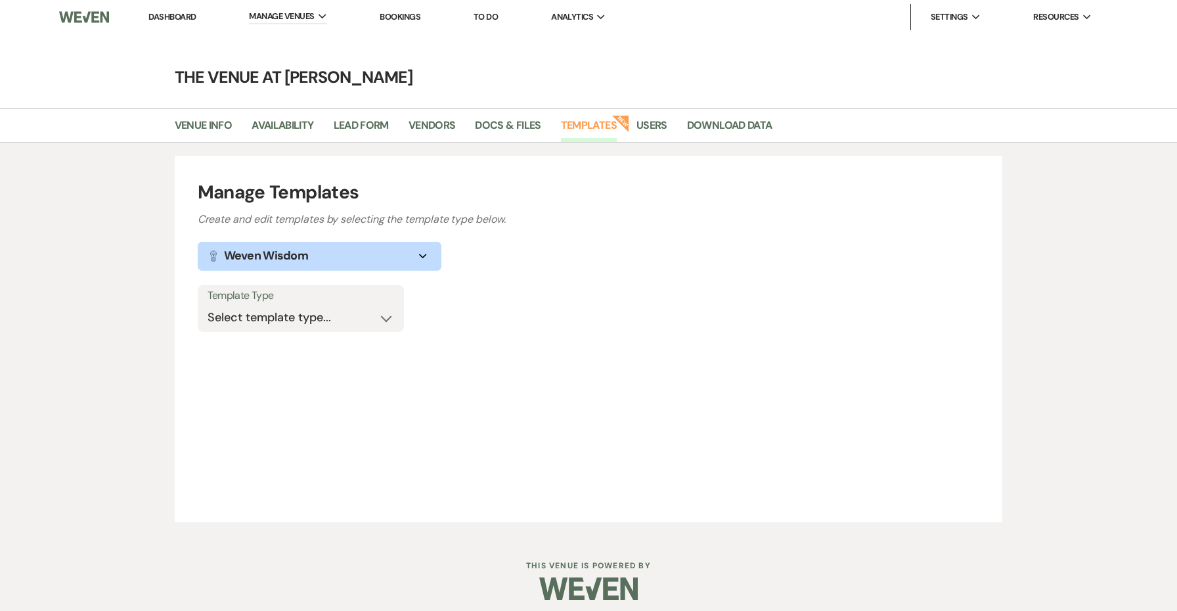
click at [285, 338] on div "Template Type Select template type... Task List Message Templates Payment Plan …" at bounding box center [589, 314] width 782 height 59
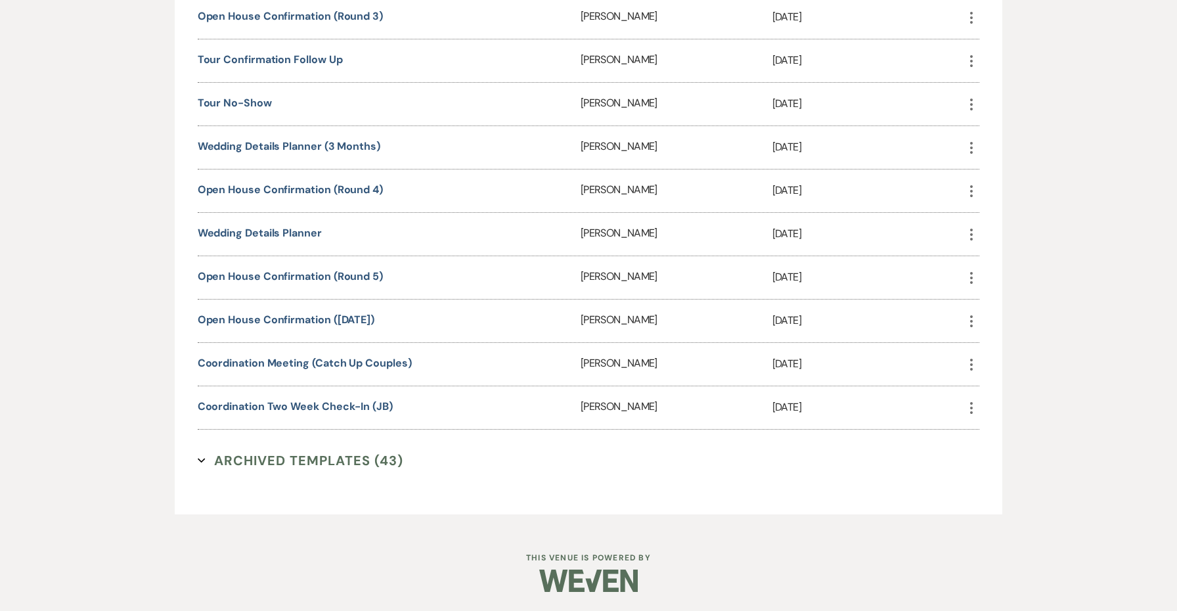
scroll to position [2899, 0]
click at [286, 404] on link "Coordination Two Week Check-In (JB)" at bounding box center [295, 407] width 195 height 14
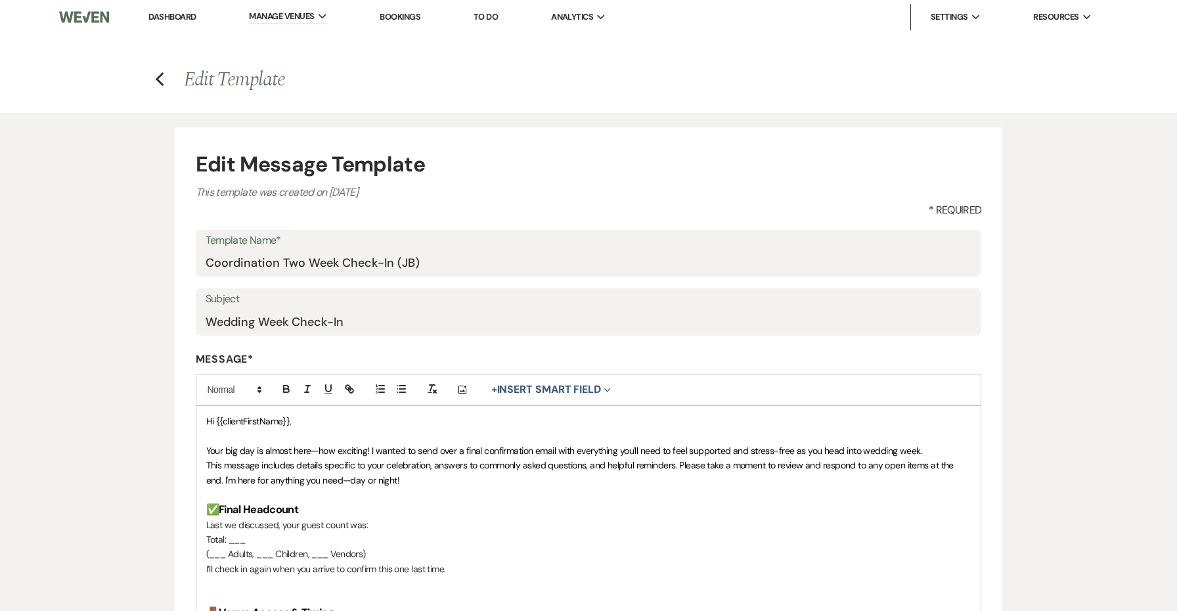
click at [425, 453] on span "Your big day is almost here—how exciting! I wanted to send over a final confirm…" at bounding box center [564, 451] width 717 height 12
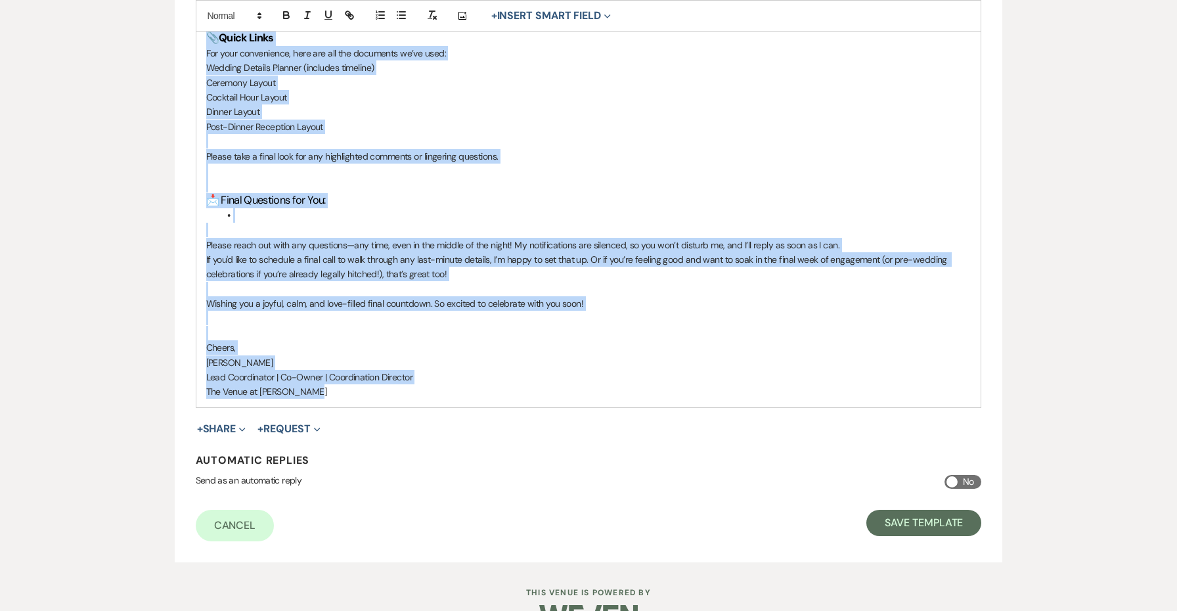
scroll to position [1739, 0]
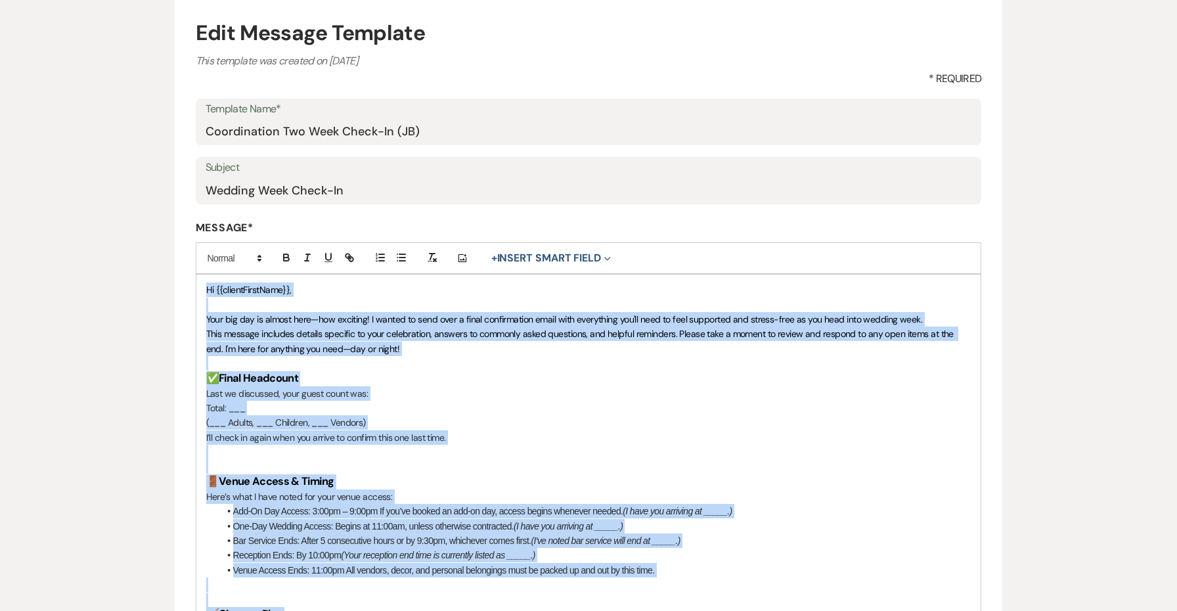
scroll to position [0, 0]
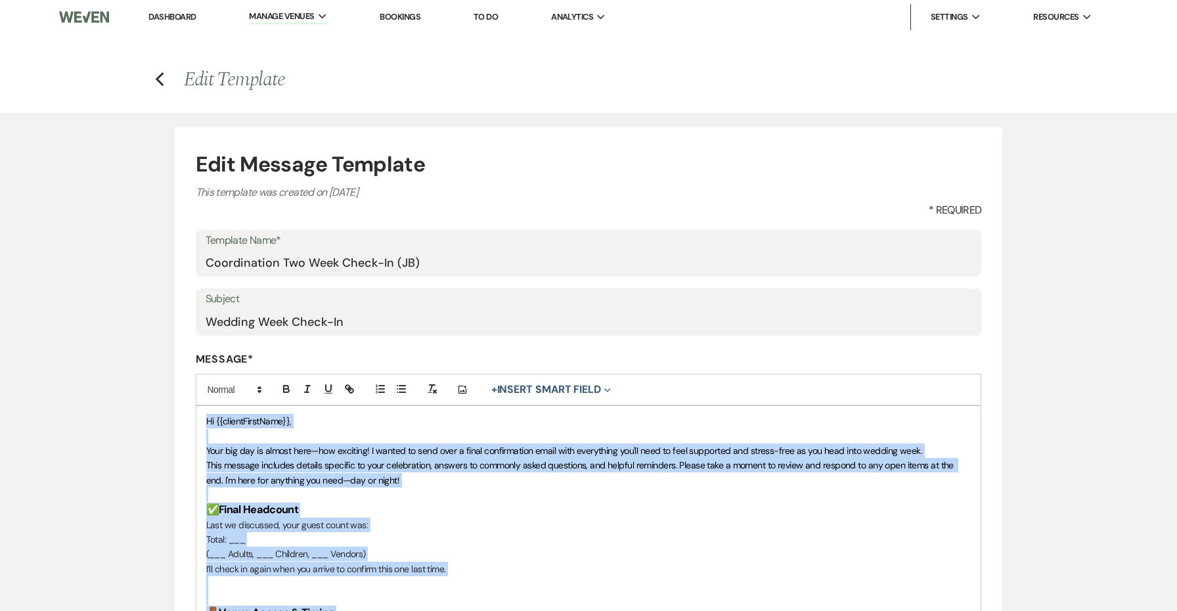
drag, startPoint x: 671, startPoint y: 265, endPoint x: 211, endPoint y: 296, distance: 460.8
copy div "Lo {{ipsumdOlorsItam}}, Cons adi eli se doeius temp—inc utlabore! E dolore ma a…"
click at [975, 118] on link "Log Out" at bounding box center [996, 123] width 131 height 26
